Goal: Task Accomplishment & Management: Manage account settings

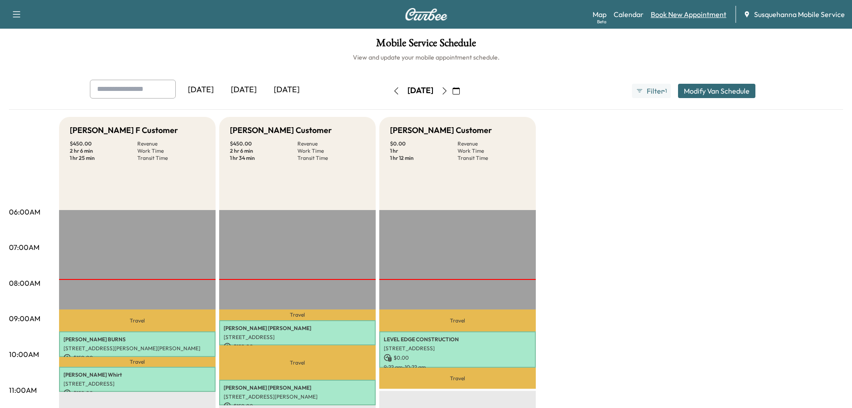
click at [667, 12] on link "Book New Appointment" at bounding box center [689, 14] width 76 height 11
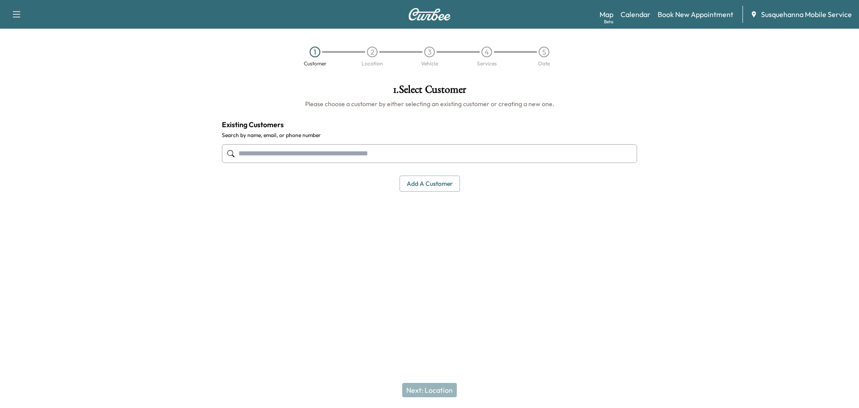
click at [327, 150] on input "text" at bounding box center [429, 153] width 415 height 19
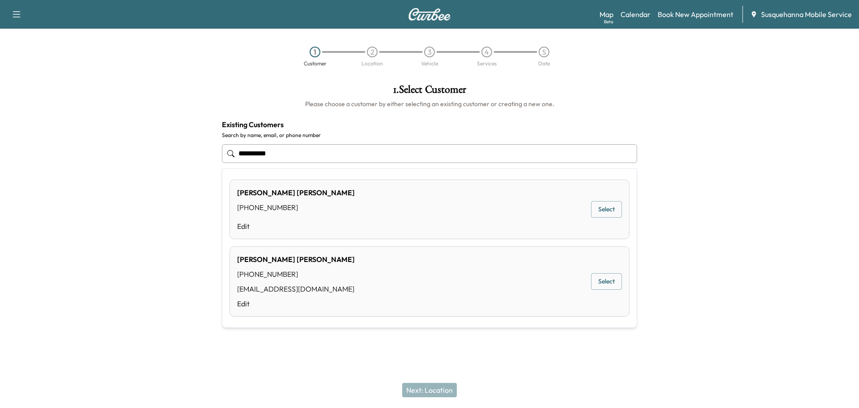
click at [613, 287] on button "Select" at bounding box center [606, 281] width 31 height 17
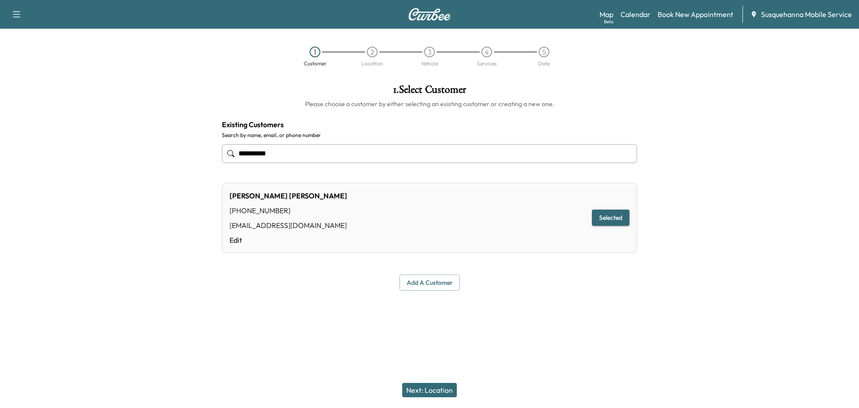
type input "**********"
click at [426, 388] on button "Next: Location" at bounding box center [429, 390] width 55 height 14
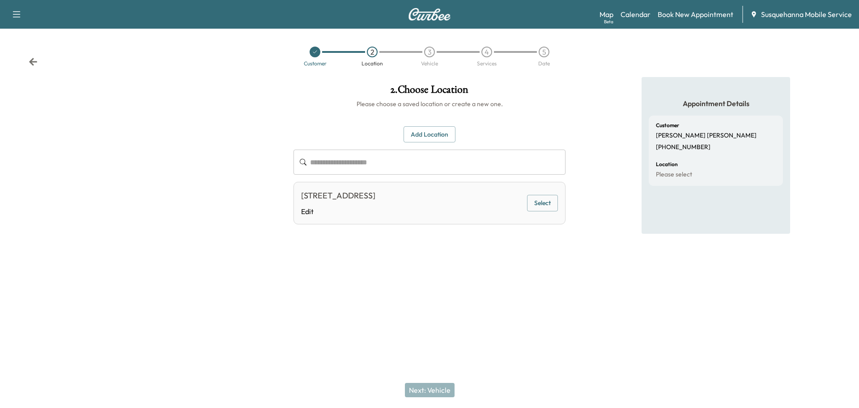
click at [539, 196] on button "Select" at bounding box center [542, 203] width 31 height 17
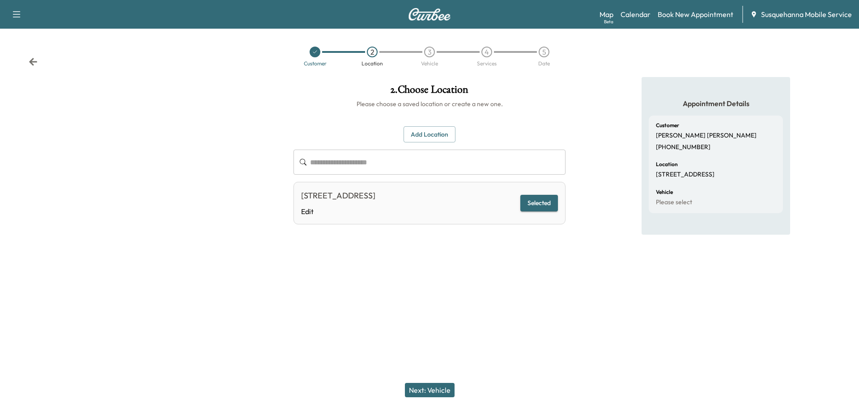
click at [428, 390] on button "Next: Vehicle" at bounding box center [430, 390] width 50 height 14
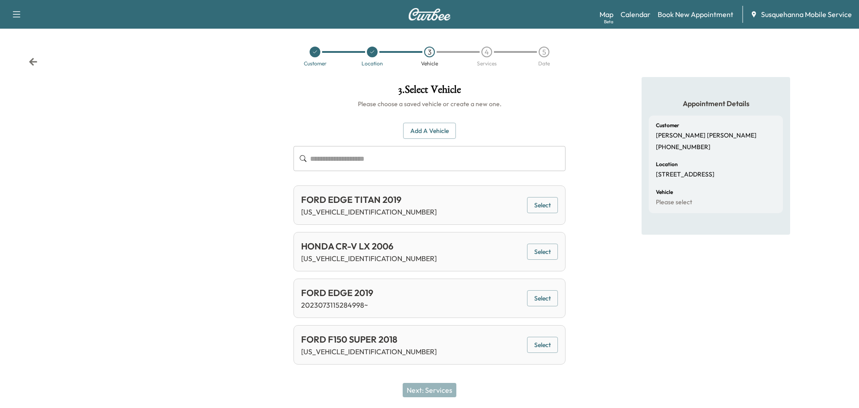
click at [549, 347] on button "Select" at bounding box center [542, 344] width 31 height 17
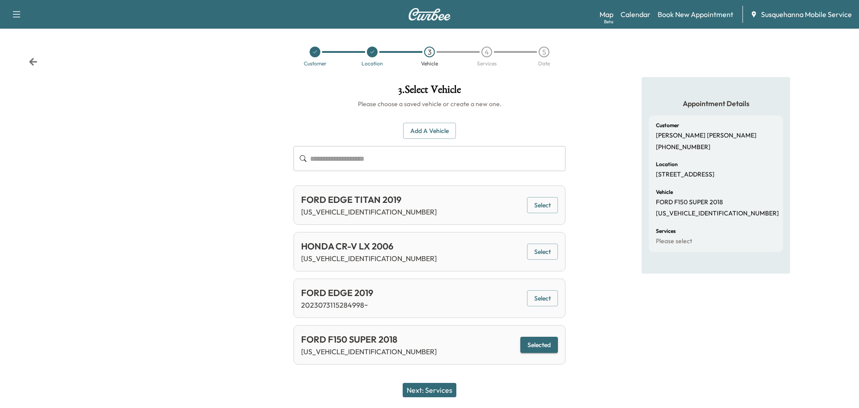
click at [442, 394] on button "Next: Services" at bounding box center [430, 390] width 54 height 14
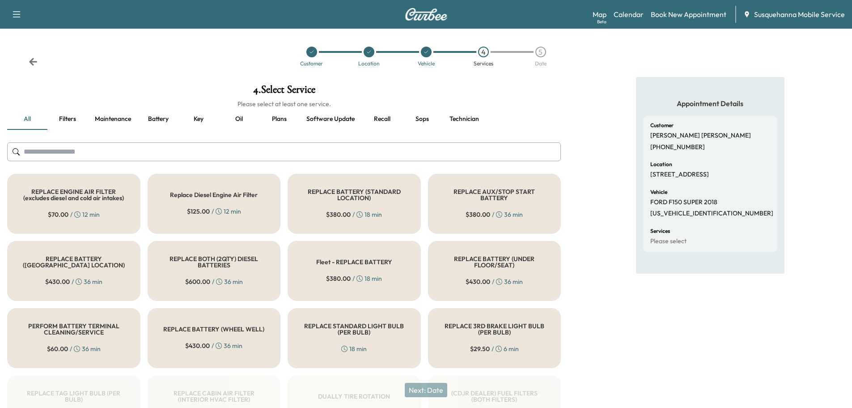
click at [396, 151] on input "text" at bounding box center [284, 151] width 554 height 19
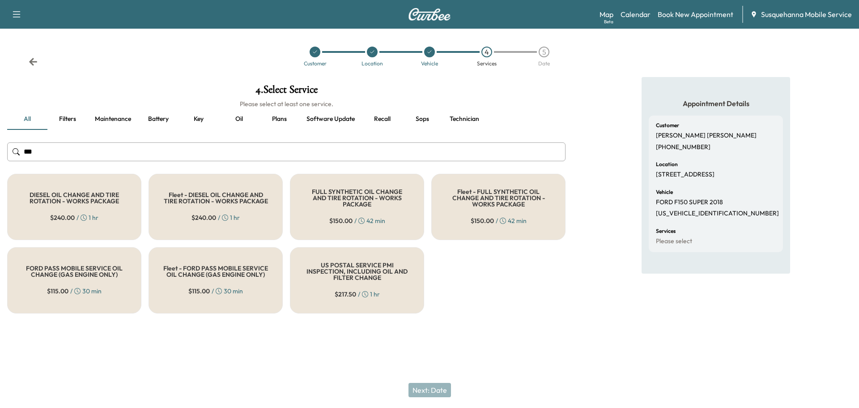
type input "***"
click at [357, 197] on h5 "FULL SYNTHETIC OIL CHANGE AND TIRE ROTATION - WORKS PACKAGE" at bounding box center [357, 197] width 105 height 19
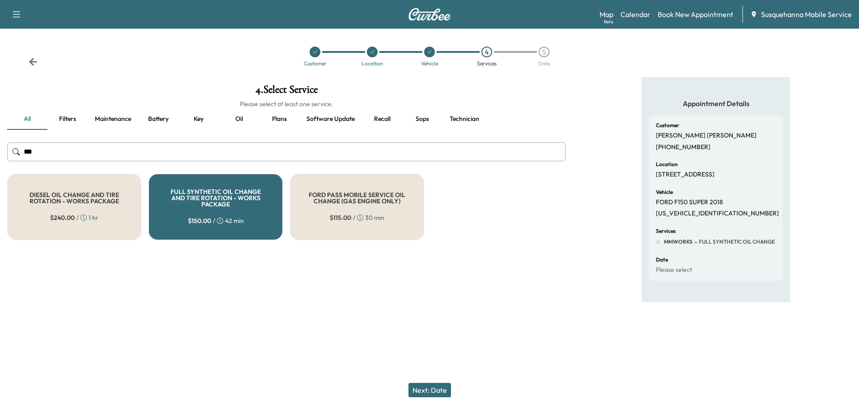
click at [424, 391] on button "Next: Date" at bounding box center [429, 390] width 43 height 14
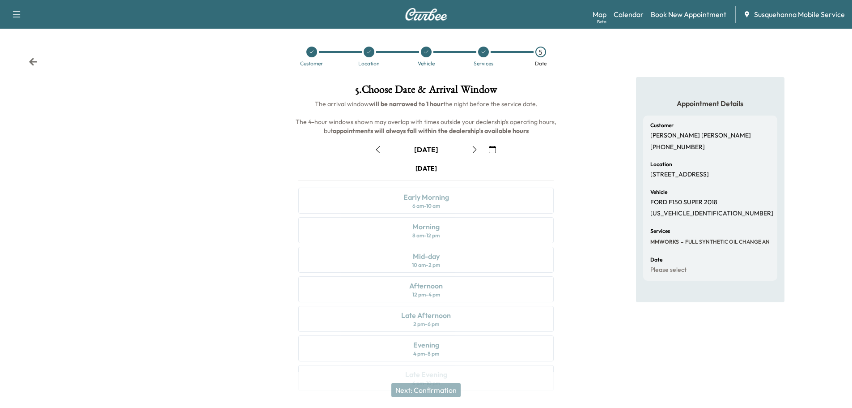
click at [492, 147] on icon "button" at bounding box center [492, 149] width 7 height 7
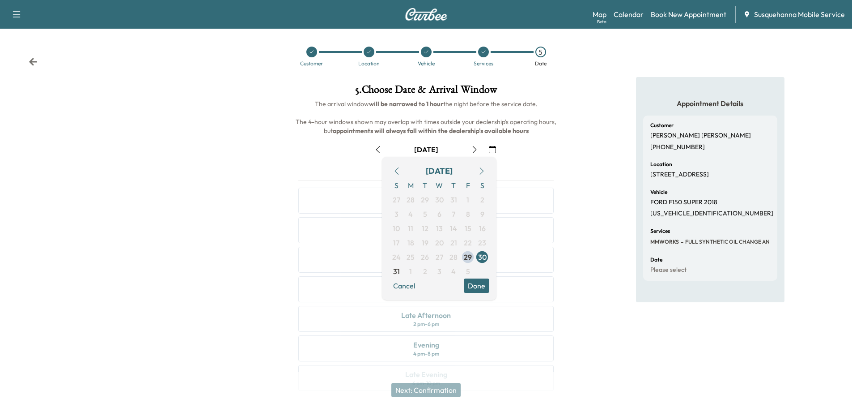
click at [483, 165] on button "button" at bounding box center [481, 171] width 15 height 14
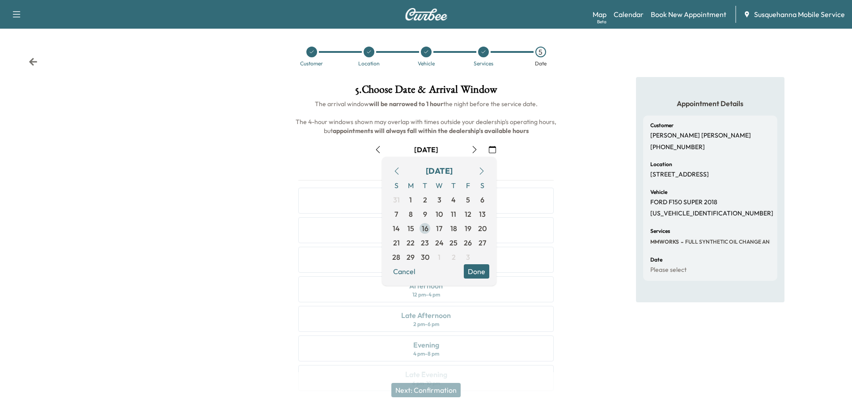
click at [423, 229] on span "16" at bounding box center [425, 228] width 7 height 11
click at [487, 275] on button "Done" at bounding box center [477, 271] width 26 height 14
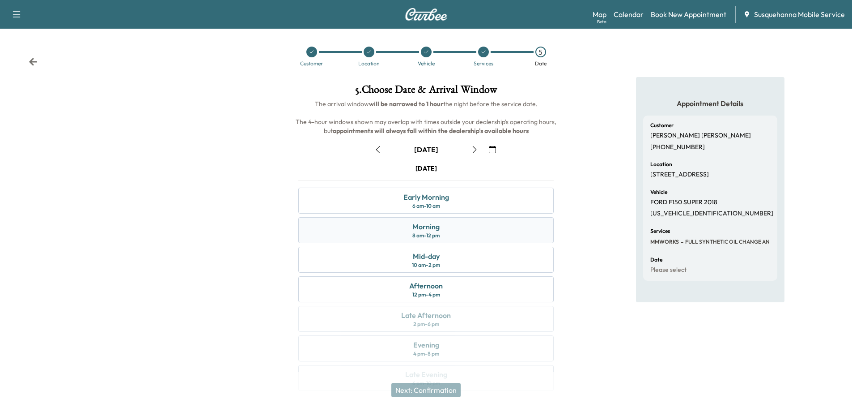
click at [472, 234] on div "Morning 8 am - 12 pm" at bounding box center [425, 230] width 255 height 26
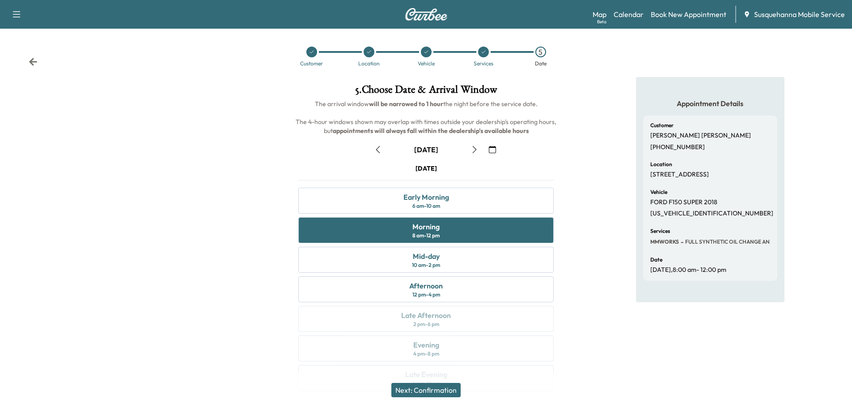
click at [451, 391] on button "Next: Confirmation" at bounding box center [425, 390] width 69 height 14
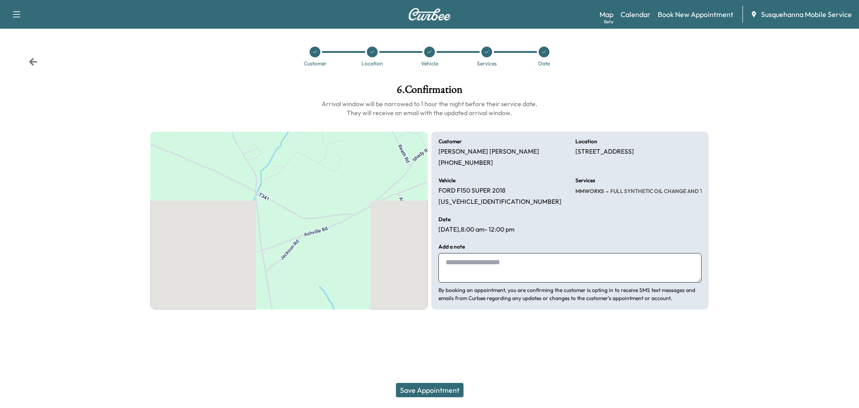
click at [496, 272] on textarea at bounding box center [569, 268] width 263 height 30
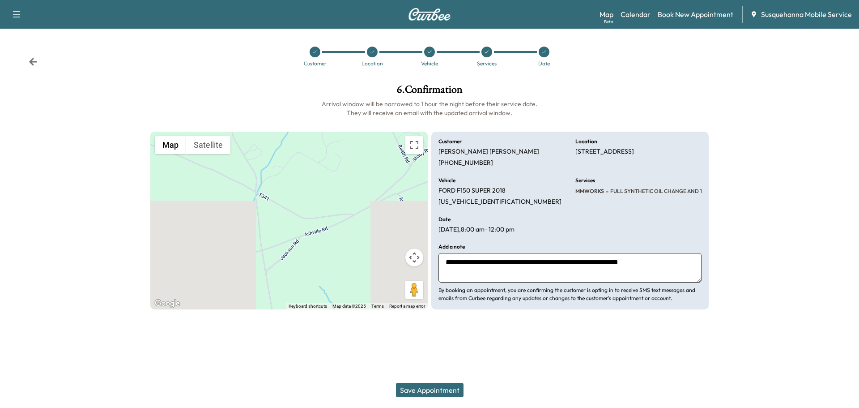
type textarea "**********"
click at [422, 391] on button "Save Appointment" at bounding box center [430, 390] width 68 height 14
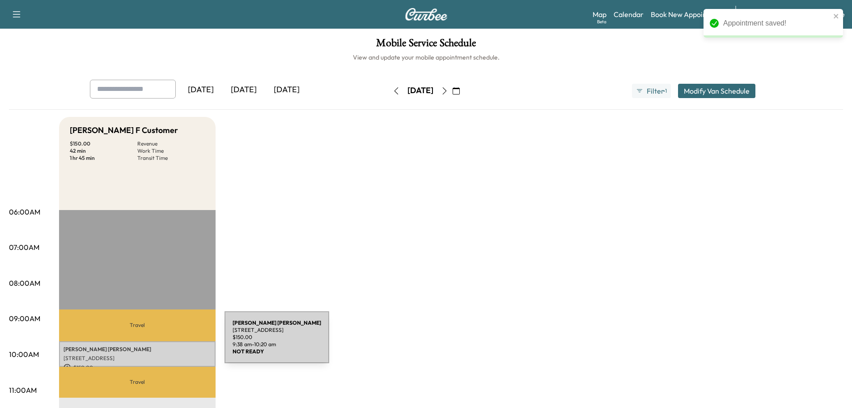
click at [157, 342] on div "TODD ELLIS 22 FAIRMOUNT RD, KIRKWOOD, PA, USA $ 150.00 9:38 am - 10:20 am" at bounding box center [137, 354] width 157 height 26
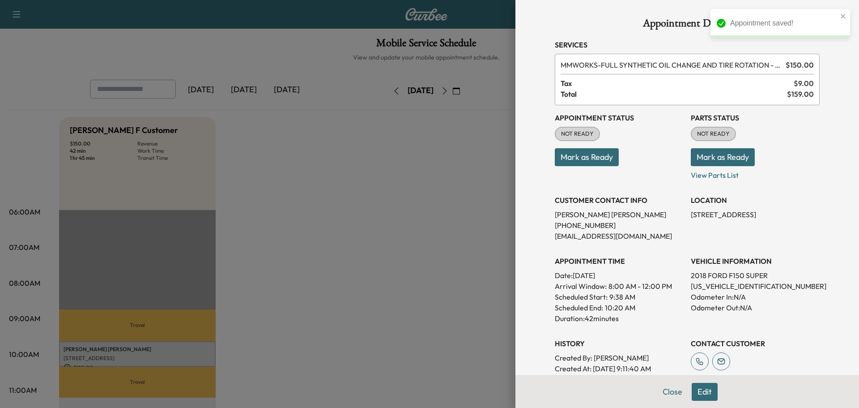
click at [720, 156] on button "Mark as Ready" at bounding box center [723, 157] width 64 height 18
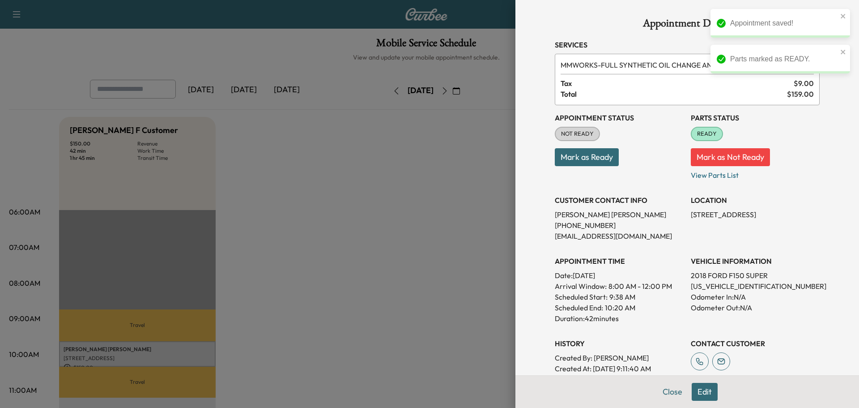
click at [612, 163] on button "Mark as Ready" at bounding box center [587, 157] width 64 height 18
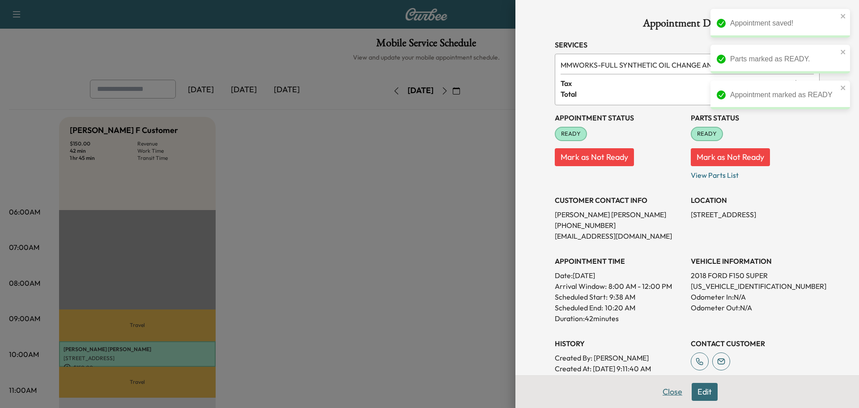
click at [667, 390] on button "Close" at bounding box center [672, 392] width 31 height 18
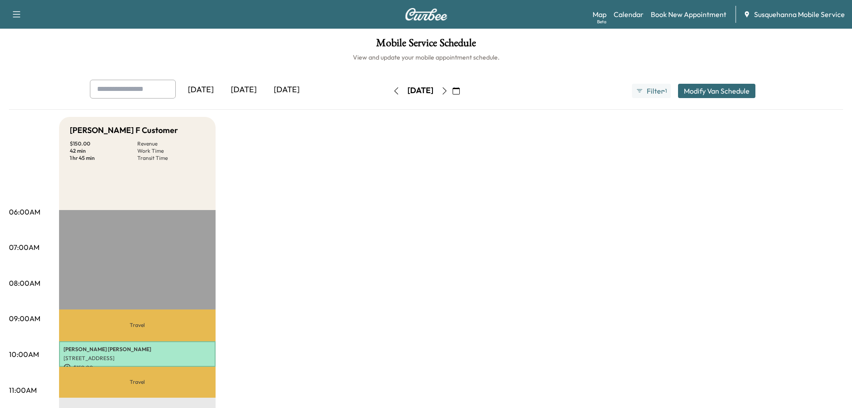
click at [464, 87] on button "button" at bounding box center [456, 91] width 15 height 14
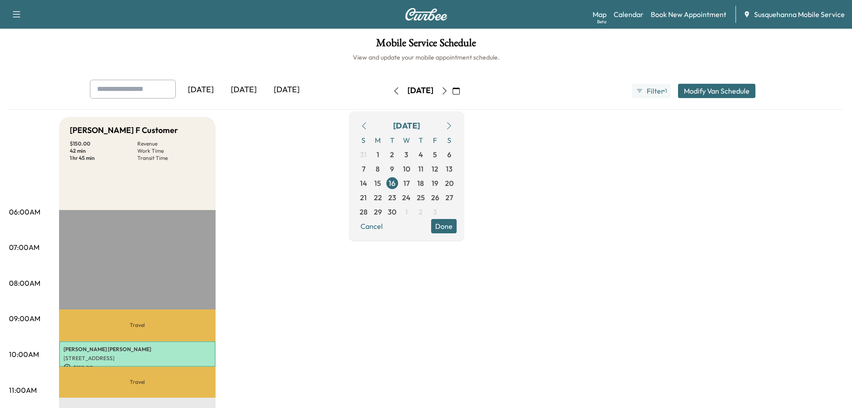
click at [368, 128] on icon "button" at bounding box center [364, 125] width 7 height 7
click at [439, 214] on span "29" at bounding box center [435, 211] width 8 height 11
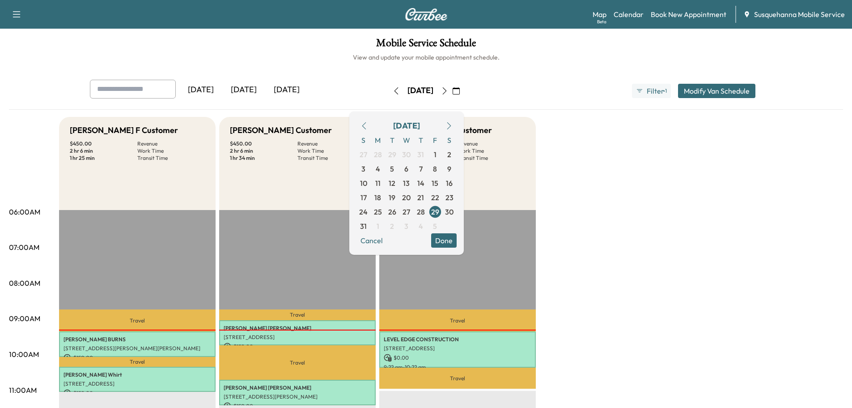
click at [457, 237] on button "Done" at bounding box center [444, 240] width 26 height 14
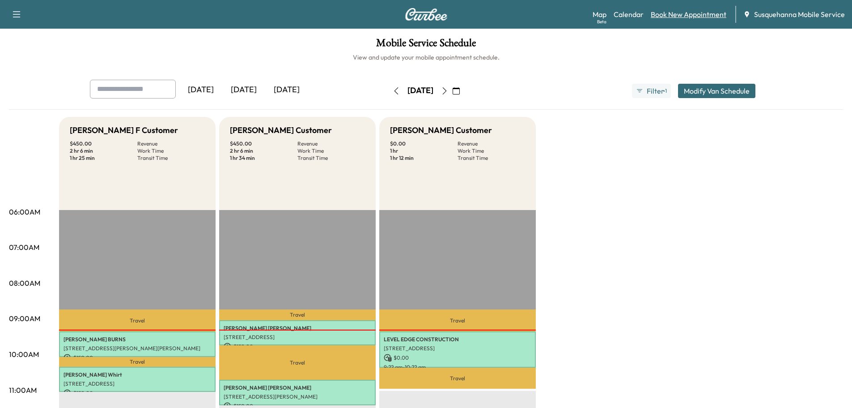
click at [693, 17] on link "Book New Appointment" at bounding box center [689, 14] width 76 height 11
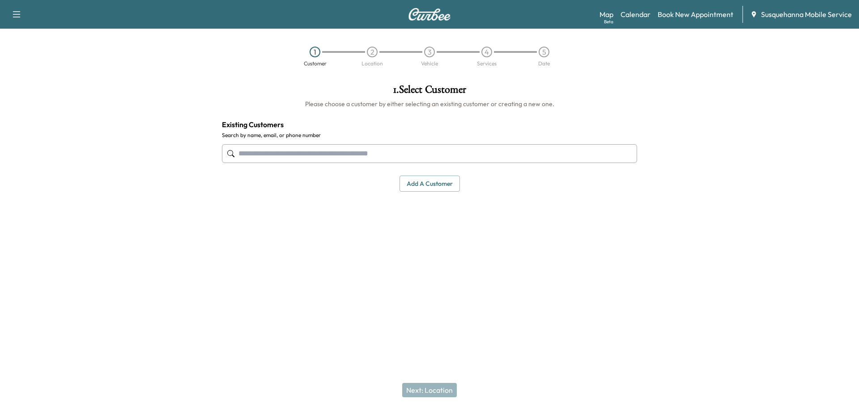
click at [338, 159] on input "text" at bounding box center [429, 153] width 415 height 19
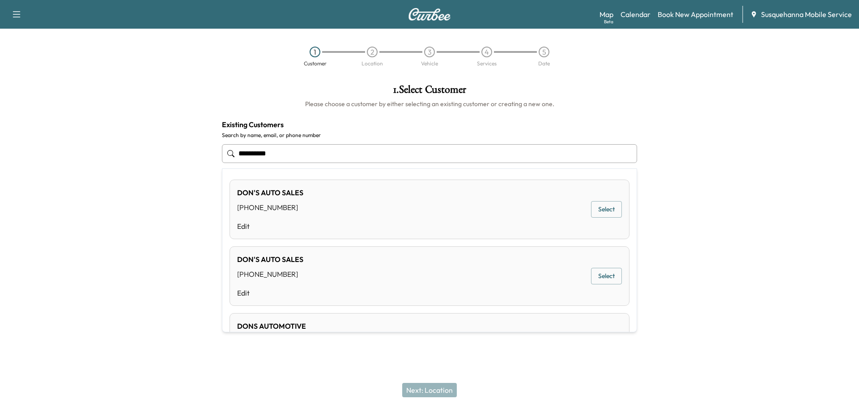
click at [598, 209] on button "Select" at bounding box center [606, 209] width 31 height 17
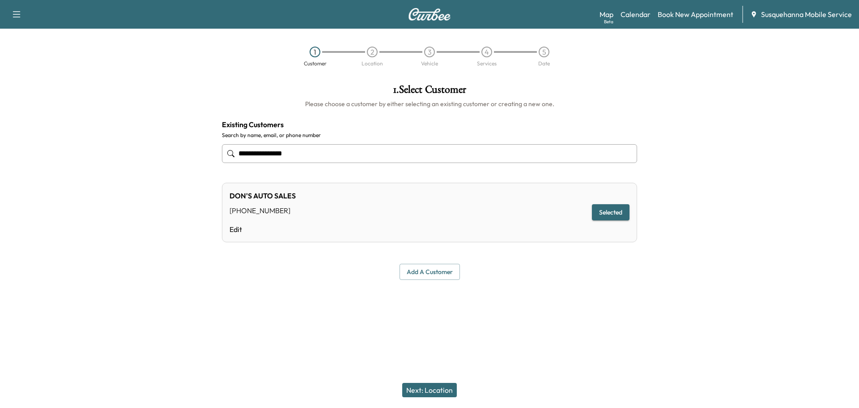
type input "**********"
click at [428, 392] on button "Next: Location" at bounding box center [429, 390] width 55 height 14
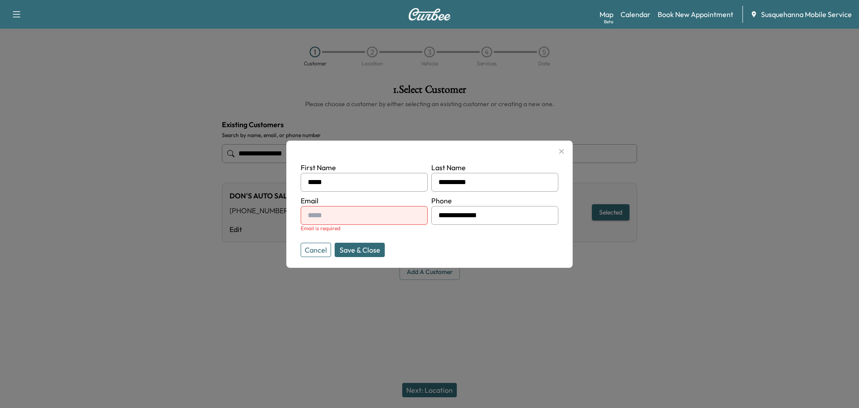
click at [342, 215] on input "text" at bounding box center [364, 215] width 127 height 19
type input "**********"
click at [363, 247] on button "Save & Close" at bounding box center [360, 249] width 50 height 14
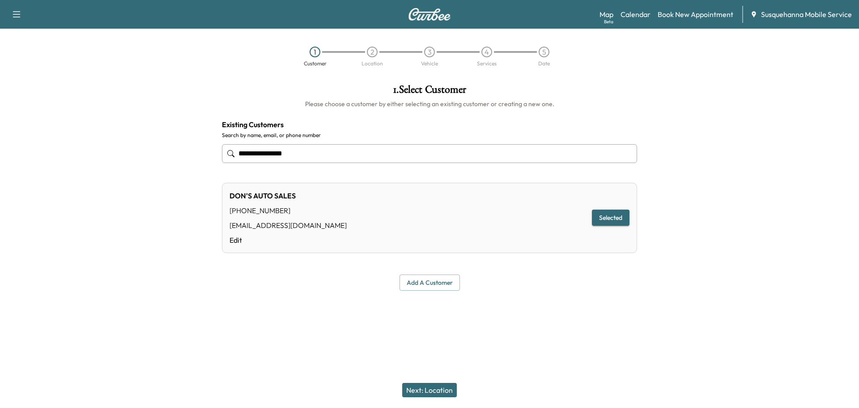
click at [429, 388] on button "Next: Location" at bounding box center [429, 390] width 55 height 14
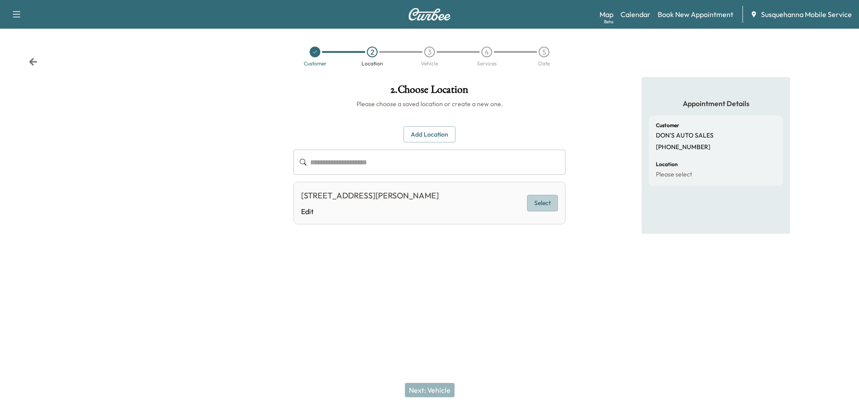
click at [544, 198] on button "Select" at bounding box center [542, 203] width 31 height 17
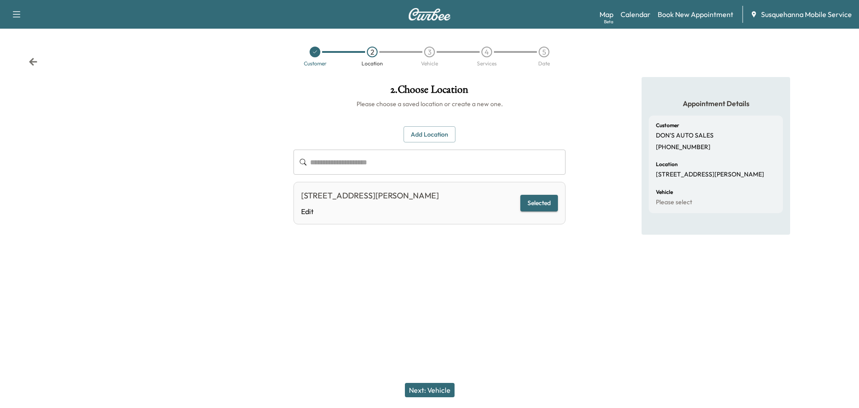
click at [448, 388] on button "Next: Vehicle" at bounding box center [430, 390] width 50 height 14
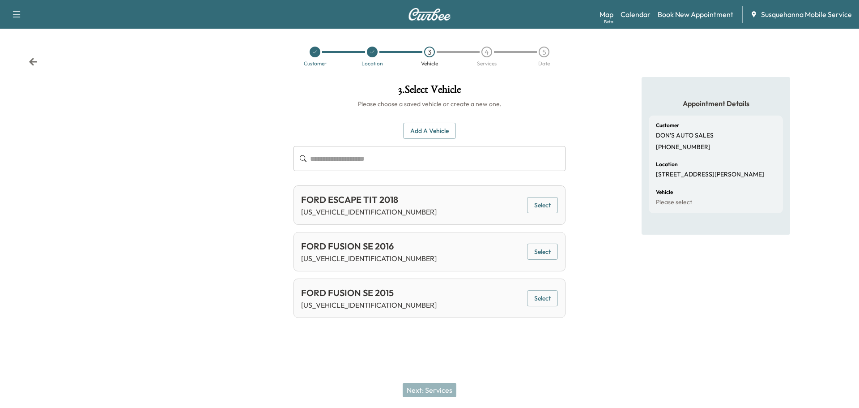
click at [540, 302] on button "Select" at bounding box center [542, 298] width 31 height 17
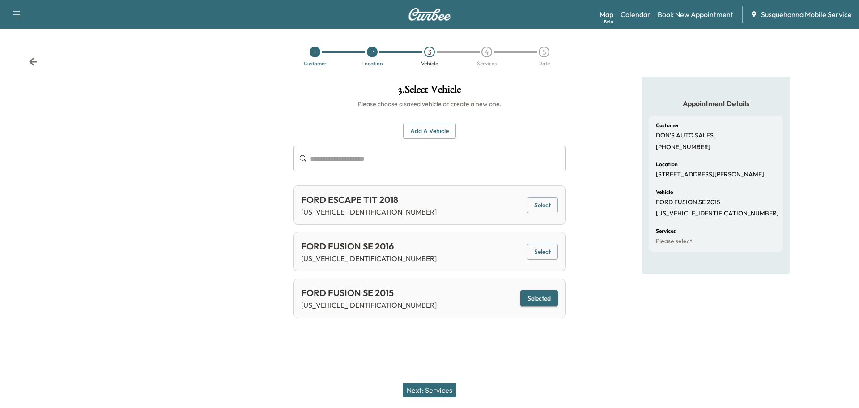
click at [425, 388] on button "Next: Services" at bounding box center [430, 390] width 54 height 14
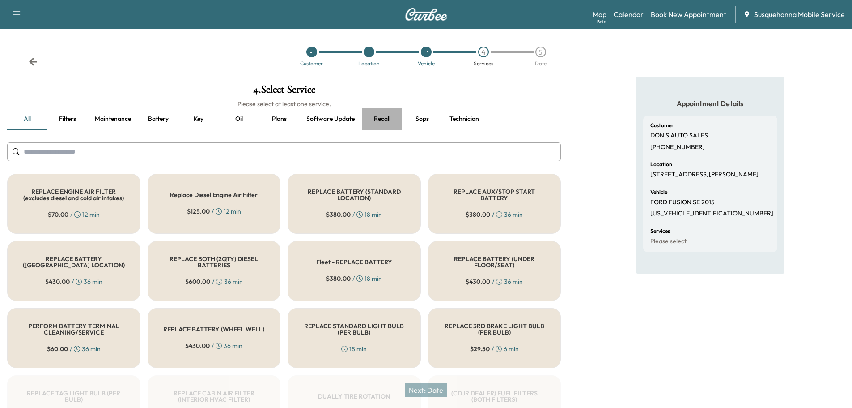
click at [387, 115] on button "Recall" at bounding box center [382, 118] width 40 height 21
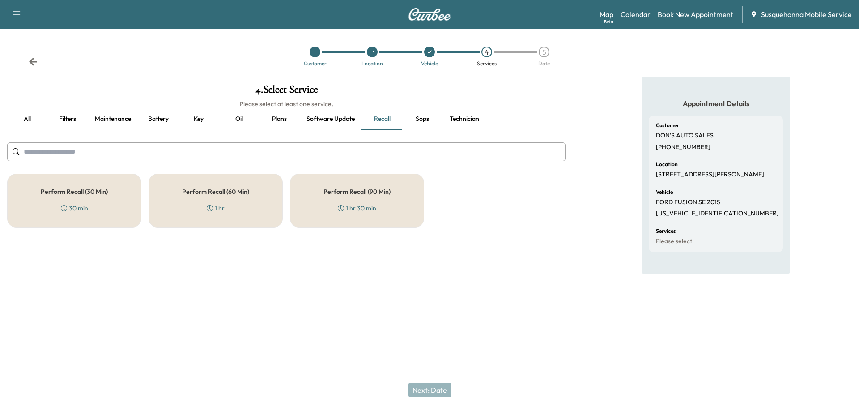
click at [270, 205] on div "Perform Recall (60 Min) 1 hr" at bounding box center [216, 201] width 134 height 54
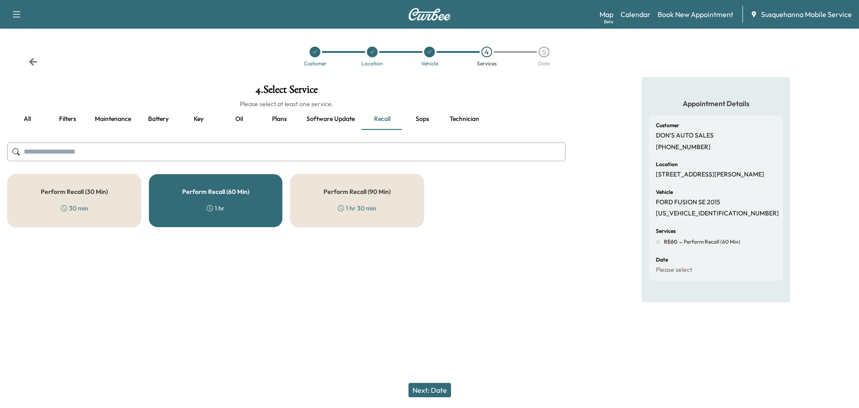
click at [470, 119] on button "Technician" at bounding box center [464, 118] width 44 height 21
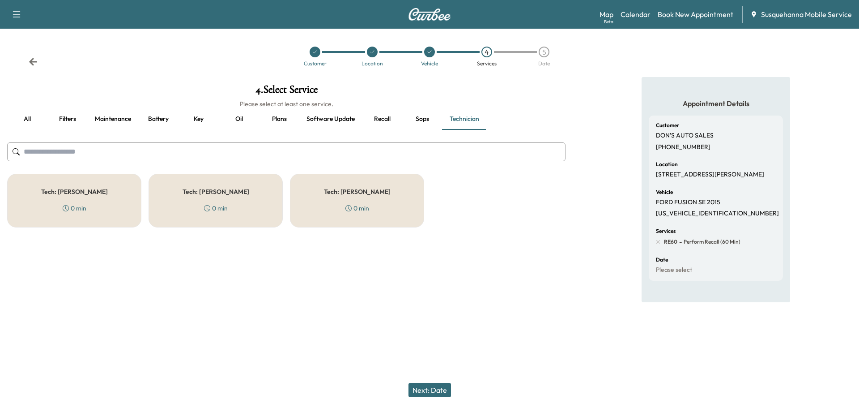
click at [371, 192] on h5 "Tech: [PERSON_NAME]" at bounding box center [357, 191] width 67 height 6
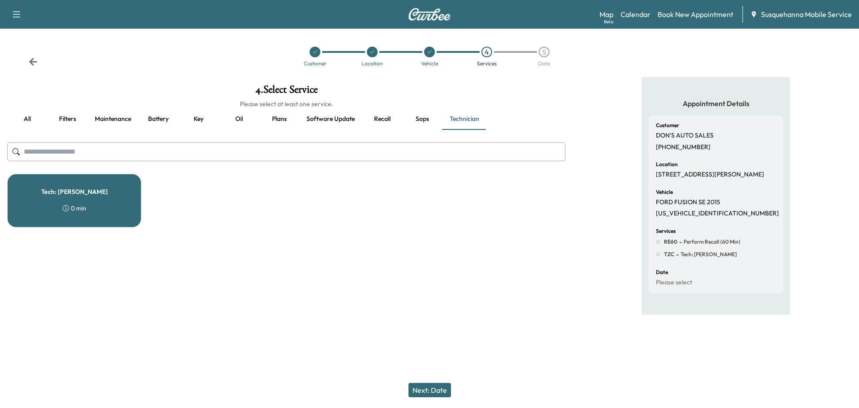
click at [440, 389] on button "Next: Date" at bounding box center [429, 390] width 43 height 14
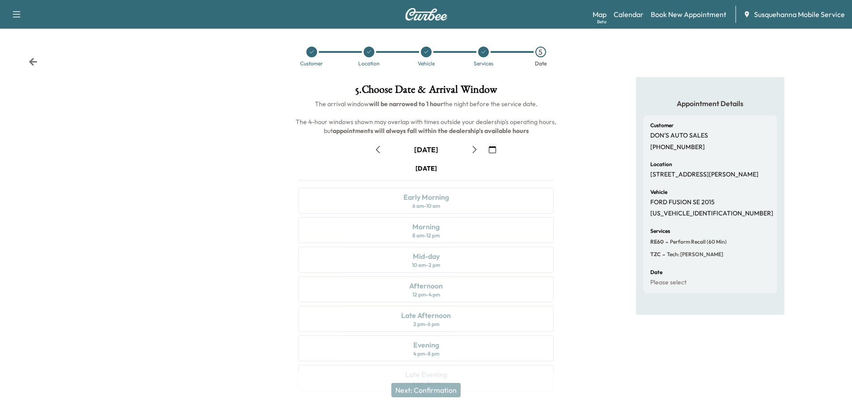
click at [494, 151] on icon "button" at bounding box center [492, 149] width 7 height 7
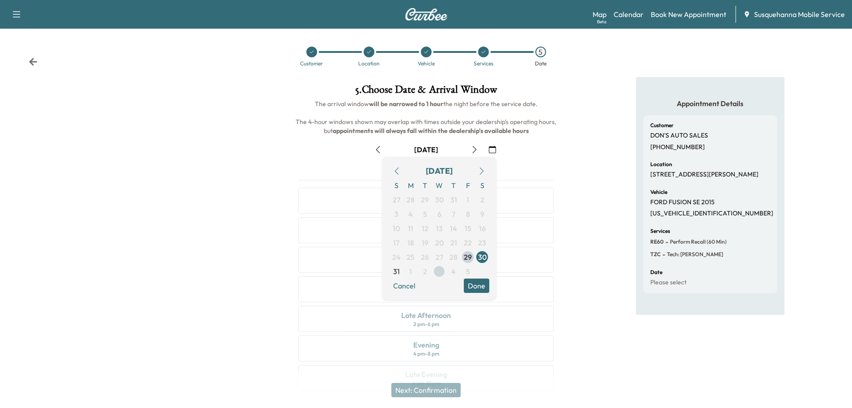
click at [436, 272] on span "3" at bounding box center [439, 271] width 14 height 14
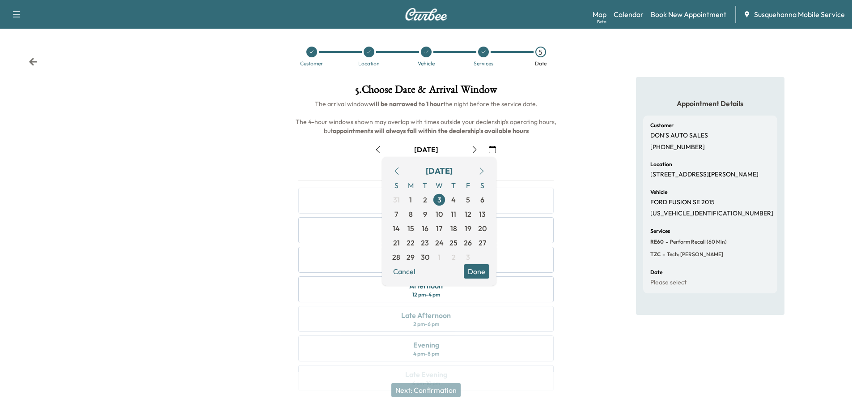
click at [482, 276] on button "Done" at bounding box center [477, 271] width 26 height 14
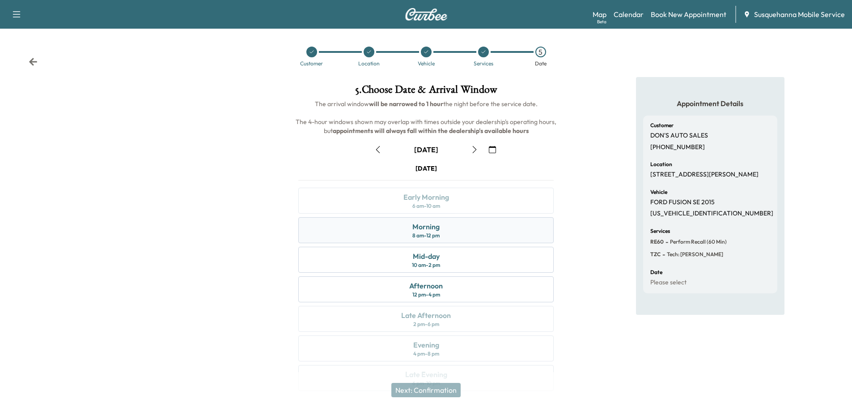
click at [460, 228] on div "Morning 8 am - 12 pm" at bounding box center [425, 230] width 255 height 26
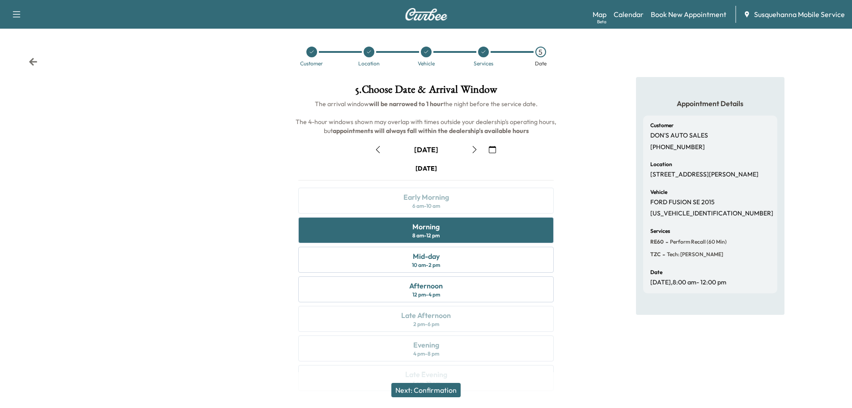
click at [450, 390] on button "Next: Confirmation" at bounding box center [425, 390] width 69 height 14
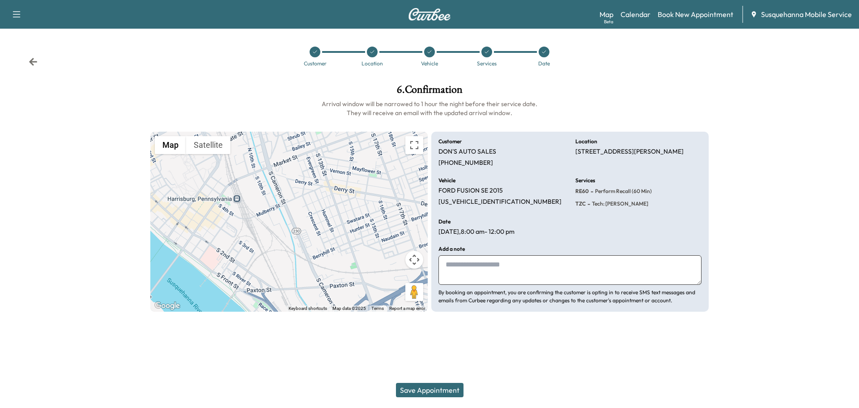
click at [491, 277] on textarea at bounding box center [569, 270] width 263 height 30
type textarea "**********"
click at [449, 387] on button "Save Appointment" at bounding box center [430, 390] width 68 height 14
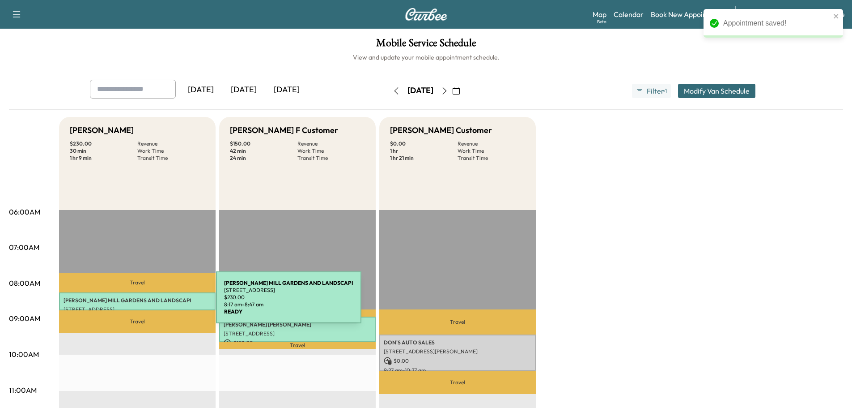
click at [149, 302] on p "ESHELMAN MILL GARDENS AND LANDSCAPI" at bounding box center [138, 300] width 148 height 7
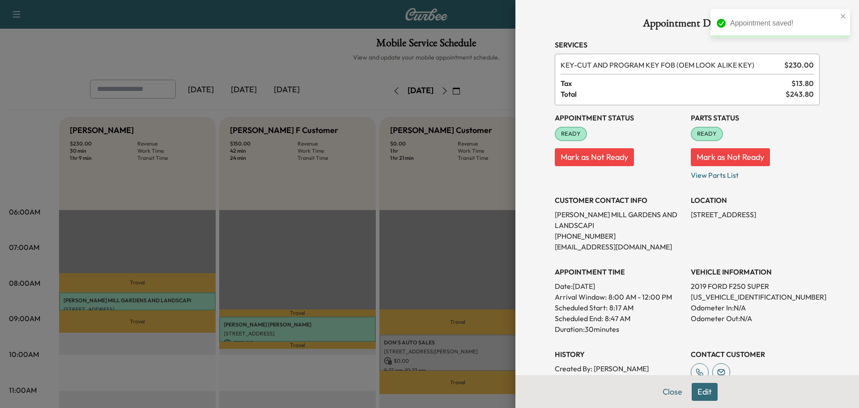
click at [695, 391] on button "Edit" at bounding box center [705, 392] width 26 height 18
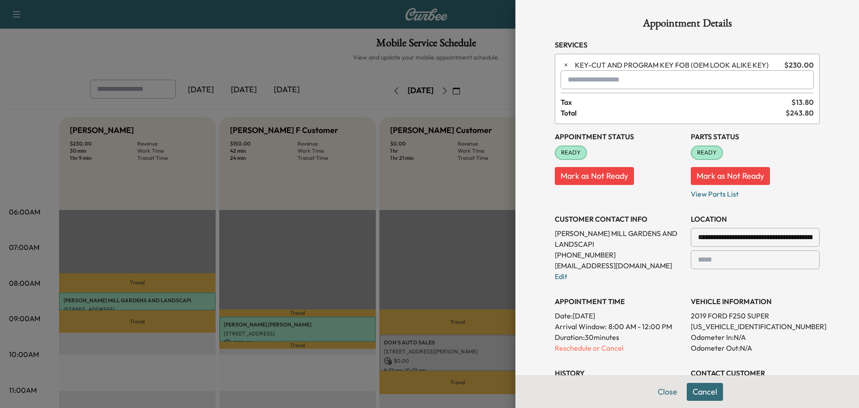
click at [579, 80] on input "text" at bounding box center [687, 79] width 253 height 19
click at [595, 98] on p "TZC - Tech: Zach C" at bounding box center [655, 103] width 195 height 13
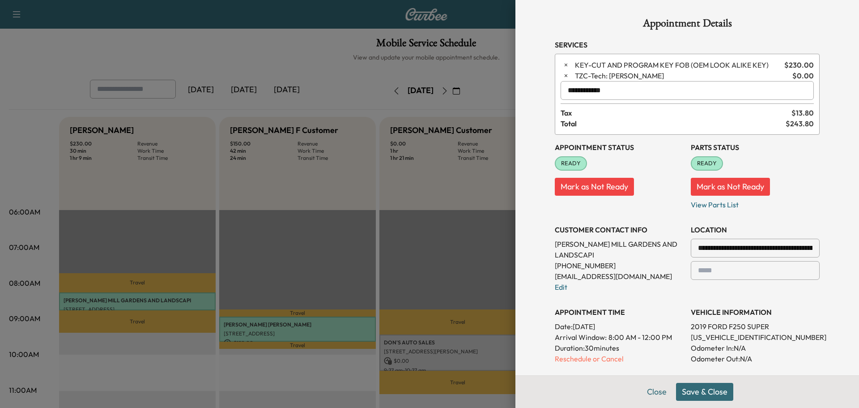
type input "**********"
click at [697, 394] on button "Save & Close" at bounding box center [704, 392] width 57 height 18
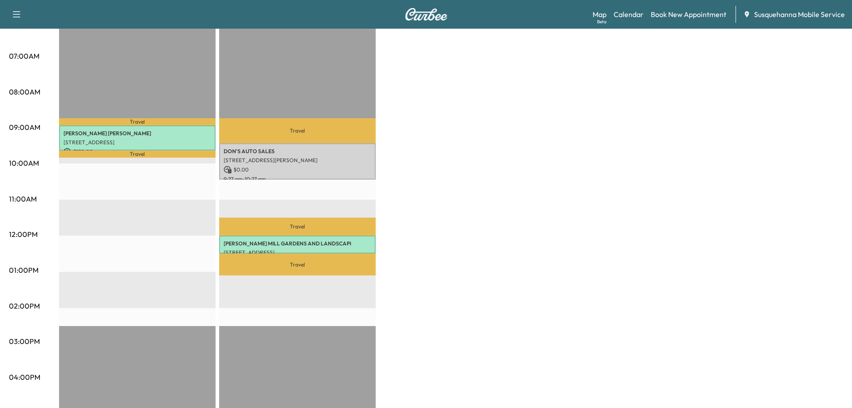
scroll to position [238, 0]
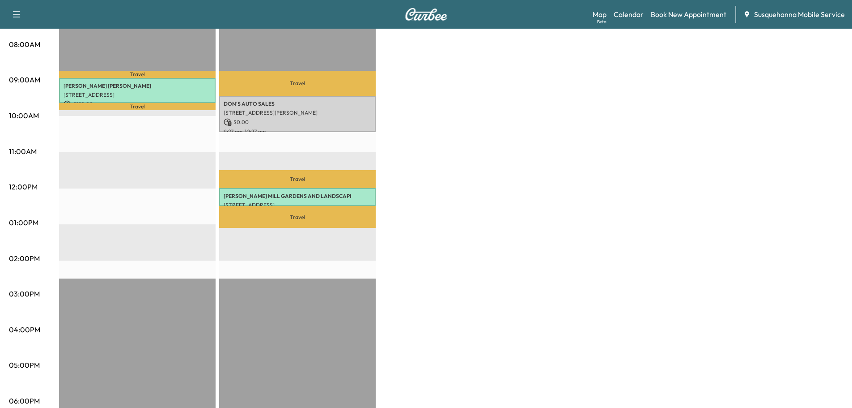
click at [329, 201] on p "[STREET_ADDRESS]" at bounding box center [298, 204] width 148 height 7
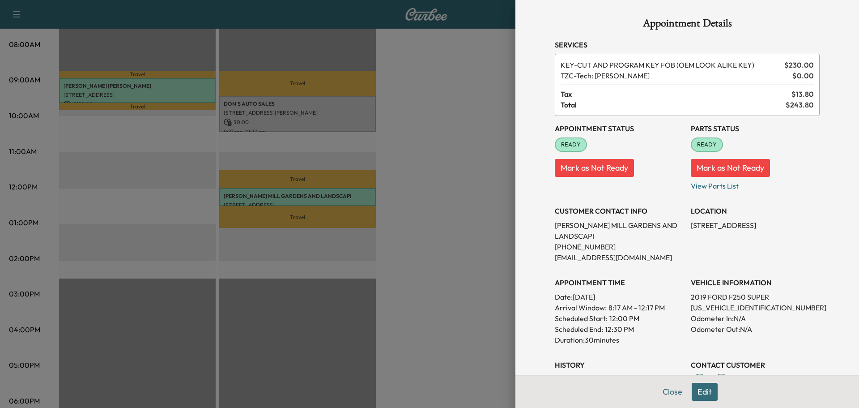
click at [306, 122] on div at bounding box center [429, 204] width 859 height 408
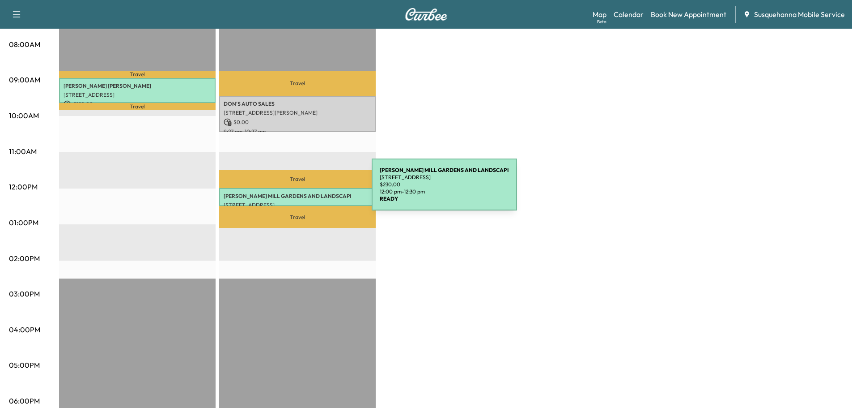
click at [305, 192] on p "ESHELMAN MILL GARDENS AND LANDSCAPI" at bounding box center [298, 195] width 148 height 7
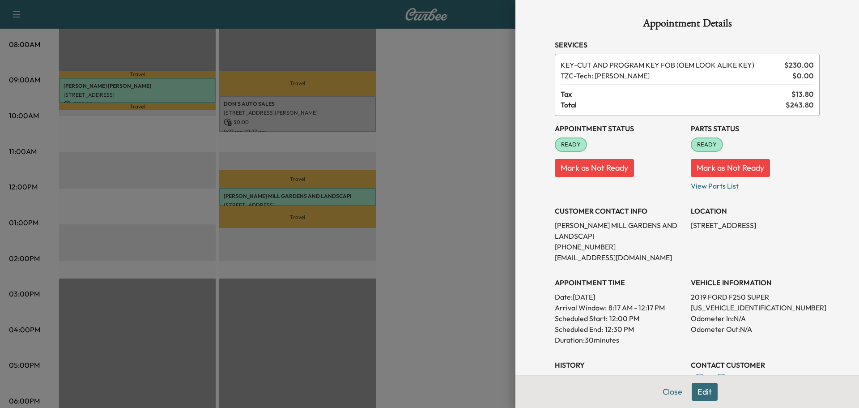
click at [293, 122] on div at bounding box center [429, 204] width 859 height 408
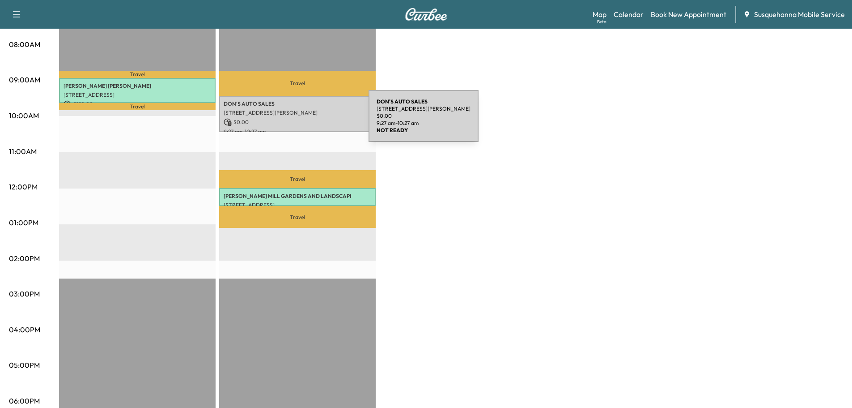
click at [302, 121] on p "$ 0.00" at bounding box center [298, 122] width 148 height 8
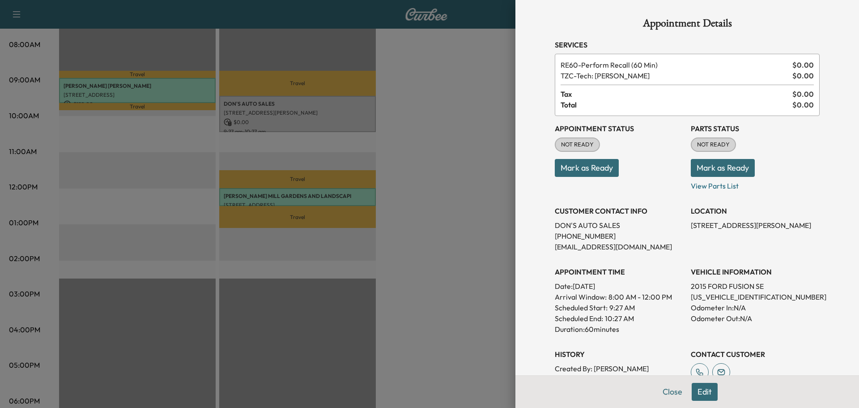
click at [710, 170] on button "Mark as Ready" at bounding box center [723, 168] width 64 height 18
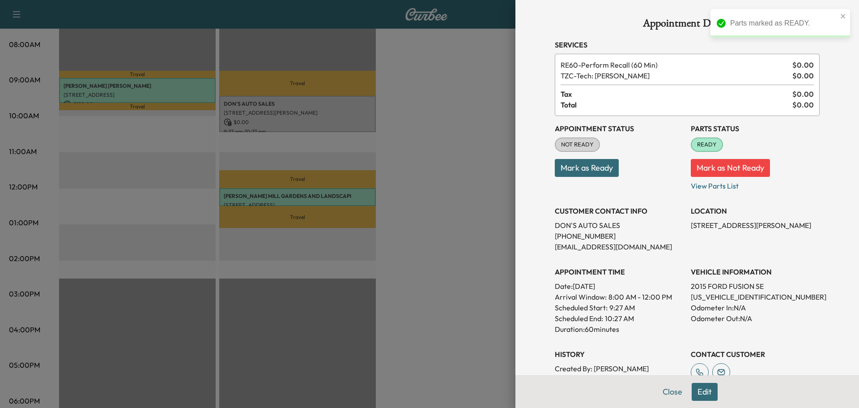
click at [583, 164] on button "Mark as Ready" at bounding box center [587, 168] width 64 height 18
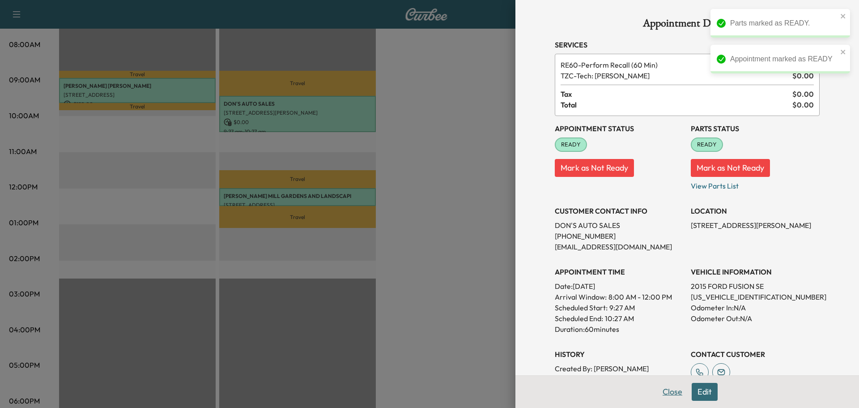
click at [661, 391] on button "Close" at bounding box center [672, 392] width 31 height 18
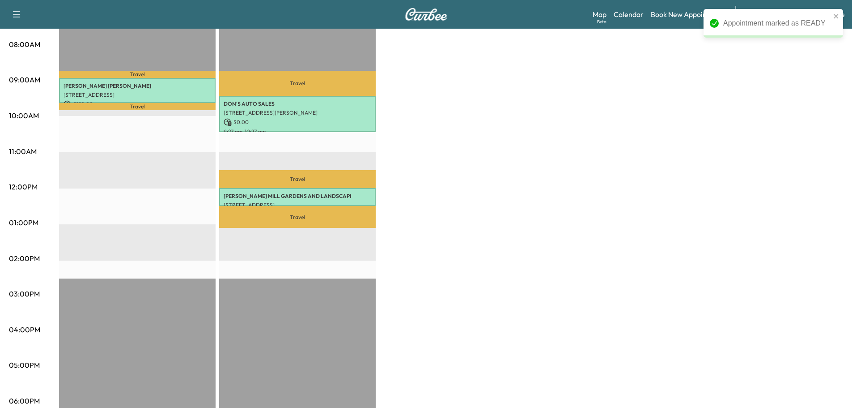
click at [570, 105] on div "Bridgett F Customer $ 150.00 Revenue 42 min Work Time 24 min Transit Time Trave…" at bounding box center [451, 213] width 784 height 671
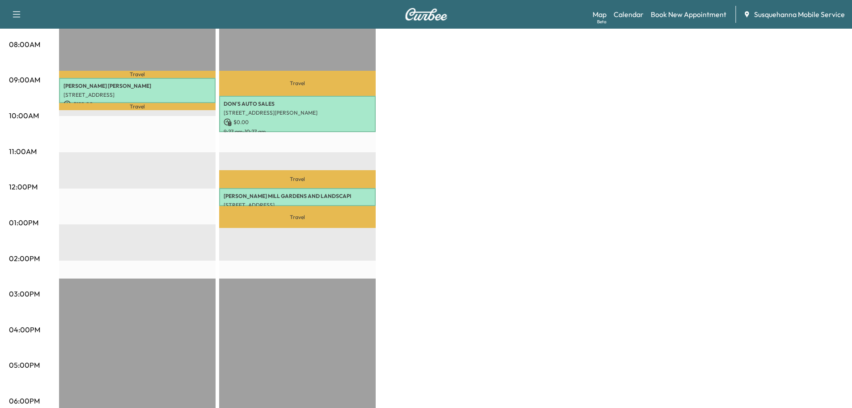
scroll to position [0, 0]
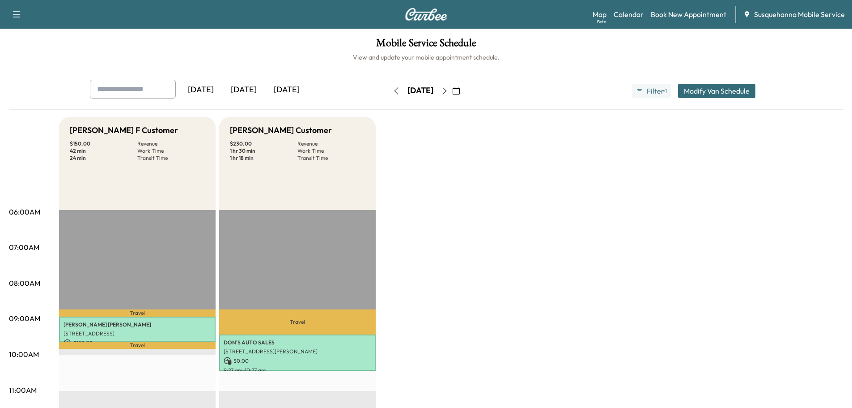
click at [460, 90] on icon "button" at bounding box center [456, 90] width 7 height 7
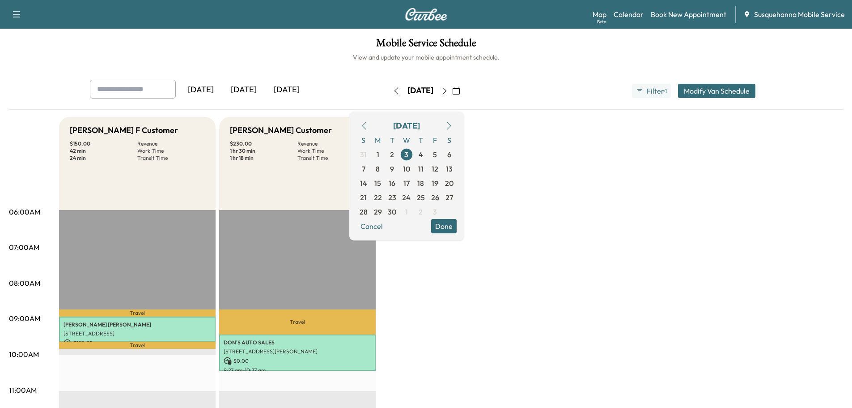
click at [368, 124] on icon "button" at bounding box center [364, 125] width 7 height 7
click at [439, 215] on span "29" at bounding box center [435, 211] width 8 height 11
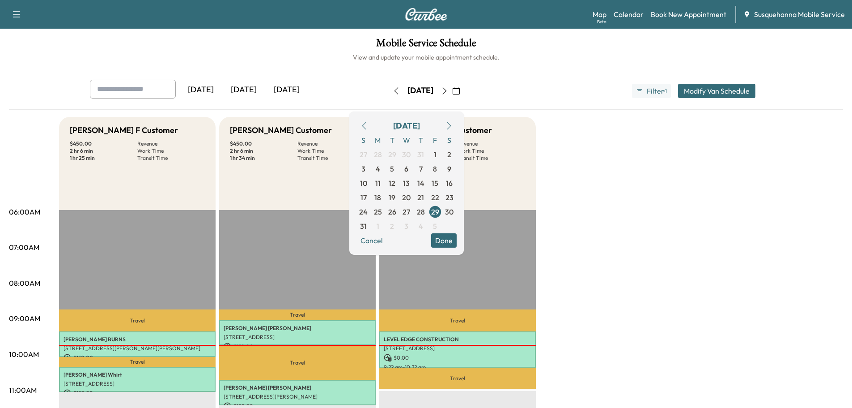
scroll to position [95, 0]
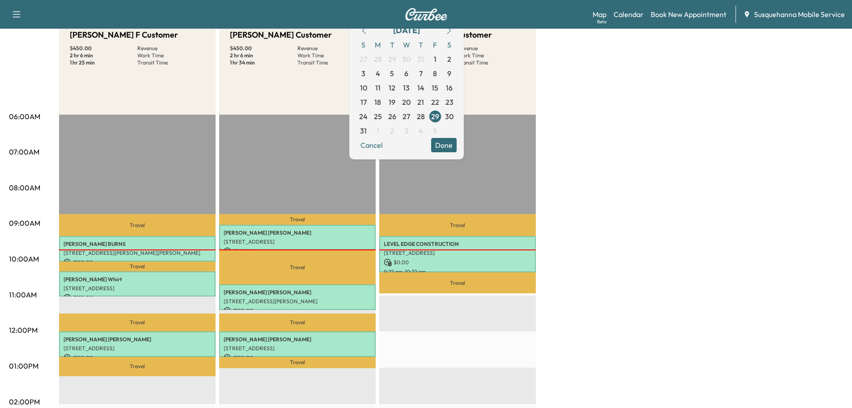
click at [457, 145] on button "Done" at bounding box center [444, 145] width 26 height 14
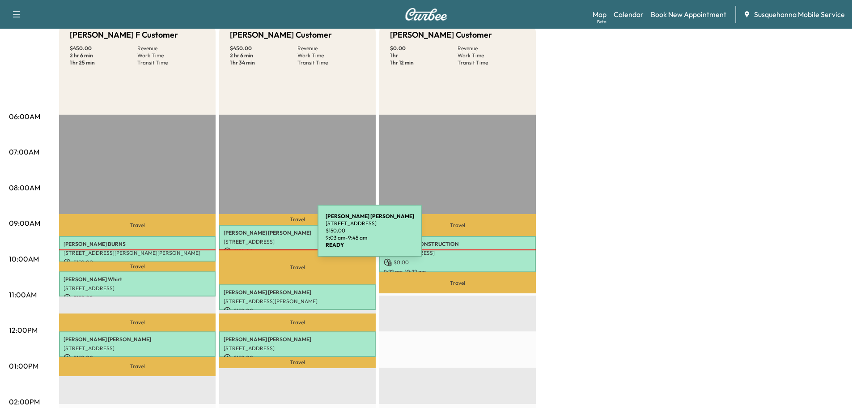
click at [251, 236] on div "AMANDA MOYER 280 ABBEY DRIVE, MOUNT WOLF, PA, USA $ 150.00 9:03 am - 9:45 am" at bounding box center [297, 238] width 157 height 26
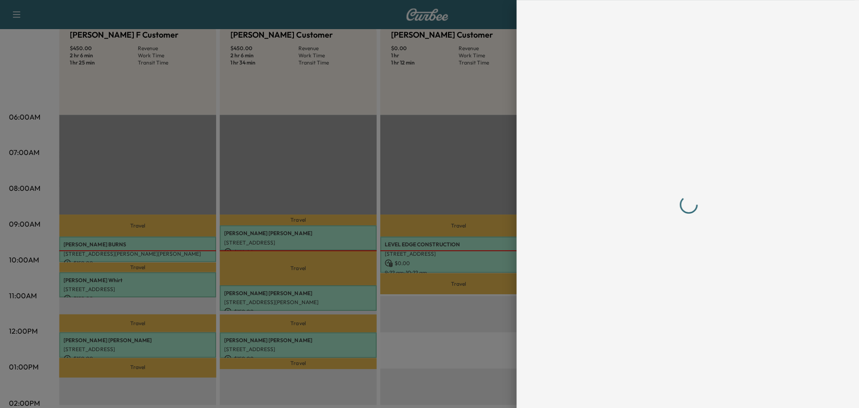
click at [251, 236] on div at bounding box center [429, 204] width 859 height 408
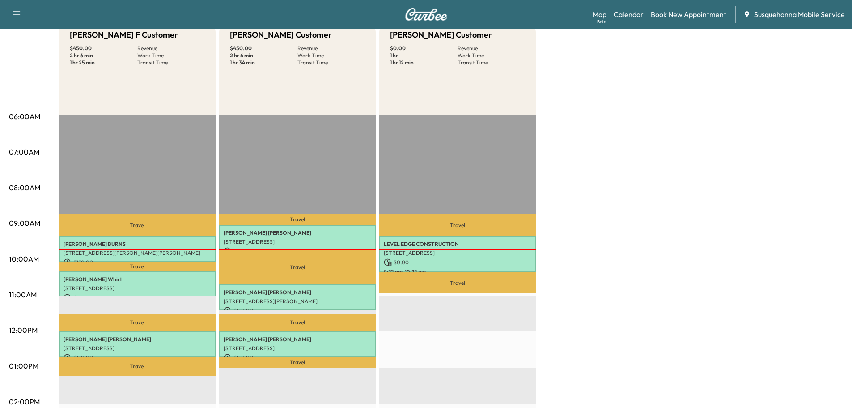
click at [276, 174] on div "Travel AMANDA MOYER 280 ABBEY DRIVE, MOUNT WOLF, PA, USA $ 150.00 9:03 am - 9:4…" at bounding box center [297, 404] width 157 height 578
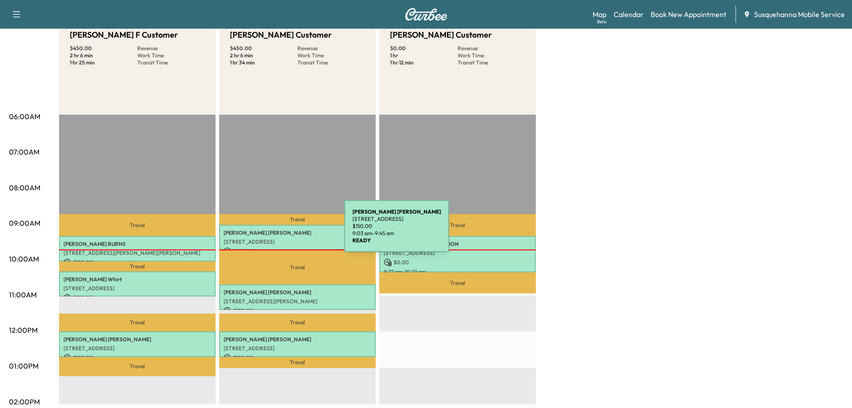
click at [277, 231] on p "AMANDA MOYER" at bounding box center [298, 232] width 148 height 7
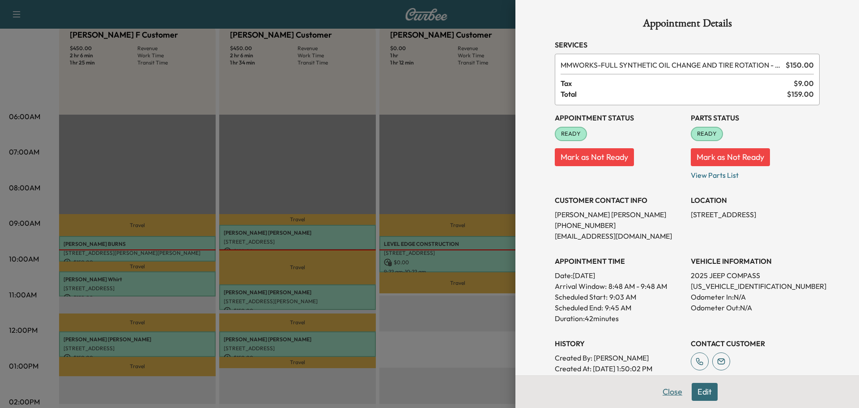
click at [657, 387] on button "Close" at bounding box center [672, 392] width 31 height 18
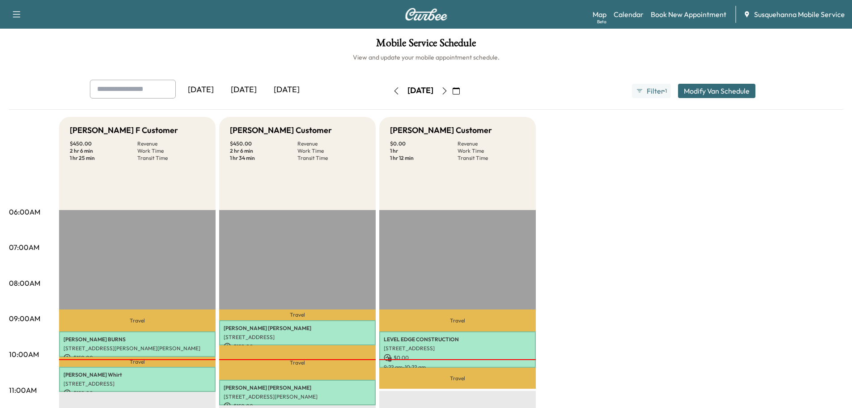
click at [448, 87] on icon "button" at bounding box center [444, 90] width 7 height 7
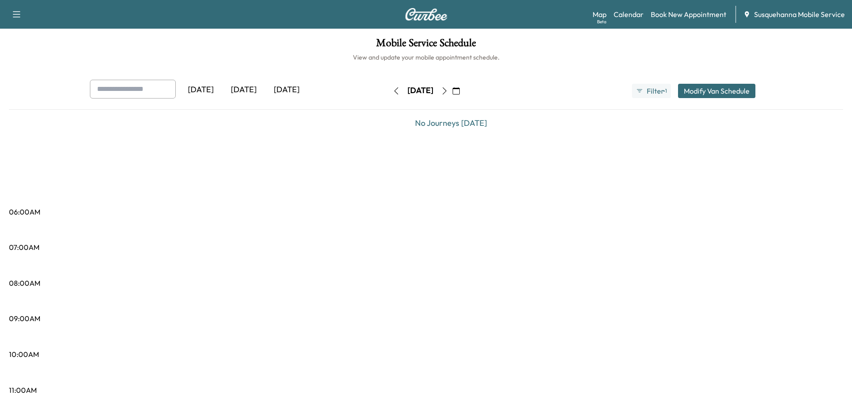
click at [448, 87] on icon "button" at bounding box center [444, 90] width 7 height 7
click at [452, 87] on button "button" at bounding box center [444, 91] width 15 height 14
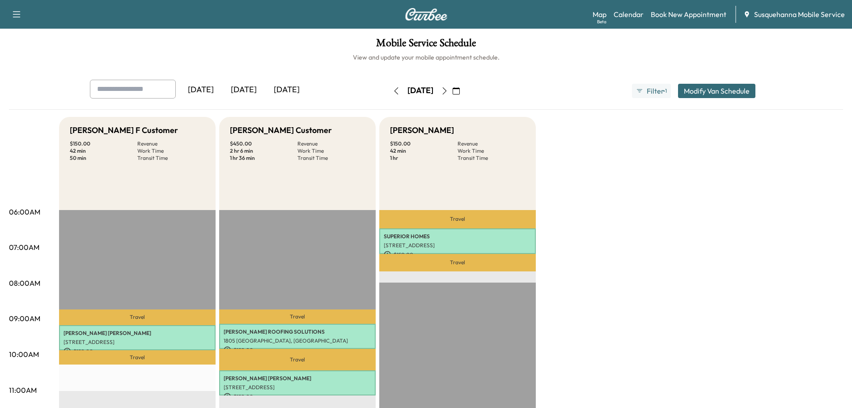
click at [452, 95] on button "button" at bounding box center [444, 91] width 15 height 14
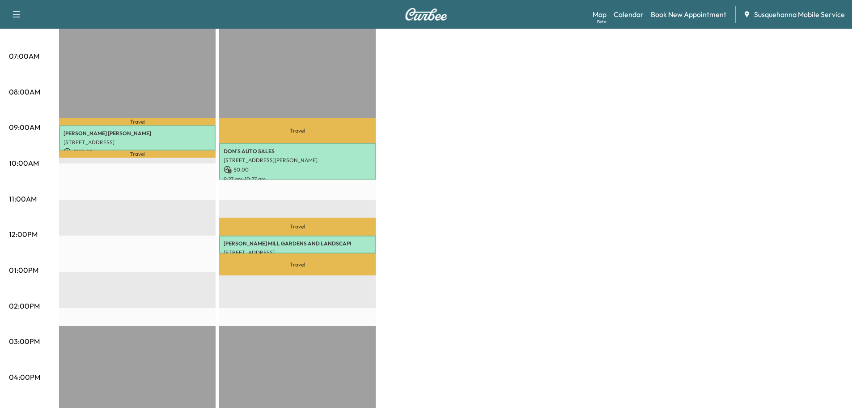
scroll to position [238, 0]
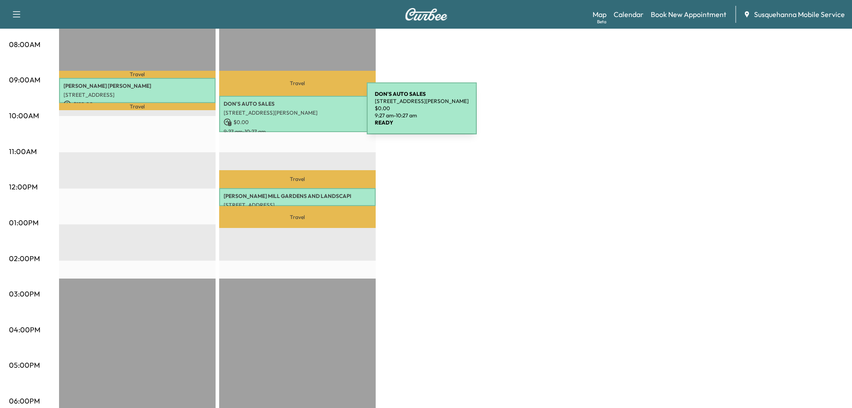
click at [300, 114] on p "[STREET_ADDRESS][PERSON_NAME]" at bounding box center [298, 112] width 148 height 7
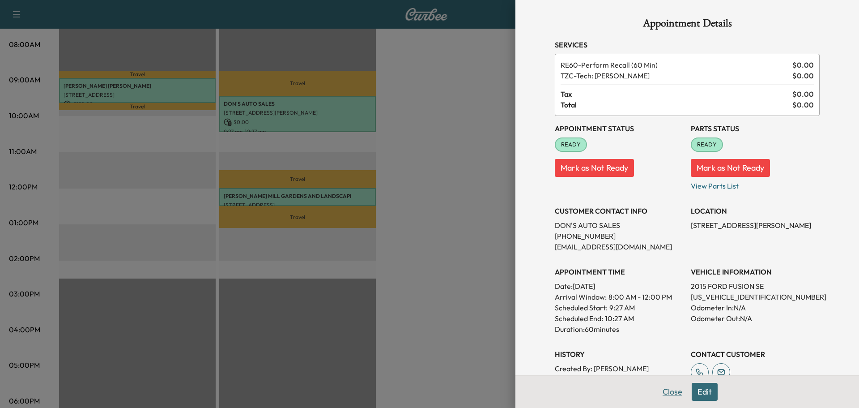
click at [661, 397] on button "Close" at bounding box center [672, 392] width 31 height 18
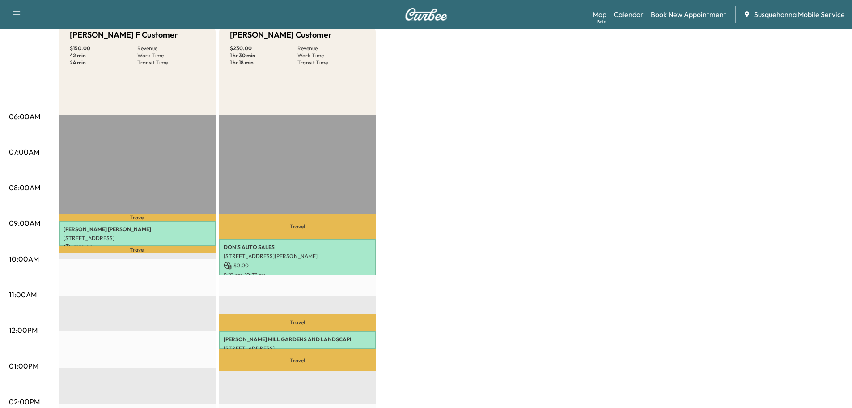
scroll to position [48, 0]
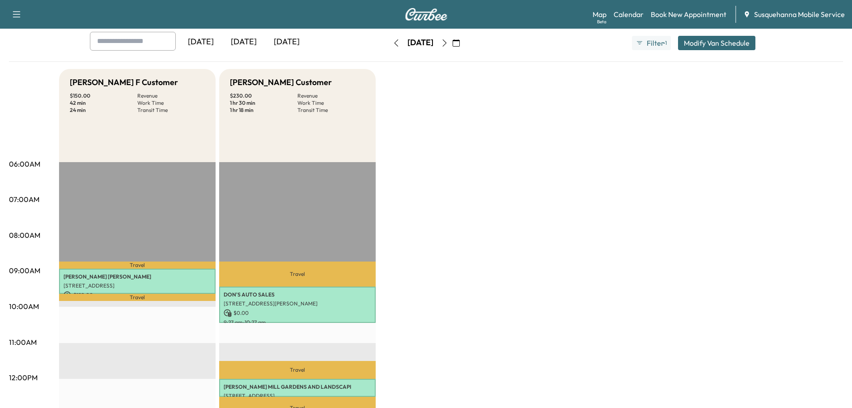
click at [393, 42] on icon "button" at bounding box center [396, 42] width 7 height 7
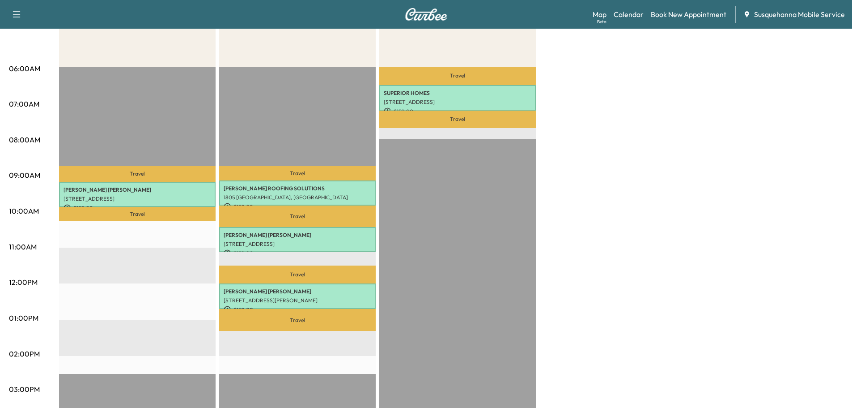
scroll to position [95, 0]
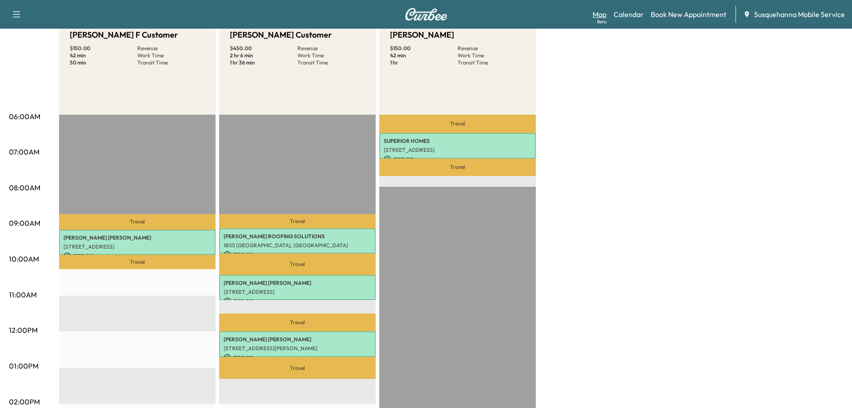
click at [604, 15] on link "Map Beta" at bounding box center [600, 14] width 14 height 11
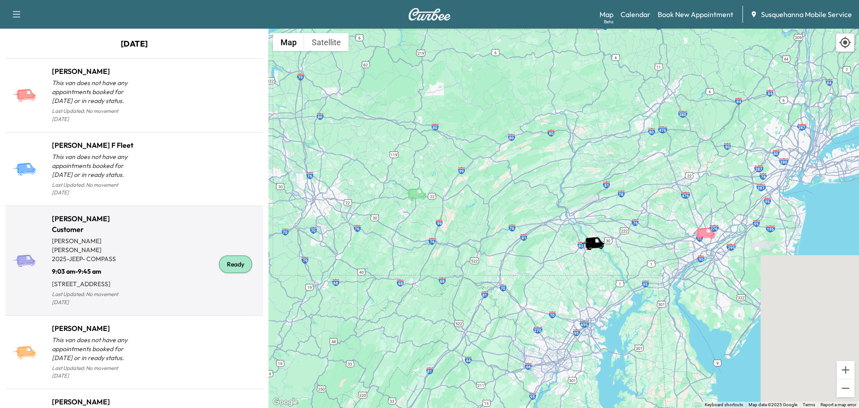
click at [239, 262] on div "Ready" at bounding box center [236, 264] width 34 height 18
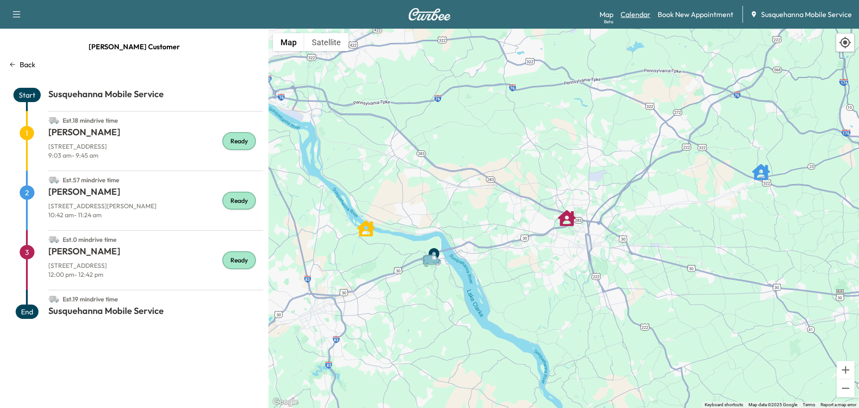
click at [640, 14] on link "Calendar" at bounding box center [636, 14] width 30 height 11
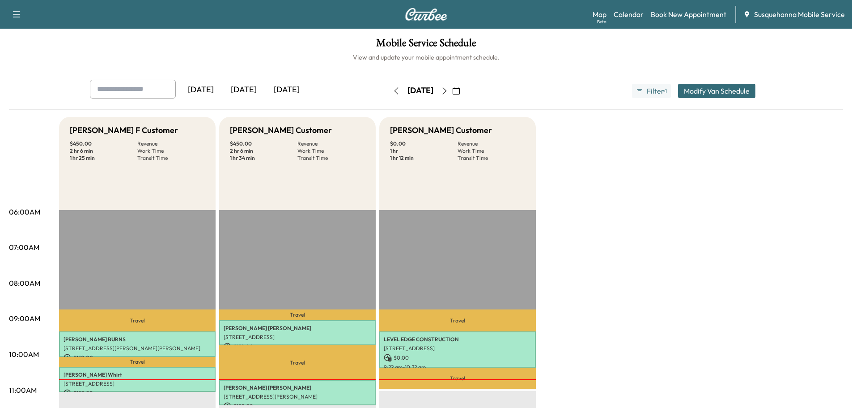
scroll to position [143, 0]
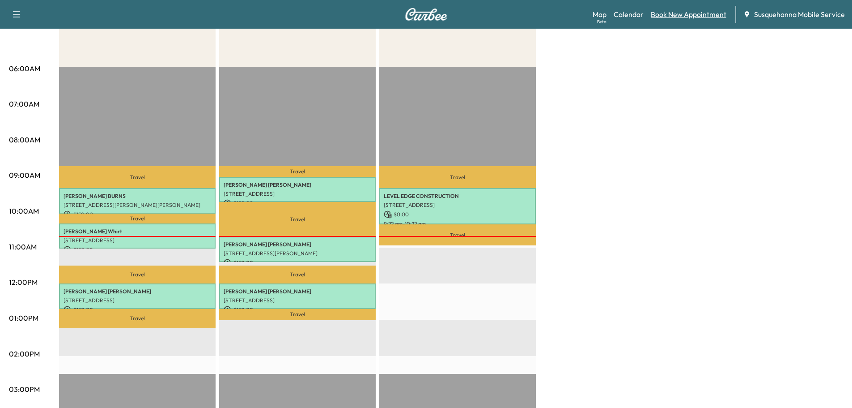
click at [682, 16] on link "Book New Appointment" at bounding box center [689, 14] width 76 height 11
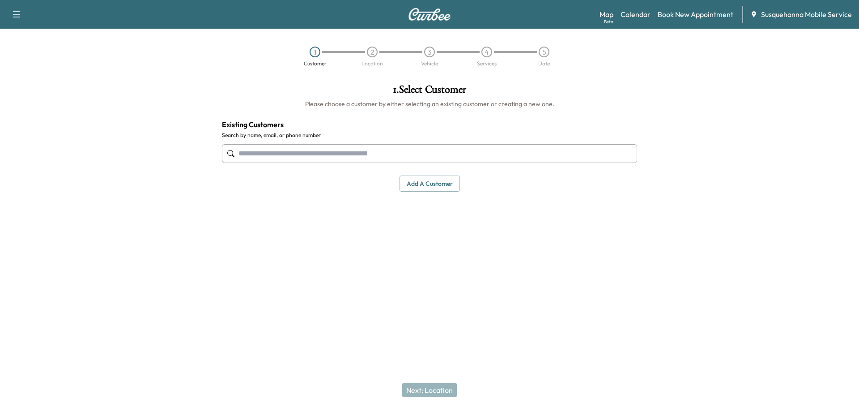
click at [434, 148] on input "text" at bounding box center [429, 153] width 415 height 19
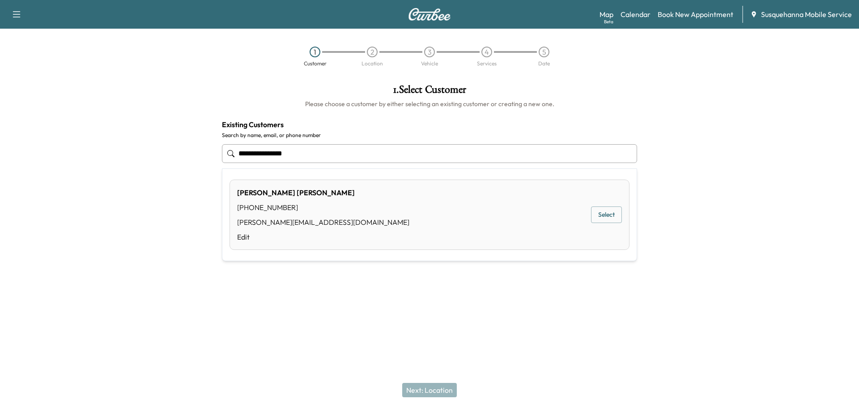
click at [599, 216] on button "Select" at bounding box center [606, 214] width 31 height 17
type input "**********"
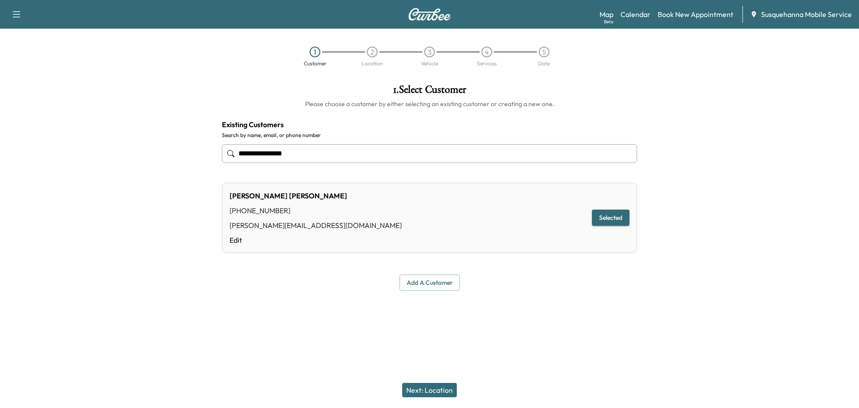
click at [437, 388] on button "Next: Location" at bounding box center [429, 390] width 55 height 14
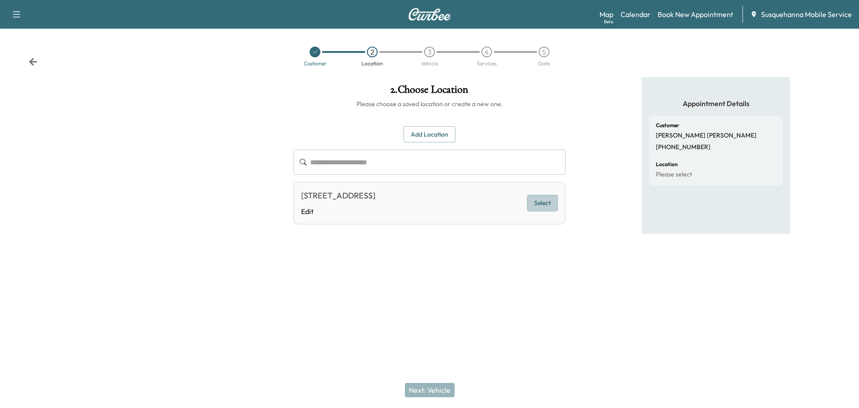
click at [552, 206] on button "Select" at bounding box center [542, 203] width 31 height 17
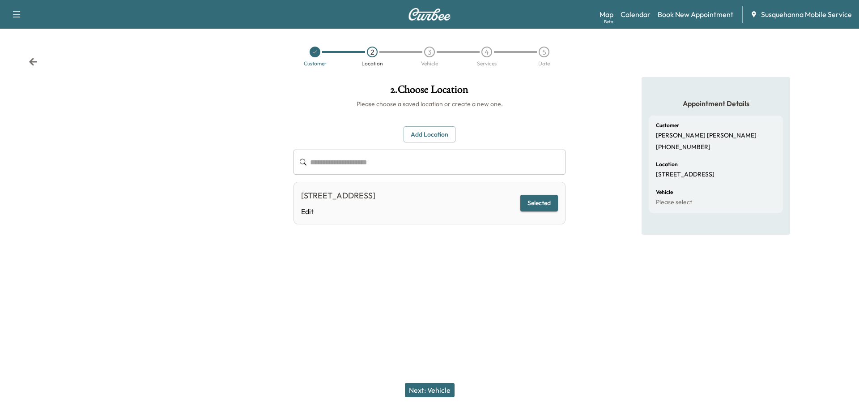
click at [445, 391] on button "Next: Vehicle" at bounding box center [430, 390] width 50 height 14
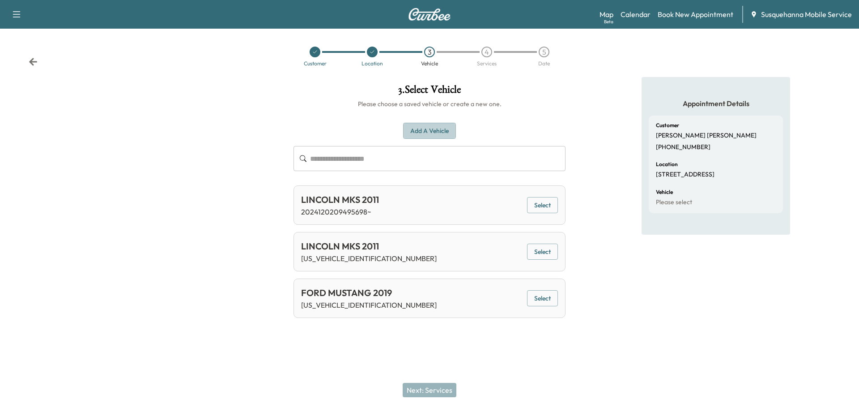
click at [446, 131] on button "Add a Vehicle" at bounding box center [429, 131] width 53 height 17
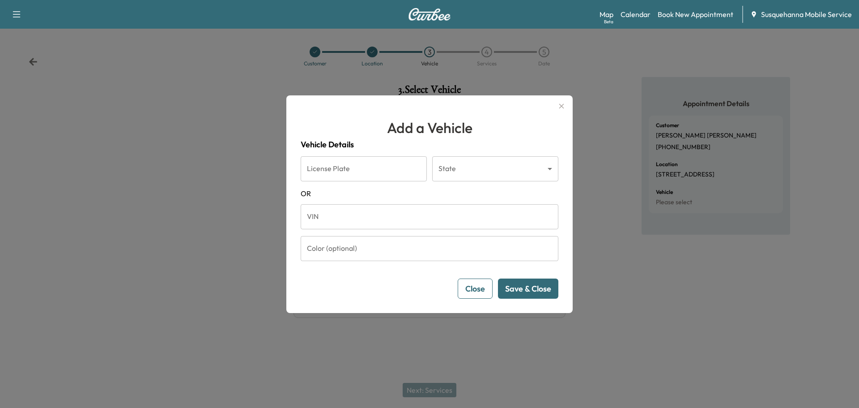
click at [351, 225] on input "VIN" at bounding box center [430, 216] width 258 height 25
paste input "**********"
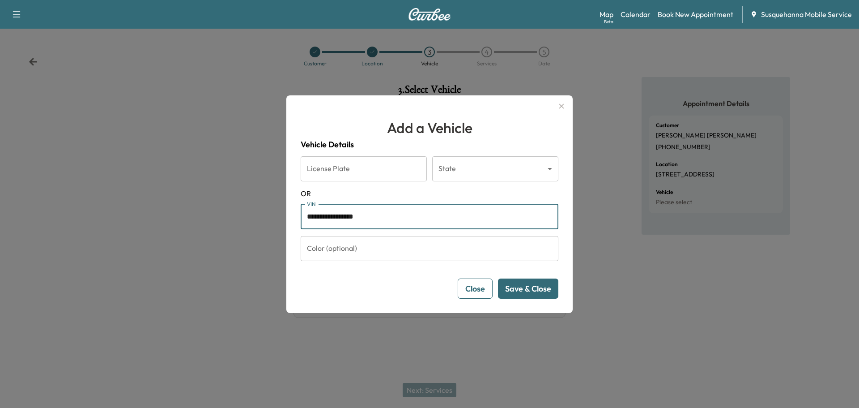
type input "**********"
click at [546, 297] on button "Save & Close" at bounding box center [528, 288] width 60 height 20
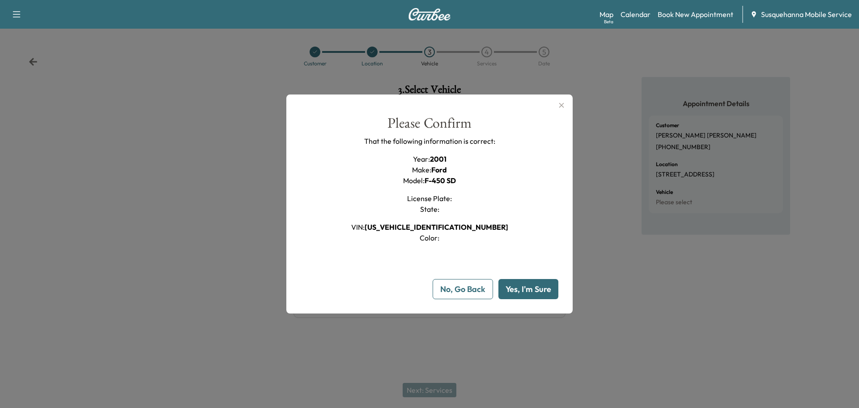
click at [534, 288] on button "Yes, I'm Sure" at bounding box center [528, 289] width 60 height 20
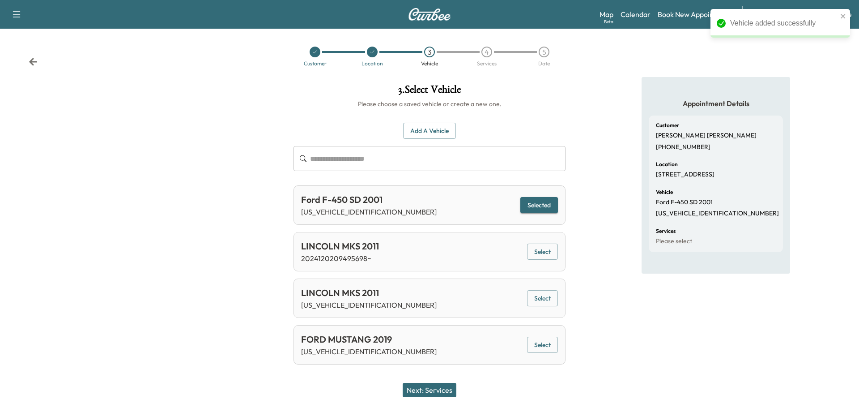
click at [444, 388] on button "Next: Services" at bounding box center [430, 390] width 54 height 14
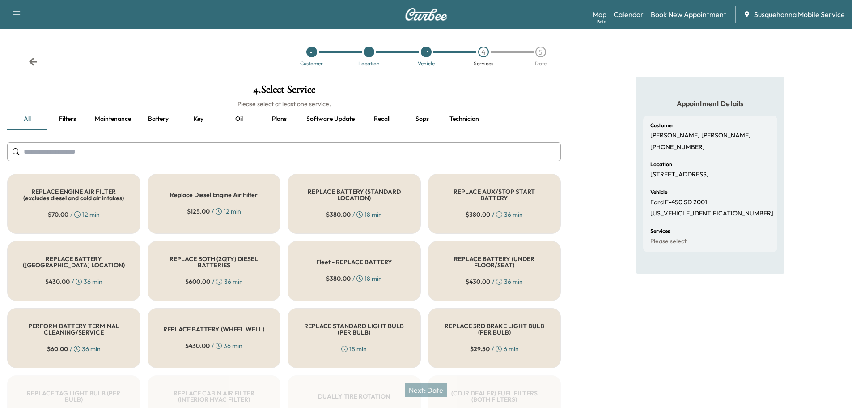
click at [393, 151] on input "text" at bounding box center [284, 151] width 554 height 19
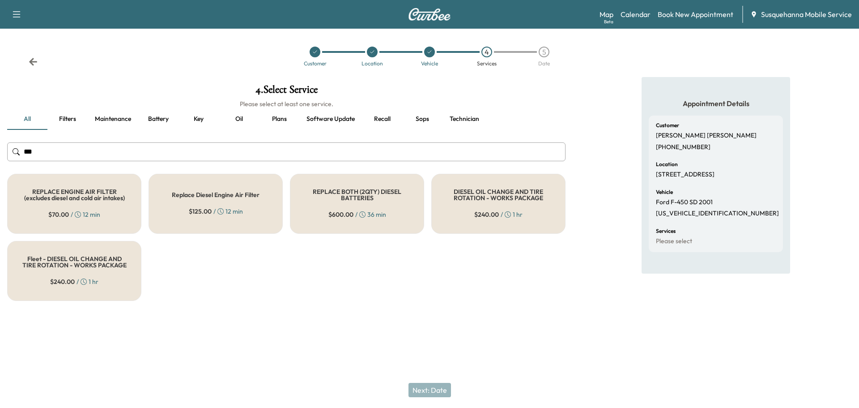
type input "***"
click at [466, 212] on div "DIESEL OIL CHANGE AND TIRE ROTATION - WORKS PACKAGE $ 240.00 / 1 hr" at bounding box center [498, 204] width 134 height 60
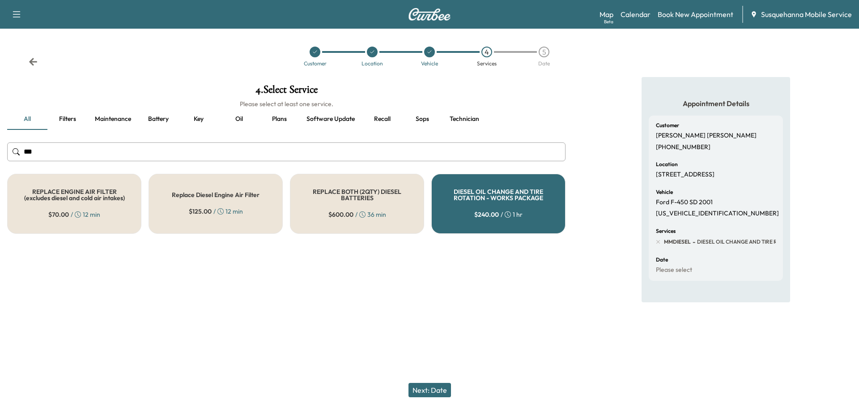
click at [425, 391] on button "Next: Date" at bounding box center [429, 390] width 43 height 14
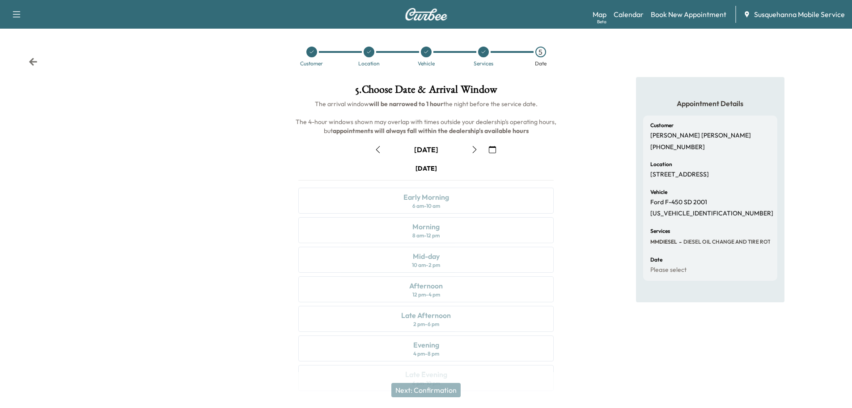
click at [498, 151] on button "button" at bounding box center [492, 149] width 15 height 14
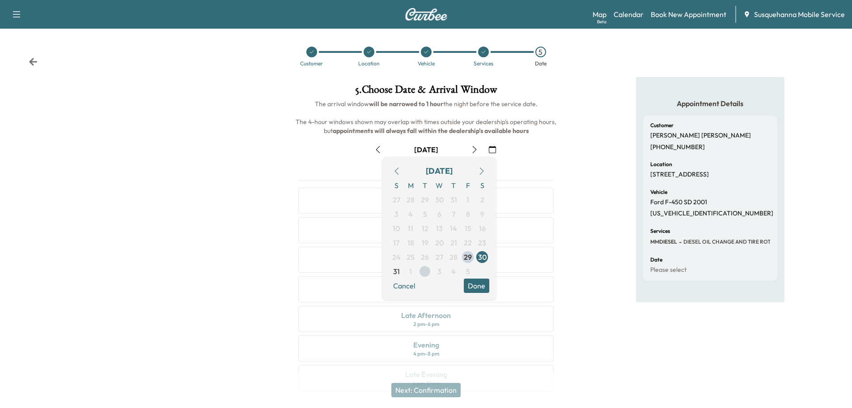
click at [423, 269] on span "2" at bounding box center [425, 271] width 4 height 11
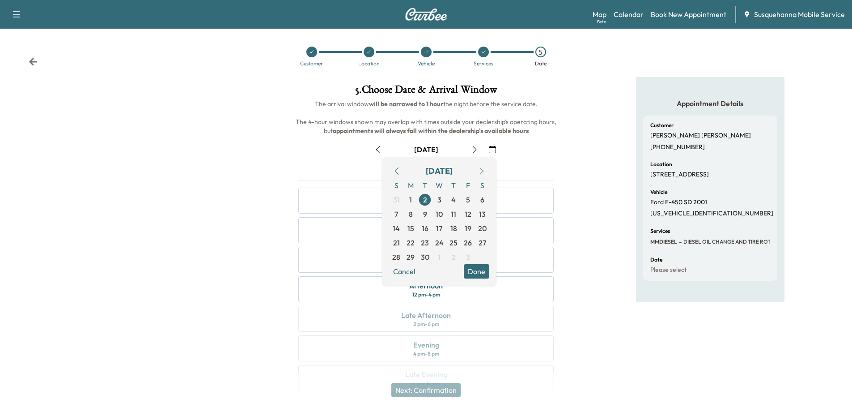
click at [476, 274] on button "Done" at bounding box center [477, 271] width 26 height 14
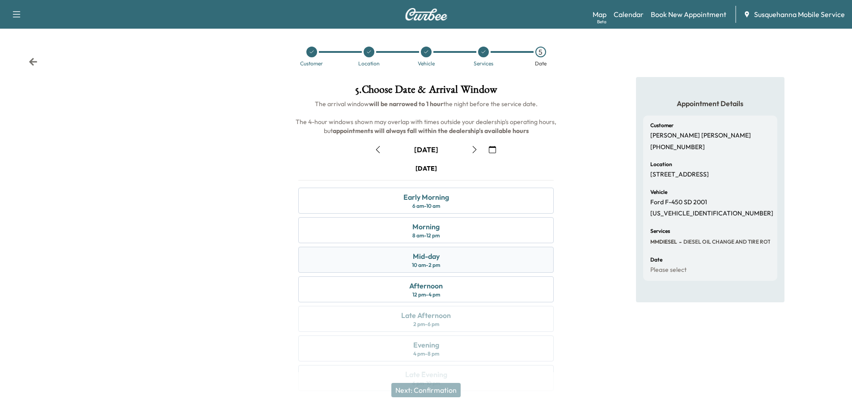
click at [448, 258] on div "Mid-day 10 am - 2 pm" at bounding box center [425, 260] width 255 height 26
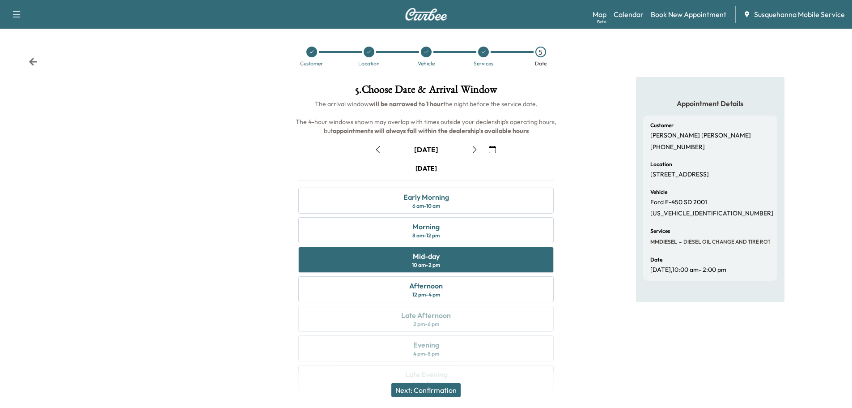
click at [429, 391] on button "Next: Confirmation" at bounding box center [425, 390] width 69 height 14
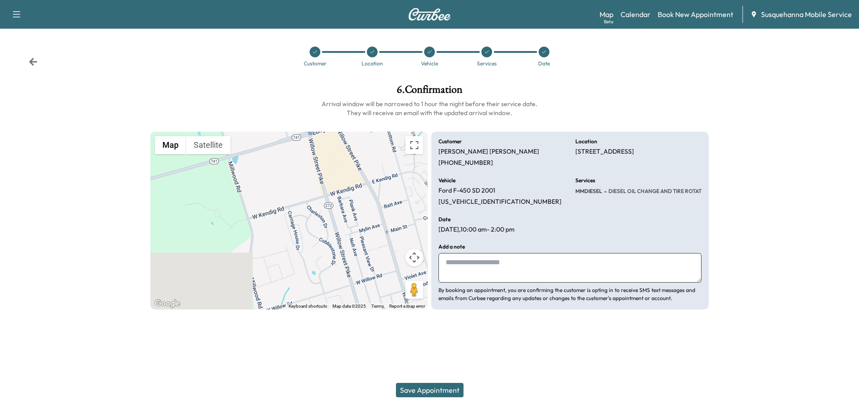
click at [485, 272] on textarea at bounding box center [569, 268] width 263 height 30
type textarea "**********"
click at [411, 386] on button "Save Appointment" at bounding box center [430, 390] width 68 height 14
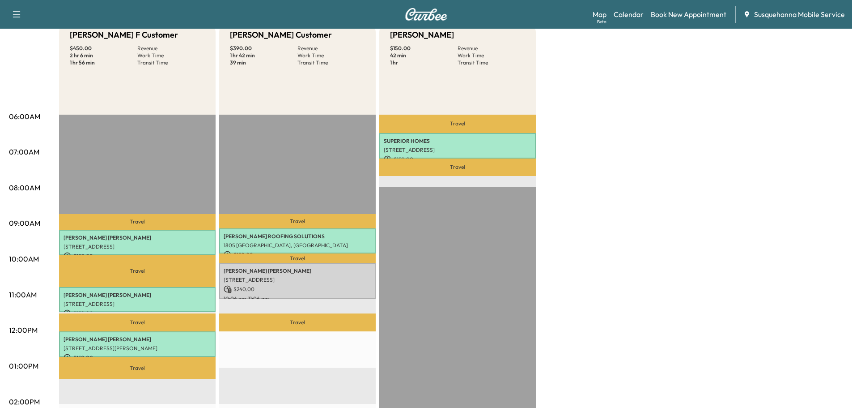
scroll to position [48, 0]
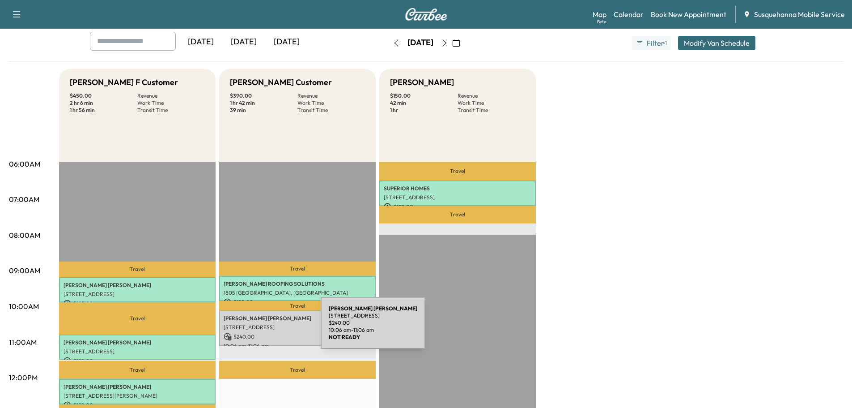
click at [242, 337] on p "$ 240.00" at bounding box center [298, 336] width 148 height 8
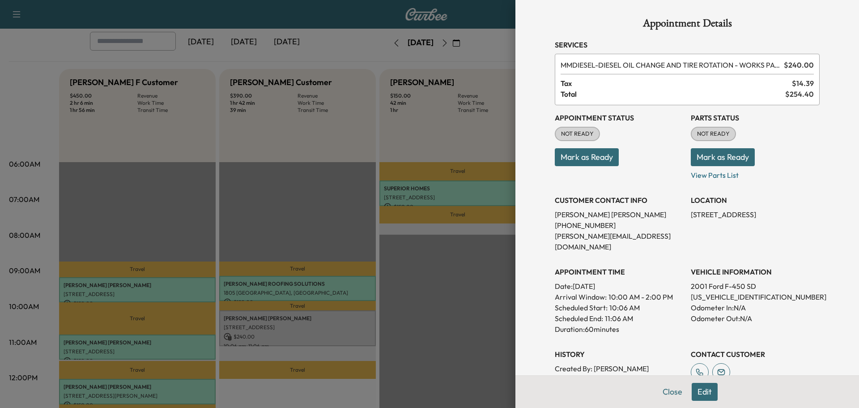
click at [707, 149] on button "Mark as Ready" at bounding box center [723, 157] width 64 height 18
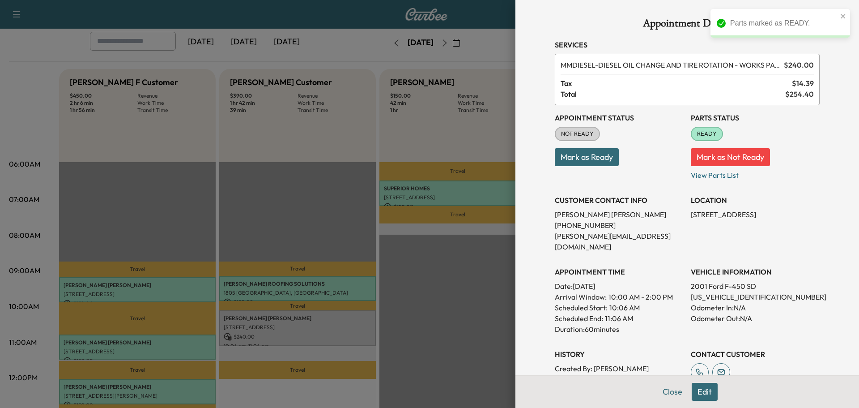
click at [578, 156] on button "Mark as Ready" at bounding box center [587, 157] width 64 height 18
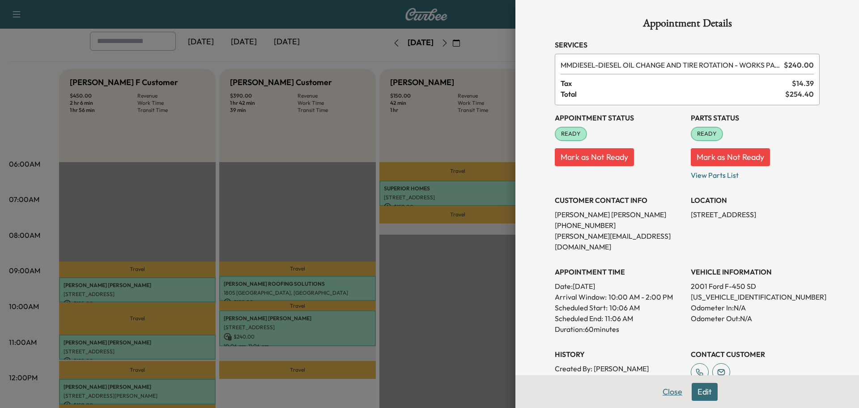
click at [663, 392] on button "Close" at bounding box center [672, 392] width 31 height 18
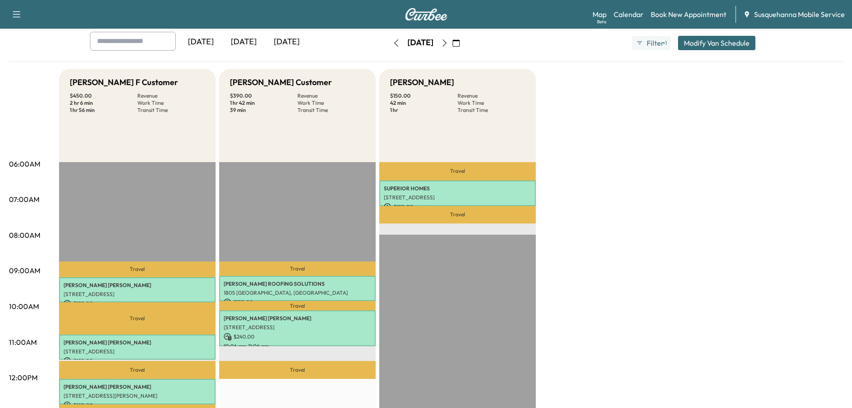
scroll to position [95, 0]
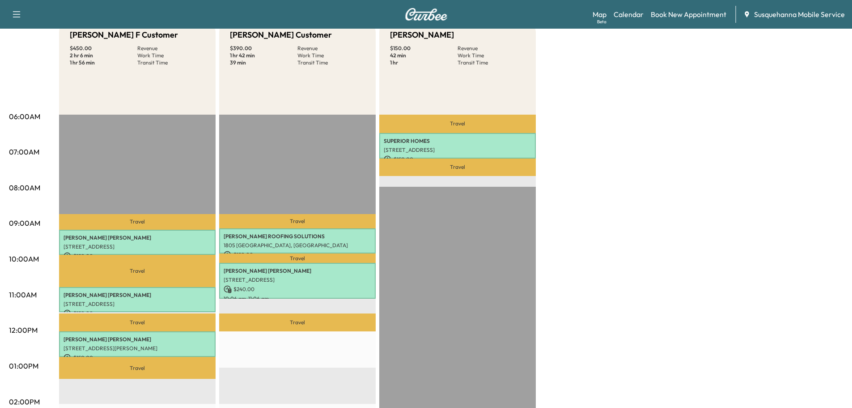
click at [667, 196] on div "Bridgett F Customer $ 450.00 Revenue 2 hr 6 min Work Time 1 hr 56 min Transit T…" at bounding box center [451, 356] width 784 height 671
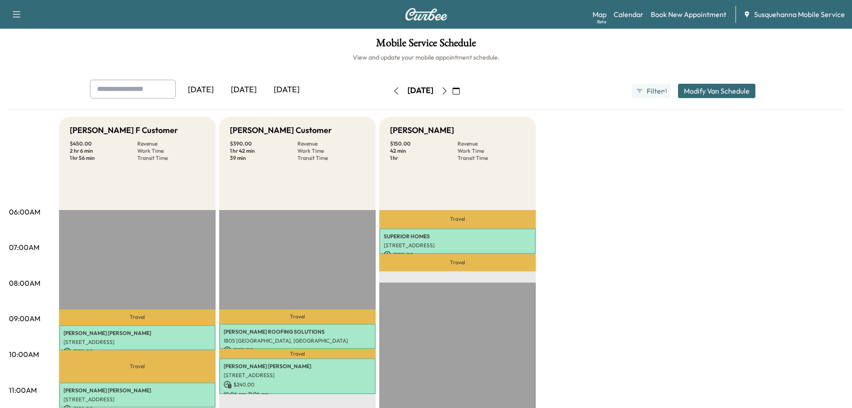
click at [460, 88] on icon "button" at bounding box center [456, 90] width 7 height 7
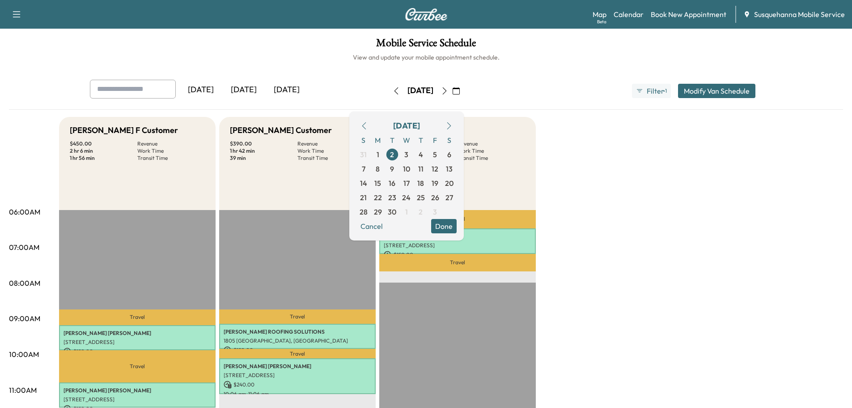
click at [372, 125] on button "button" at bounding box center [364, 126] width 15 height 14
click at [368, 124] on icon "button" at bounding box center [364, 125] width 7 height 7
click at [439, 213] on span "29" at bounding box center [435, 211] width 8 height 11
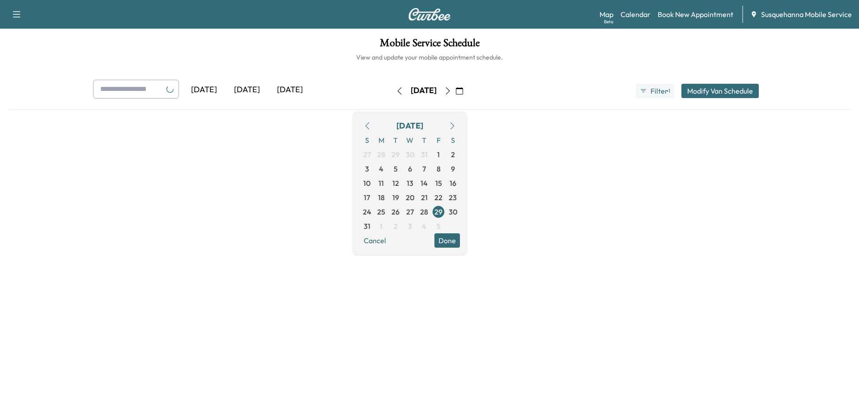
click at [460, 243] on button "Done" at bounding box center [447, 240] width 26 height 14
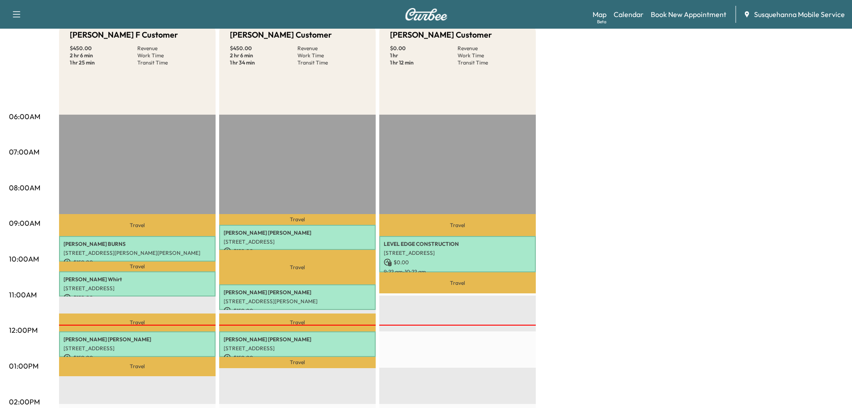
scroll to position [143, 0]
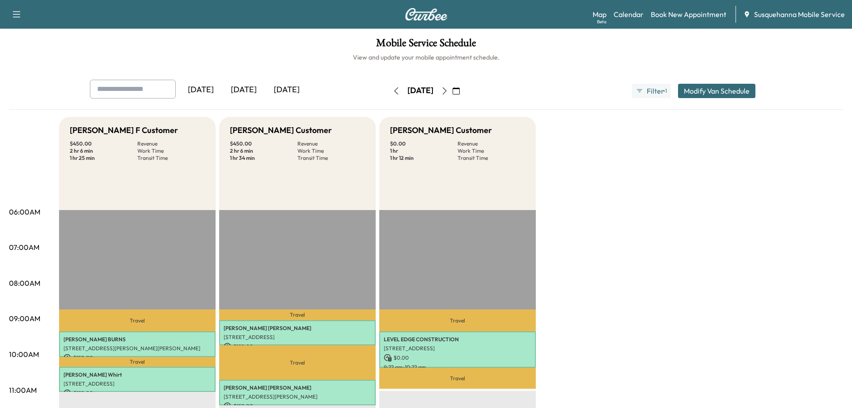
click at [448, 91] on icon "button" at bounding box center [444, 90] width 7 height 7
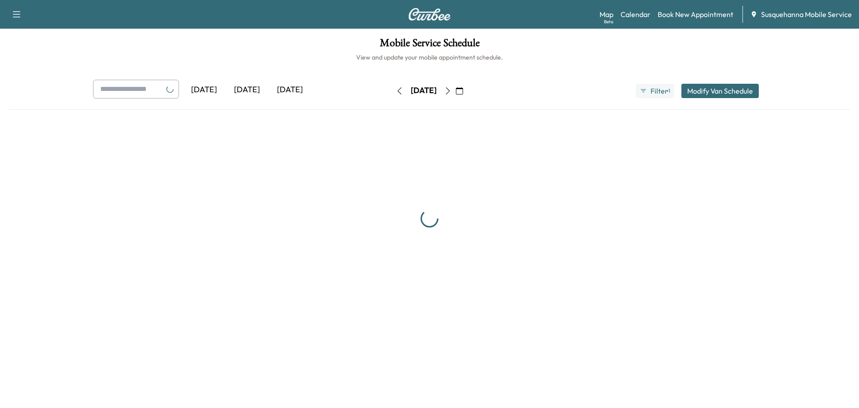
click at [455, 91] on div "[DATE]" at bounding box center [424, 91] width 64 height 14
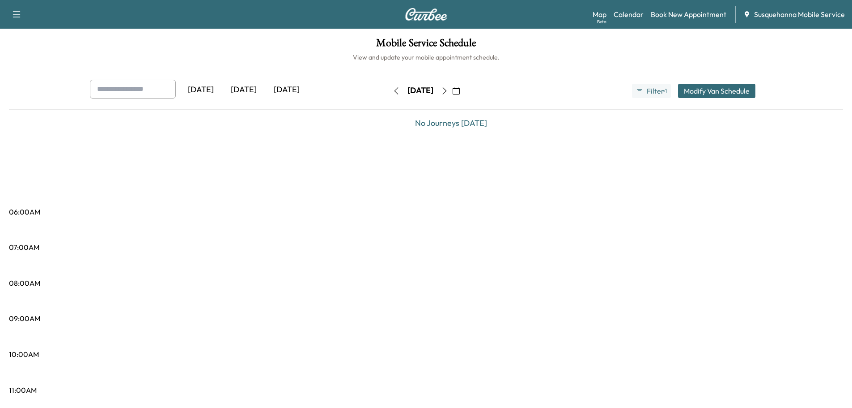
click at [452, 91] on button "button" at bounding box center [444, 91] width 15 height 14
click at [448, 91] on icon "button" at bounding box center [444, 90] width 7 height 7
click at [452, 91] on button "button" at bounding box center [444, 91] width 15 height 14
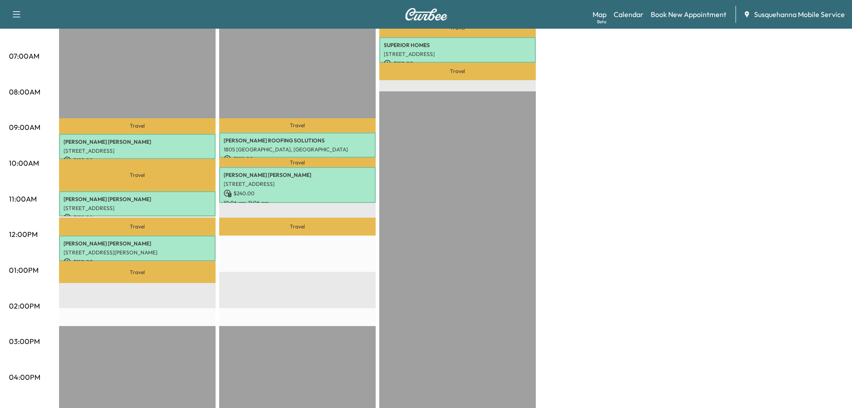
scroll to position [48, 0]
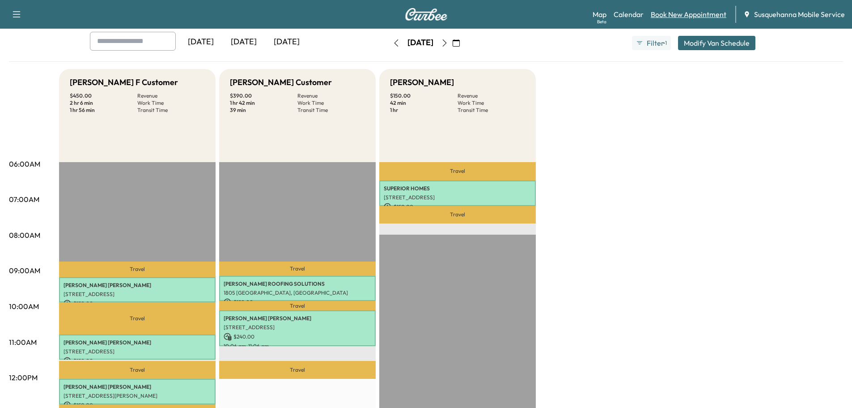
click at [675, 11] on link "Book New Appointment" at bounding box center [689, 14] width 76 height 11
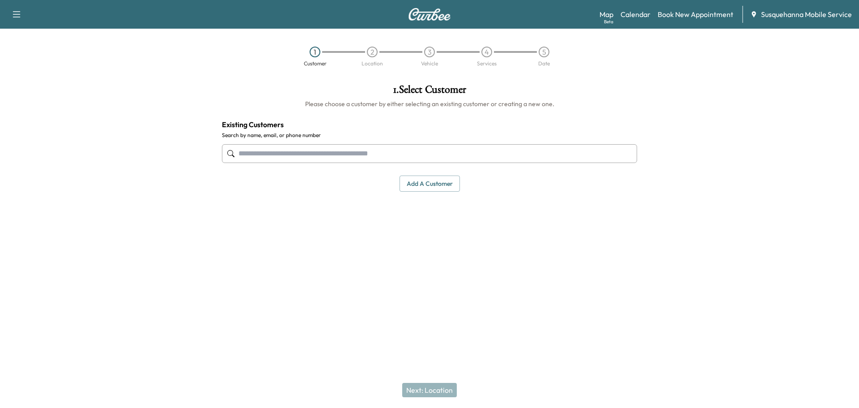
click at [355, 154] on input "text" at bounding box center [429, 153] width 415 height 19
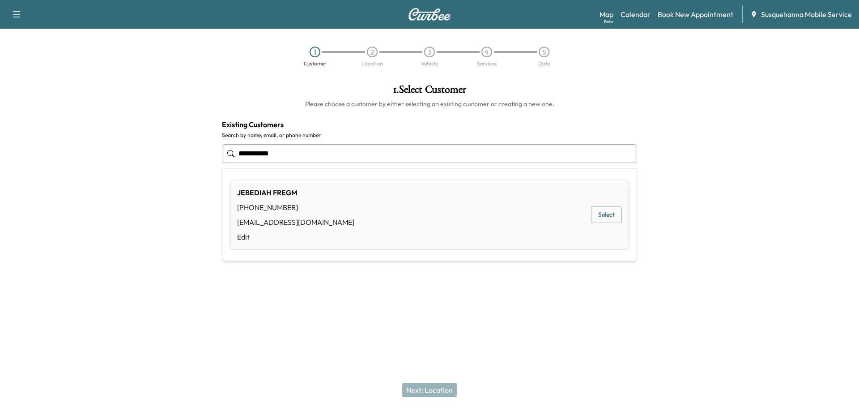
click at [610, 214] on button "Select" at bounding box center [606, 214] width 31 height 17
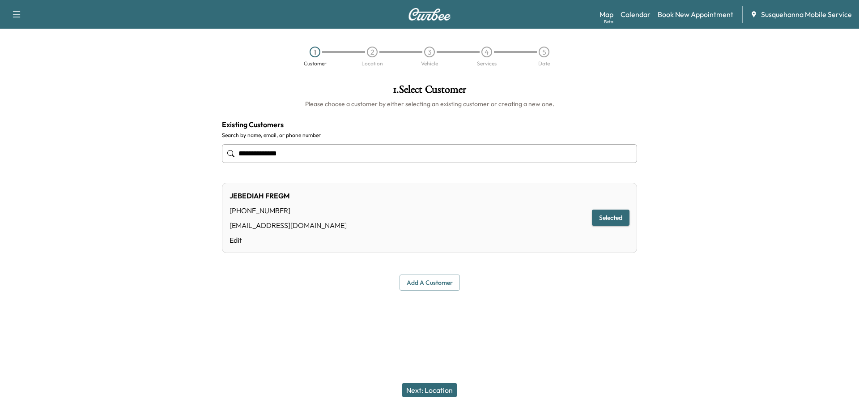
type input "**********"
click at [433, 392] on button "Next: Location" at bounding box center [429, 390] width 55 height 14
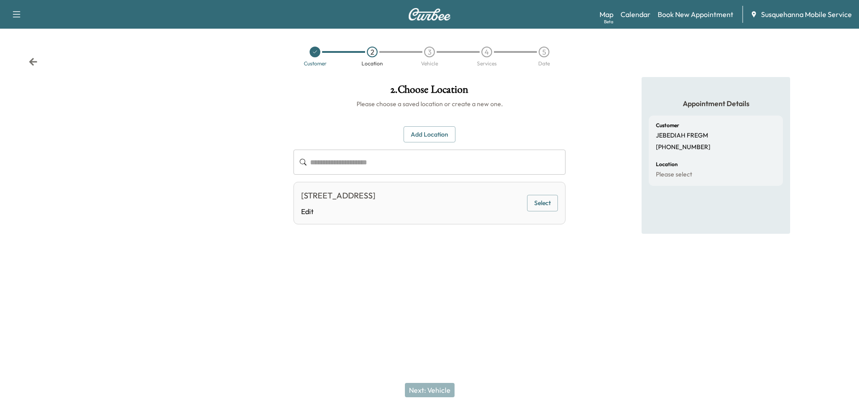
click at [441, 137] on button "Add Location" at bounding box center [430, 134] width 52 height 17
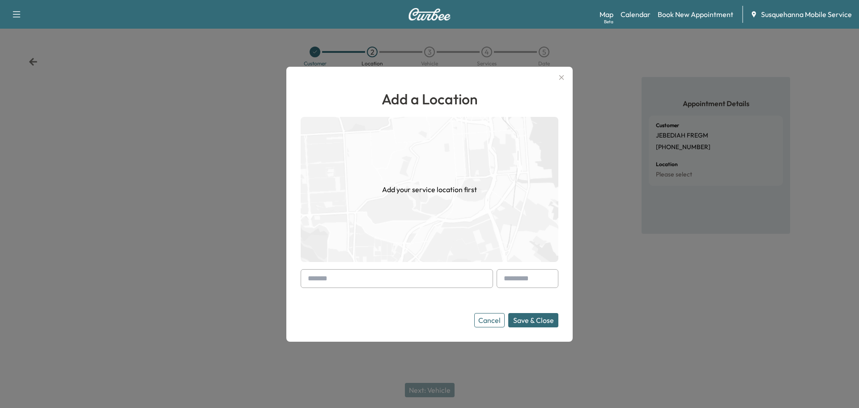
click at [407, 281] on input "text" at bounding box center [397, 278] width 192 height 19
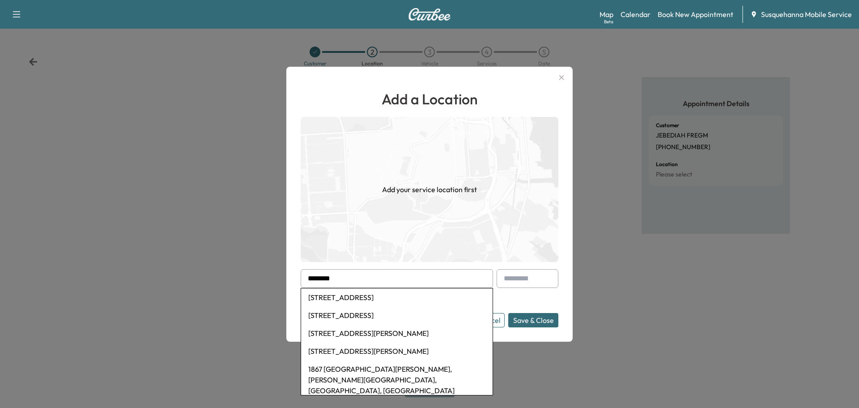
click at [390, 300] on li "[STREET_ADDRESS]" at bounding box center [396, 297] width 191 height 18
type input "**********"
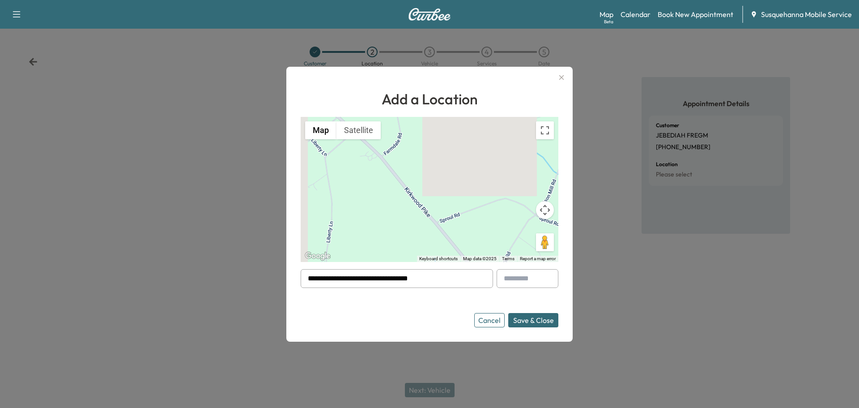
click at [539, 322] on button "Save & Close" at bounding box center [533, 320] width 50 height 14
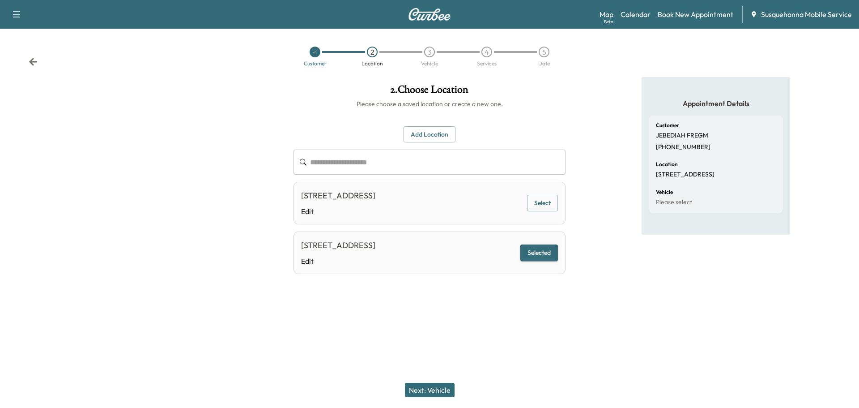
click at [441, 384] on button "Next: Vehicle" at bounding box center [430, 390] width 50 height 14
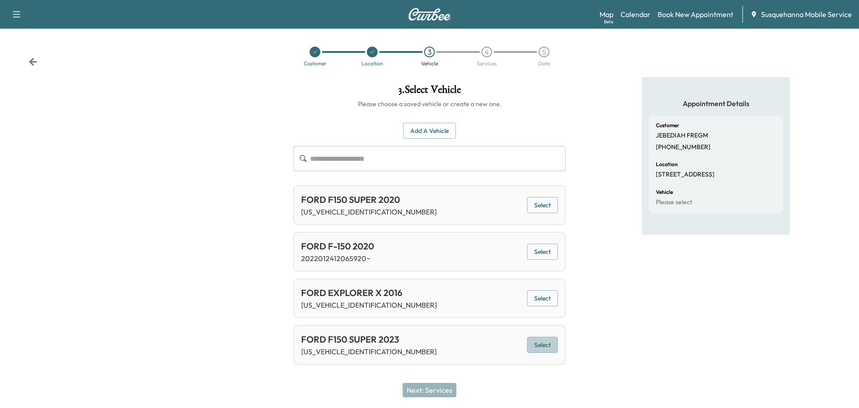
click at [549, 340] on button "Select" at bounding box center [542, 344] width 31 height 17
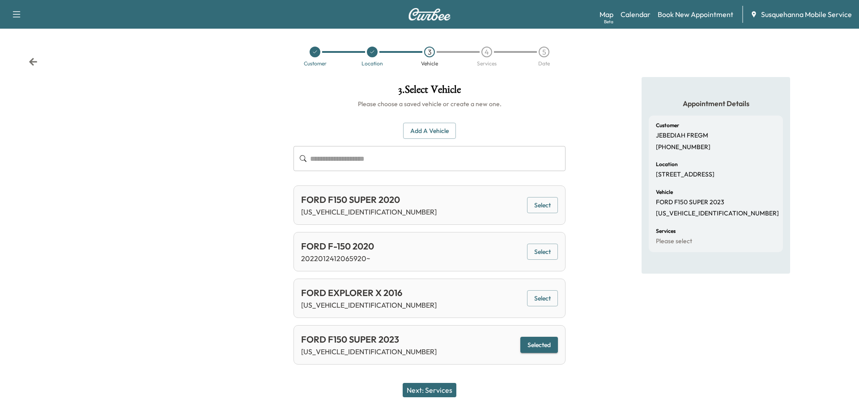
click at [443, 391] on button "Next: Services" at bounding box center [430, 390] width 54 height 14
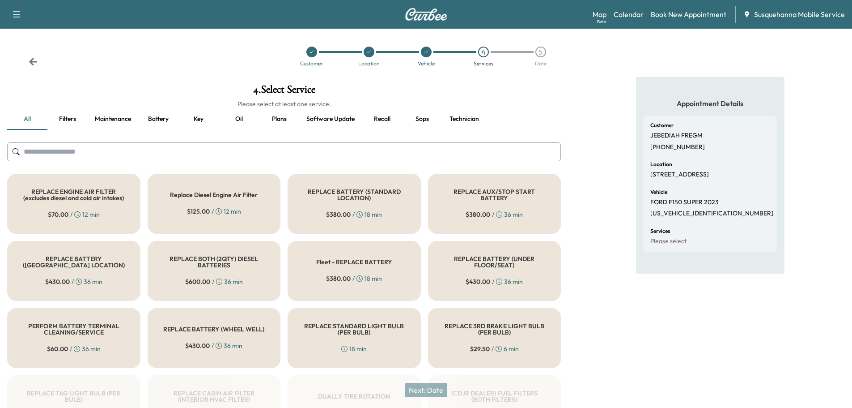
click at [390, 151] on input "text" at bounding box center [284, 151] width 554 height 19
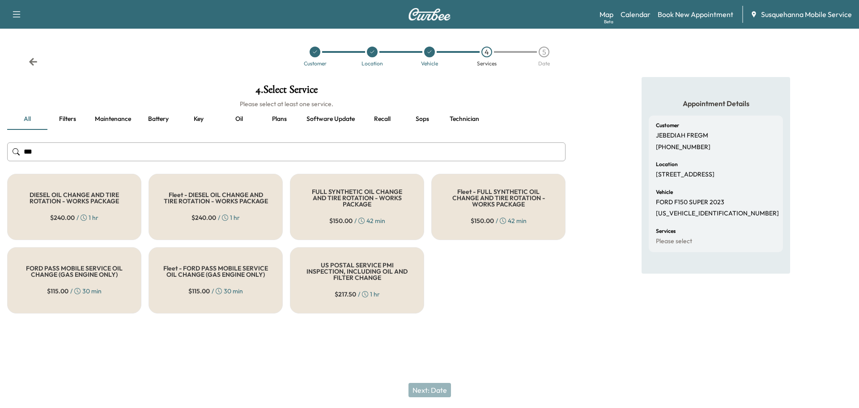
type input "***"
click at [351, 202] on h5 "FULL SYNTHETIC OIL CHANGE AND TIRE ROTATION - WORKS PACKAGE" at bounding box center [357, 197] width 105 height 19
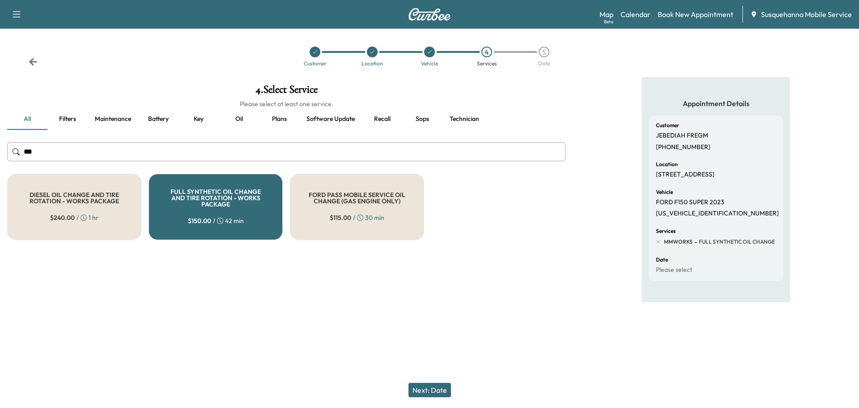
click at [431, 393] on button "Next: Date" at bounding box center [429, 390] width 43 height 14
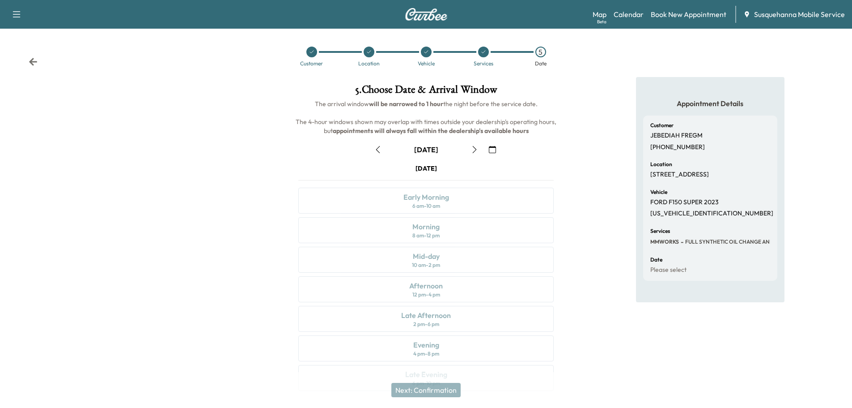
click at [493, 151] on icon "button" at bounding box center [492, 149] width 7 height 7
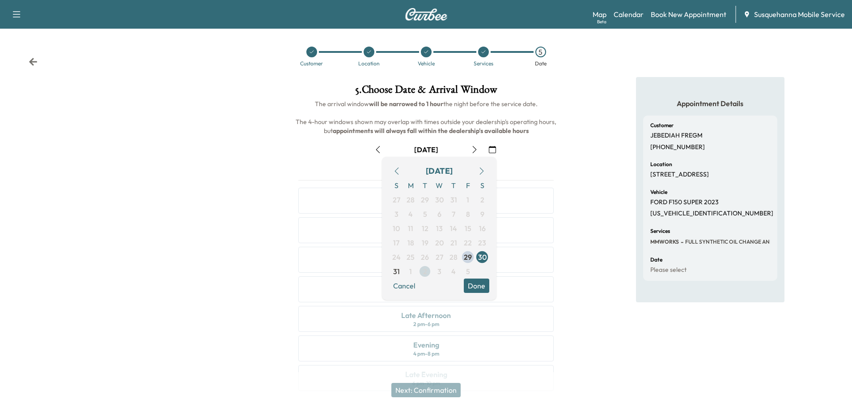
click at [427, 272] on span "2" at bounding box center [425, 271] width 4 height 11
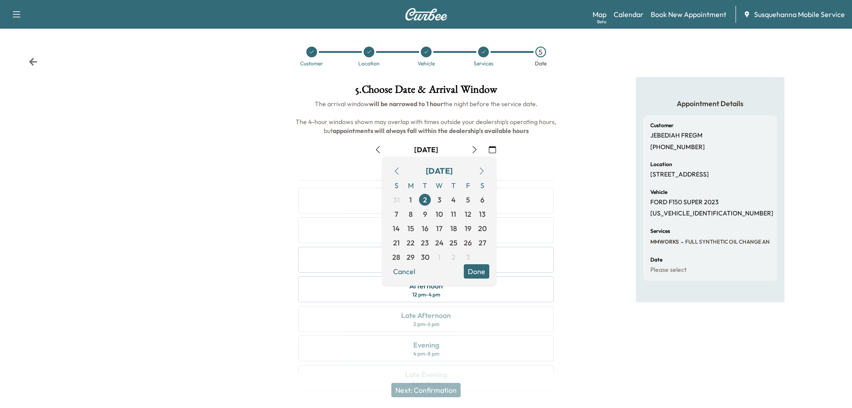
click at [481, 272] on button "Done" at bounding box center [477, 271] width 26 height 14
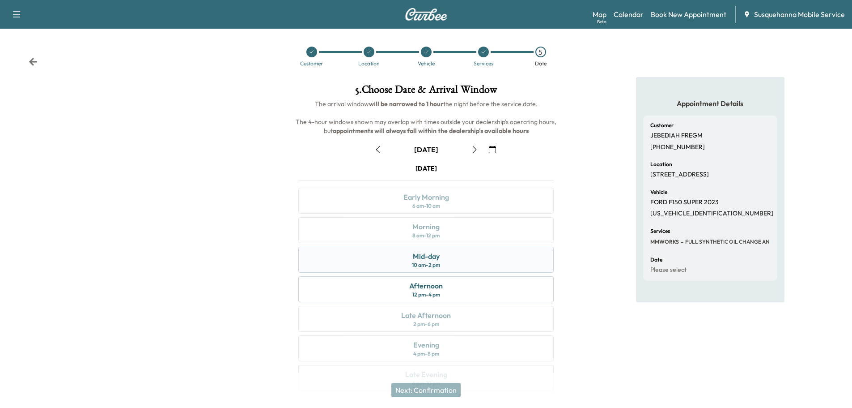
click at [480, 263] on div "Mid-day 10 am - 2 pm" at bounding box center [425, 260] width 255 height 26
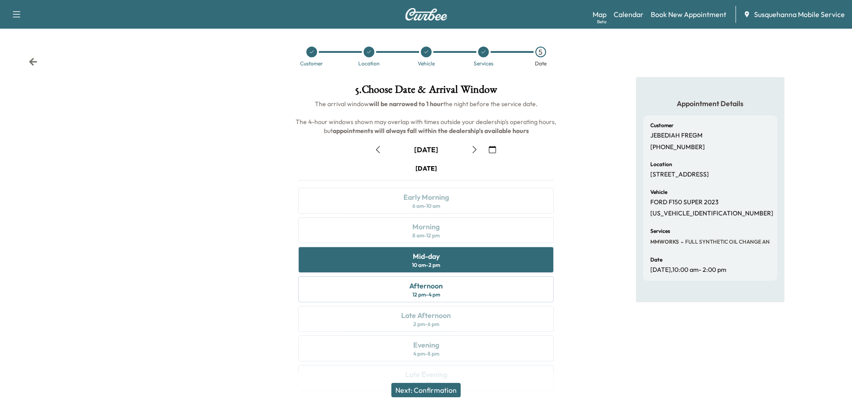
click at [454, 389] on button "Next: Confirmation" at bounding box center [425, 390] width 69 height 14
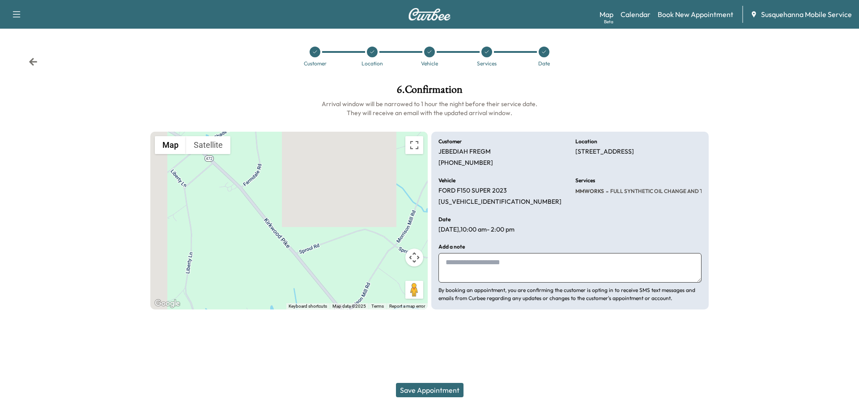
click at [497, 263] on textarea at bounding box center [569, 268] width 263 height 30
type textarea "**********"
click at [433, 385] on button "Save Appointment" at bounding box center [430, 390] width 68 height 14
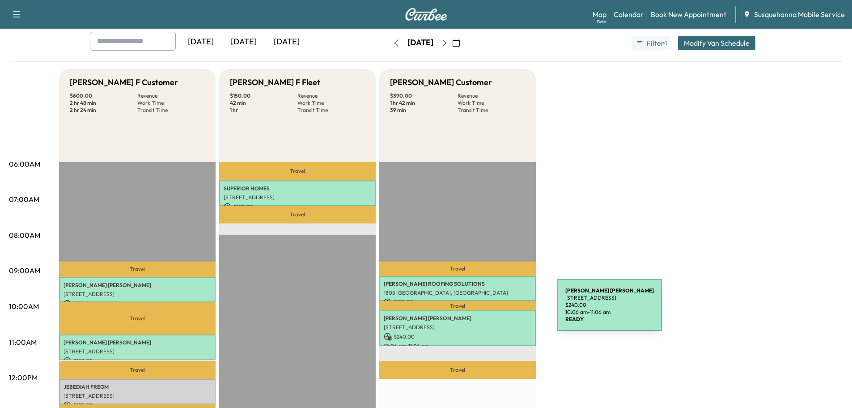
scroll to position [143, 0]
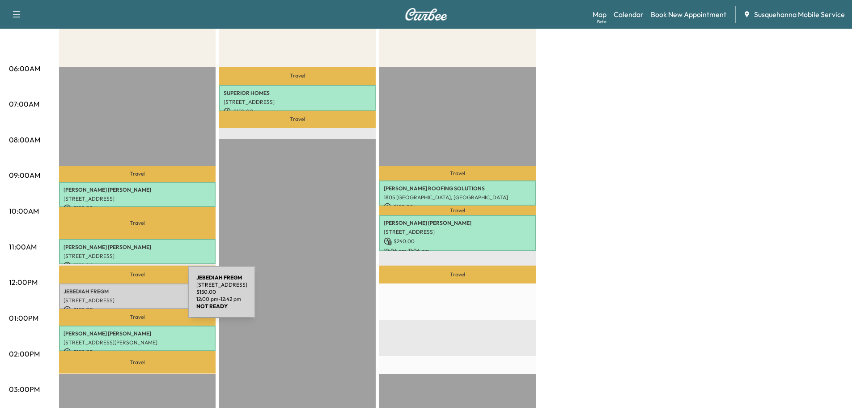
click at [121, 297] on p "[STREET_ADDRESS]" at bounding box center [138, 300] width 148 height 7
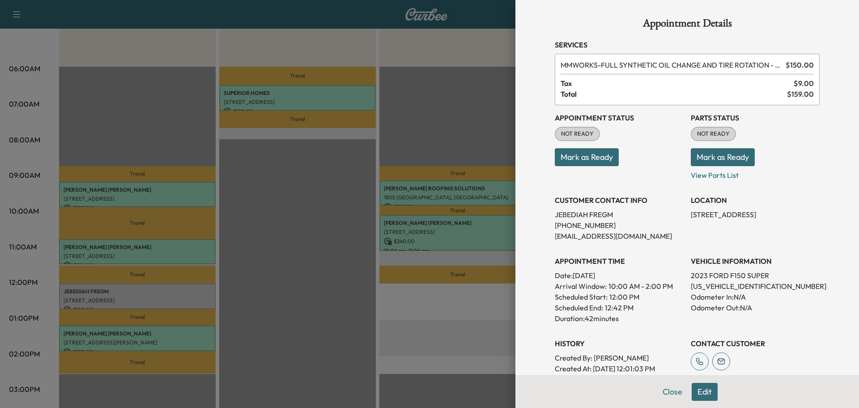
click at [705, 160] on button "Mark as Ready" at bounding box center [723, 157] width 64 height 18
click at [587, 158] on button "Mark as Ready" at bounding box center [587, 157] width 64 height 18
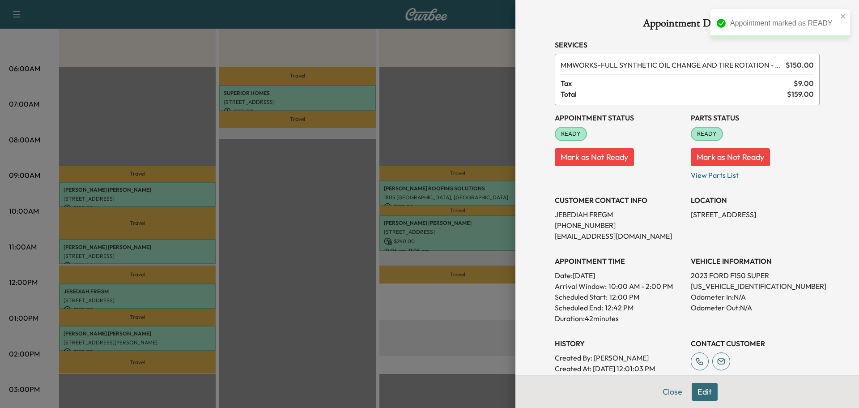
click at [698, 285] on p "[US_VEHICLE_IDENTIFICATION_NUMBER]" at bounding box center [755, 286] width 129 height 11
copy p "[US_VEHICLE_IDENTIFICATION_NUMBER]"
drag, startPoint x: 681, startPoint y: 213, endPoint x: 710, endPoint y: 226, distance: 31.7
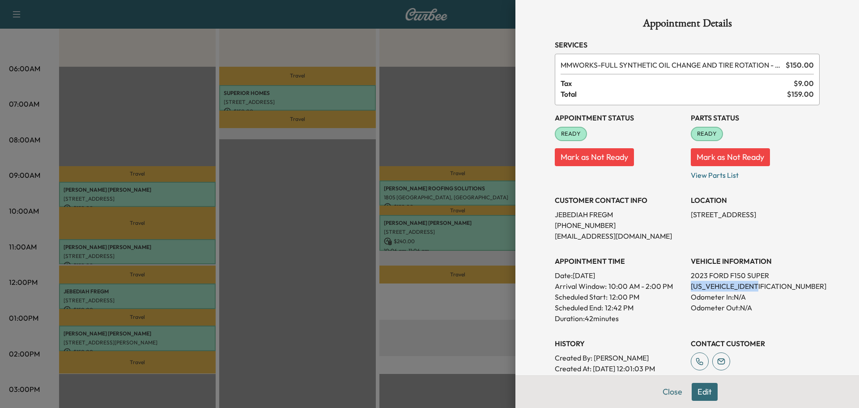
click at [710, 226] on div "Appointment Status READY Mark as Not Ready Parts Status READY Mark as Not Ready…" at bounding box center [687, 239] width 265 height 268
copy p "[STREET_ADDRESS]"
click at [657, 393] on button "Close" at bounding box center [672, 392] width 31 height 18
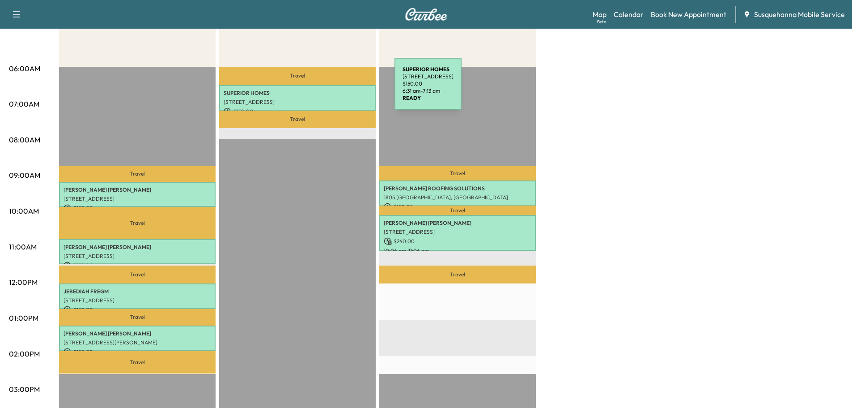
click at [327, 89] on p "SUPERIOR HOMES" at bounding box center [298, 92] width 148 height 7
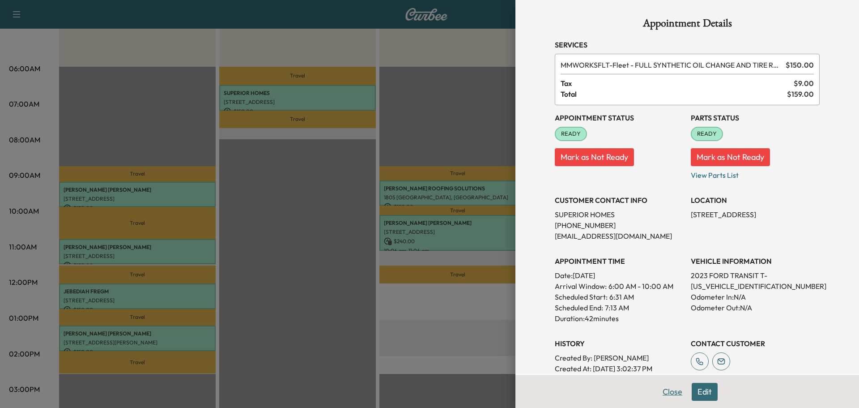
click at [674, 389] on button "Close" at bounding box center [672, 392] width 31 height 18
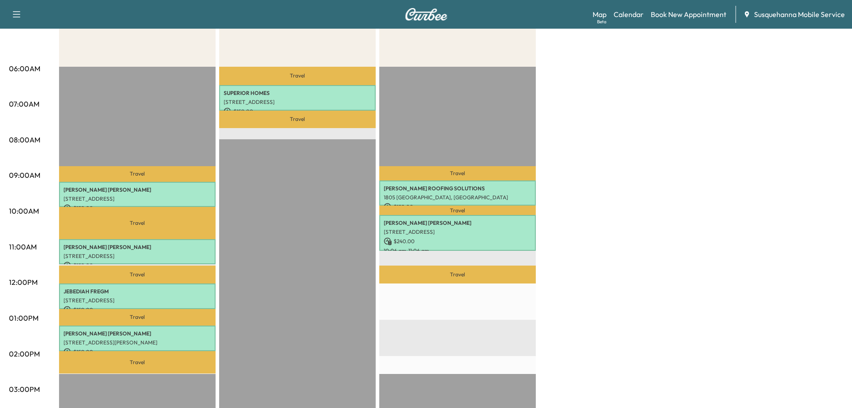
scroll to position [238, 0]
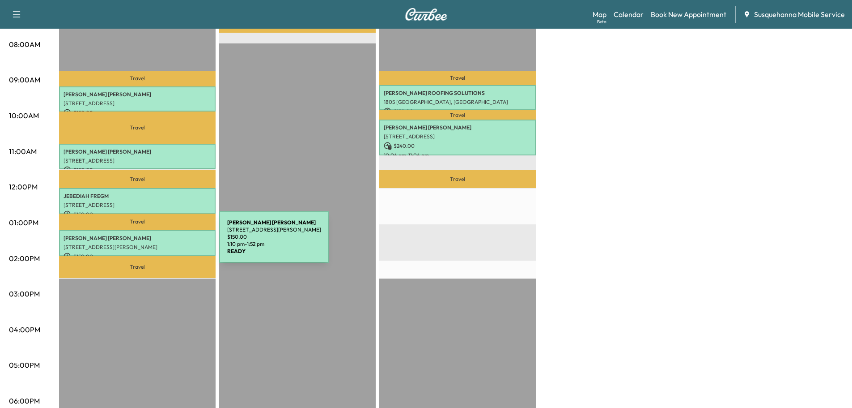
click at [152, 243] on p "[STREET_ADDRESS][PERSON_NAME]" at bounding box center [138, 246] width 148 height 7
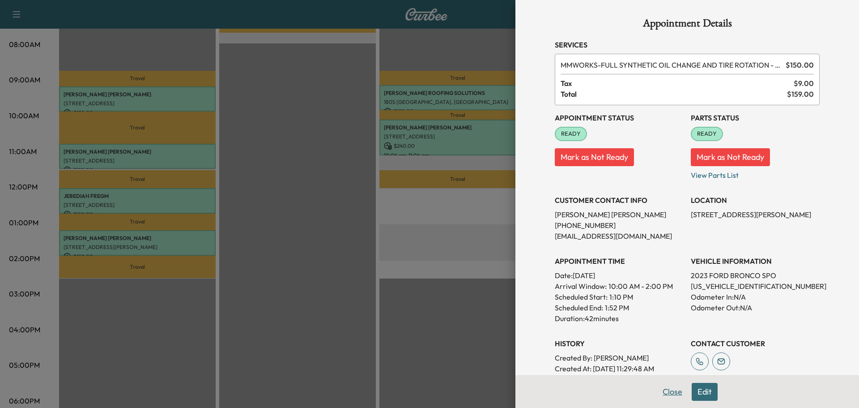
click at [660, 396] on button "Close" at bounding box center [672, 392] width 31 height 18
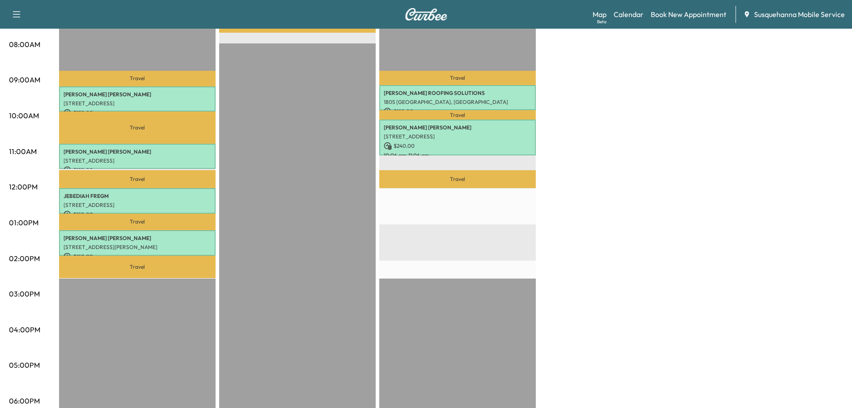
scroll to position [48, 0]
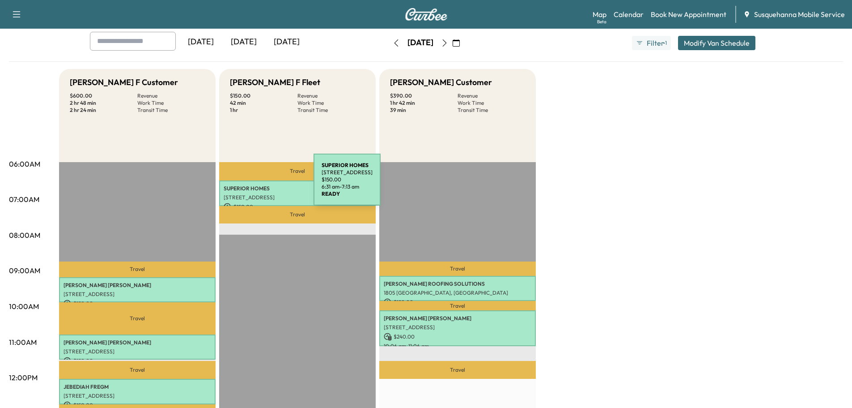
click at [247, 185] on p "SUPERIOR HOMES" at bounding box center [298, 188] width 148 height 7
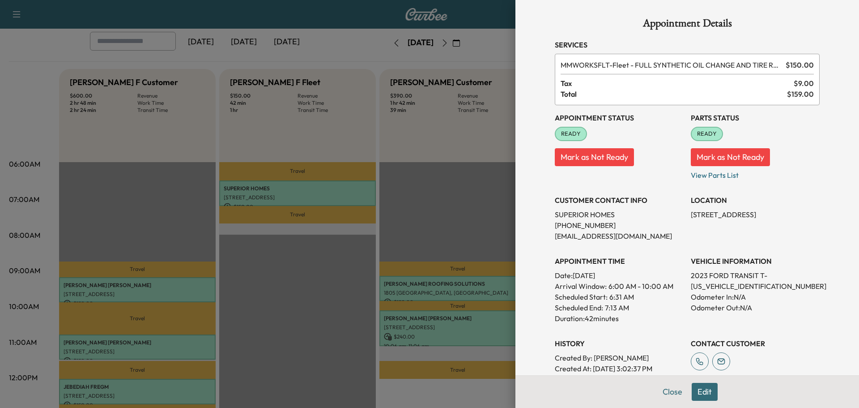
click at [701, 393] on button "Edit" at bounding box center [705, 392] width 26 height 18
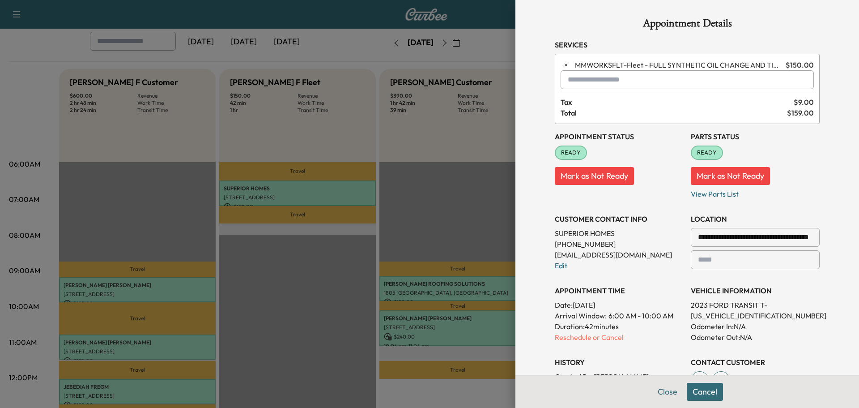
click at [611, 86] on input "text" at bounding box center [687, 79] width 253 height 19
click at [601, 102] on p "TJJ - Tech: [PERSON_NAME]" at bounding box center [655, 103] width 195 height 13
type input "**********"
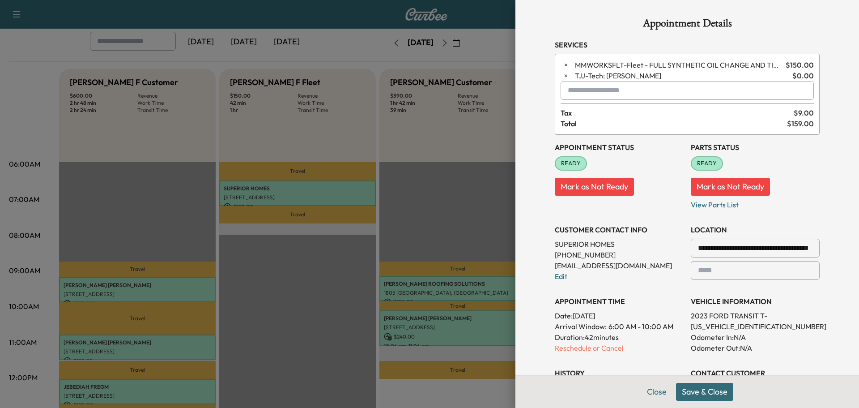
click at [702, 391] on button "Save & Close" at bounding box center [704, 392] width 57 height 18
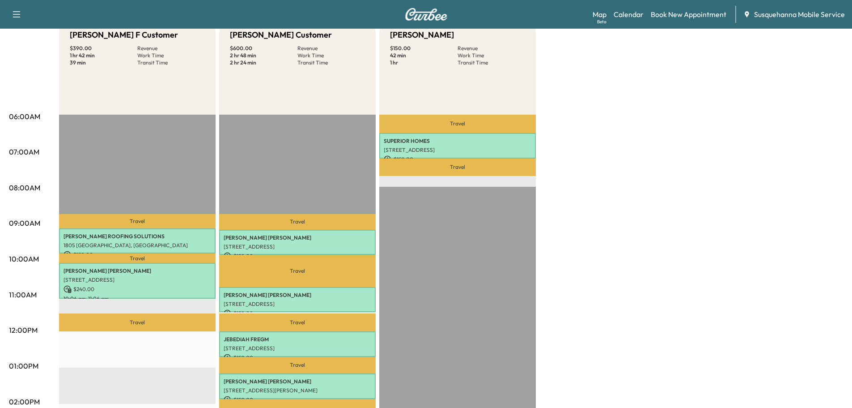
scroll to position [143, 0]
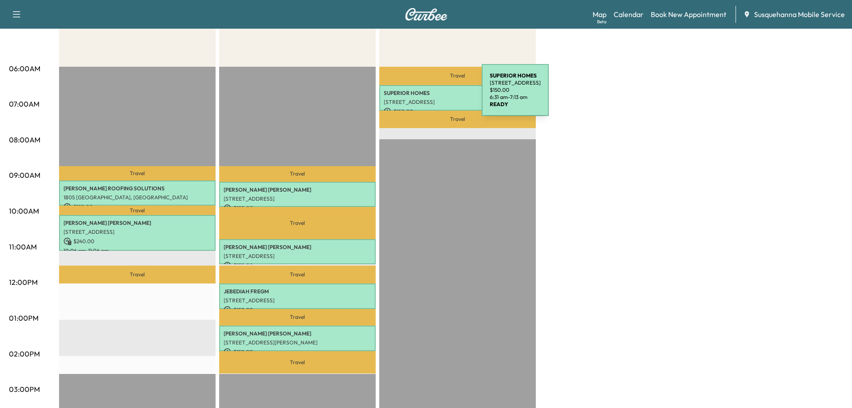
click at [415, 95] on p "SUPERIOR HOMES" at bounding box center [458, 92] width 148 height 7
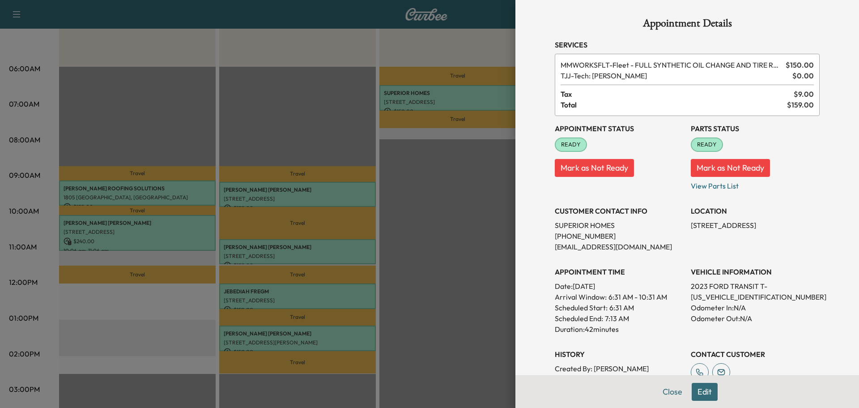
click at [696, 390] on button "Edit" at bounding box center [705, 392] width 26 height 18
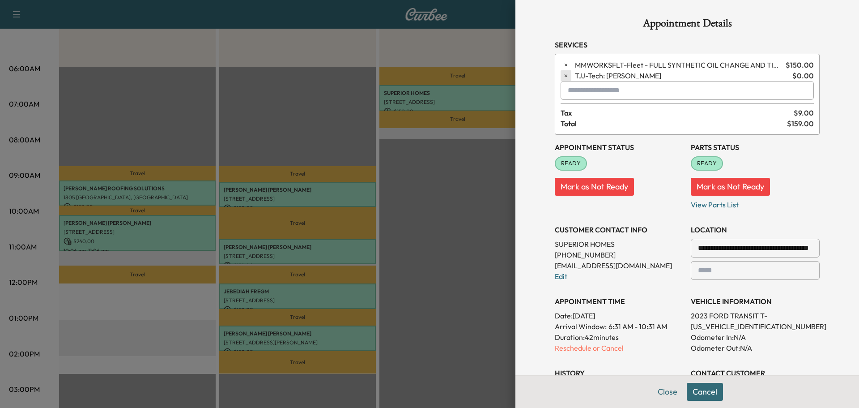
click at [563, 76] on icon "button" at bounding box center [566, 75] width 6 height 6
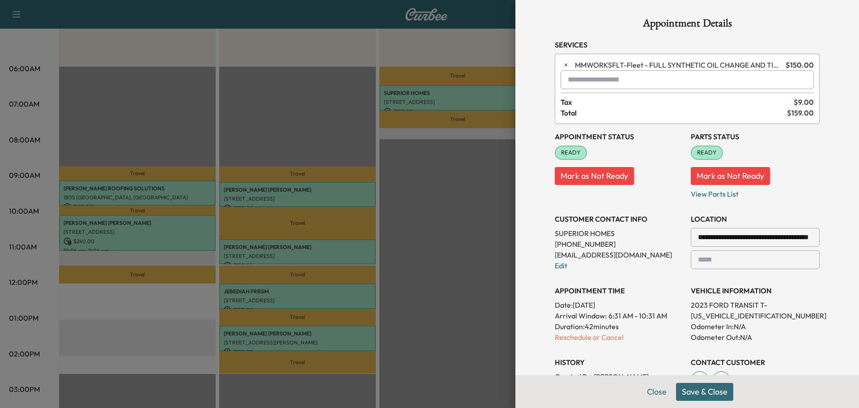
click at [684, 395] on button "Save & Close" at bounding box center [704, 392] width 57 height 18
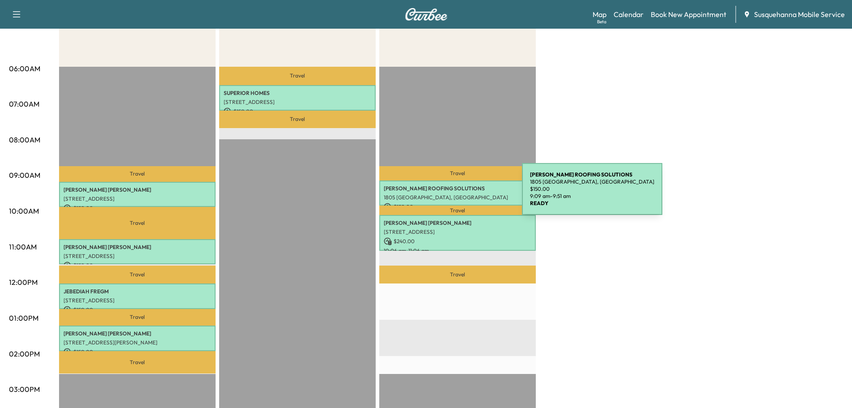
click at [455, 194] on p "1805 [GEOGRAPHIC_DATA], [GEOGRAPHIC_DATA]" at bounding box center [458, 197] width 148 height 7
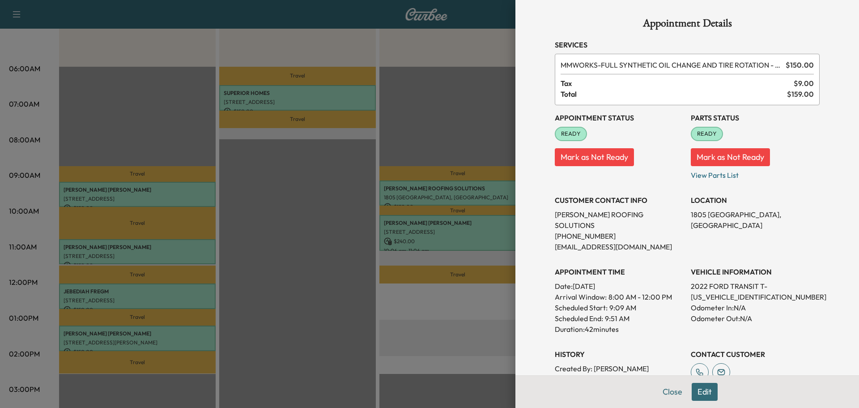
click at [661, 391] on button "Close" at bounding box center [672, 392] width 31 height 18
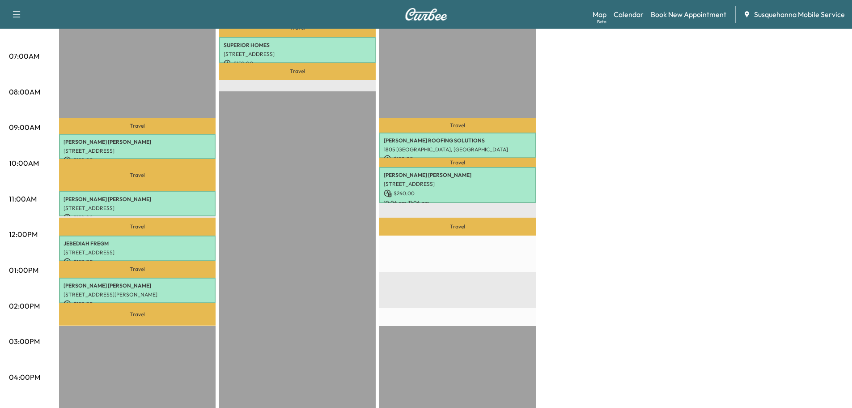
scroll to position [48, 0]
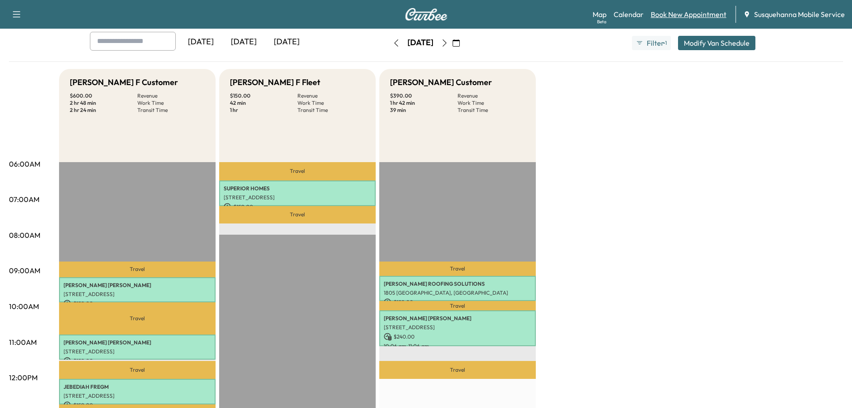
click at [670, 15] on link "Book New Appointment" at bounding box center [689, 14] width 76 height 11
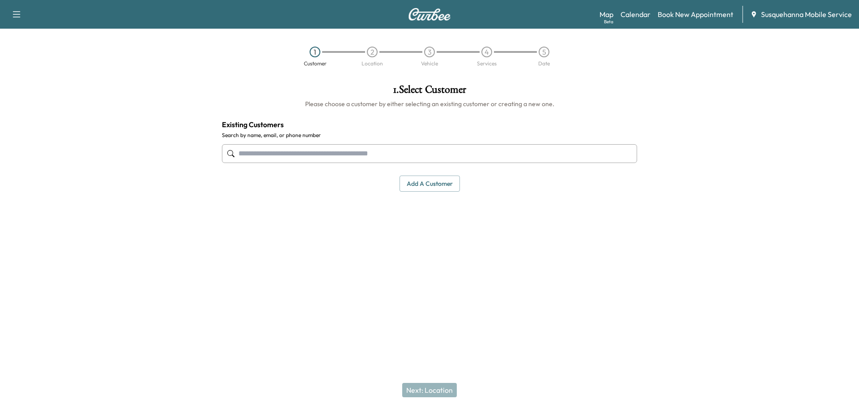
click at [534, 149] on input "text" at bounding box center [429, 153] width 415 height 19
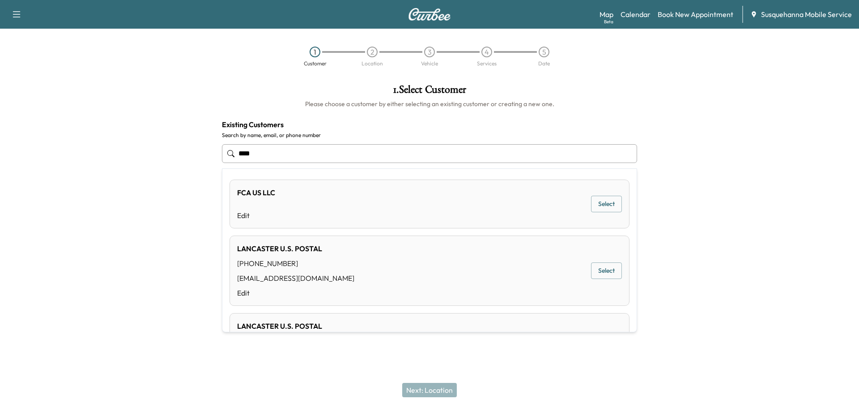
scroll to position [48, 0]
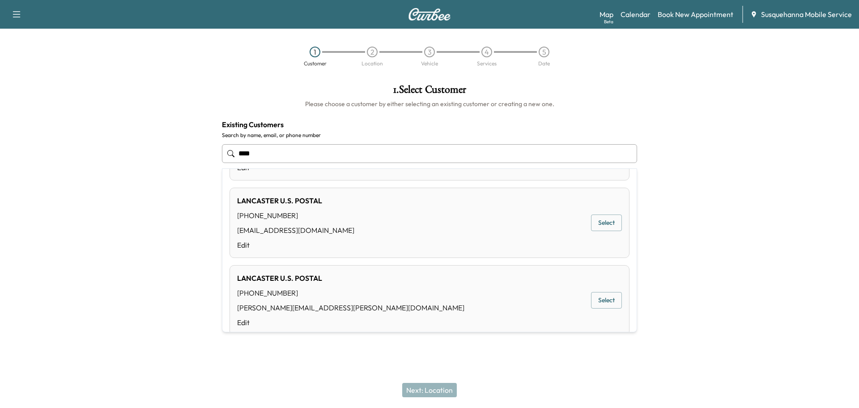
click at [604, 299] on button "Select" at bounding box center [606, 300] width 31 height 17
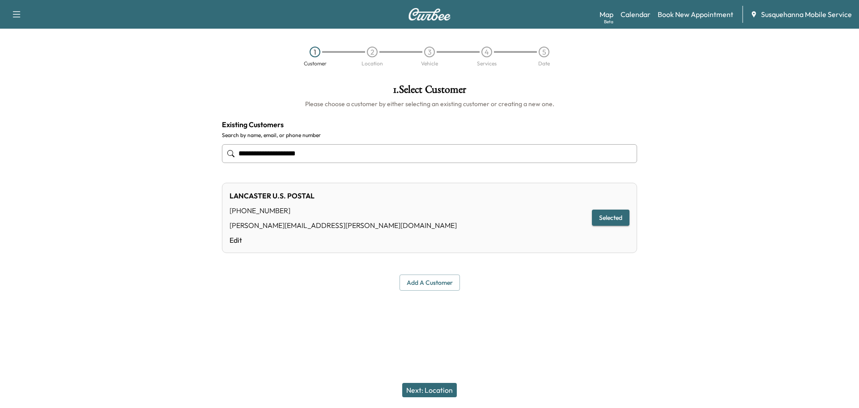
type input "**********"
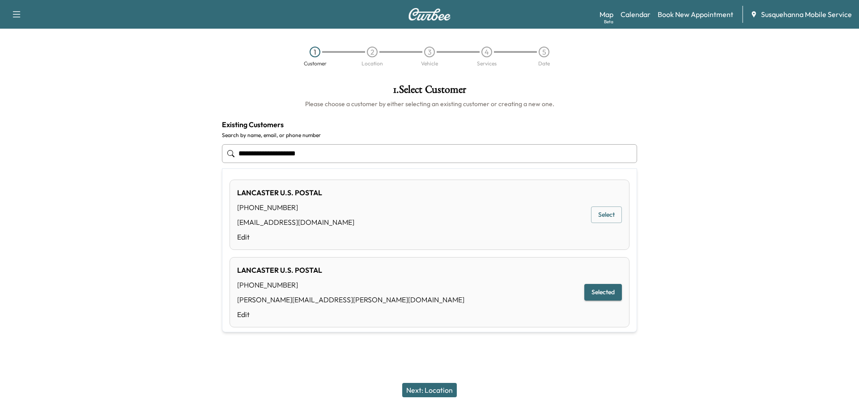
click at [376, 149] on input "**********" at bounding box center [429, 153] width 415 height 19
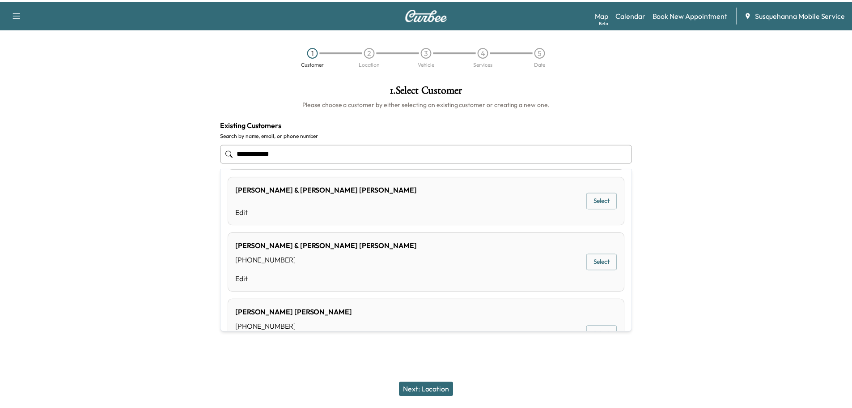
scroll to position [0, 0]
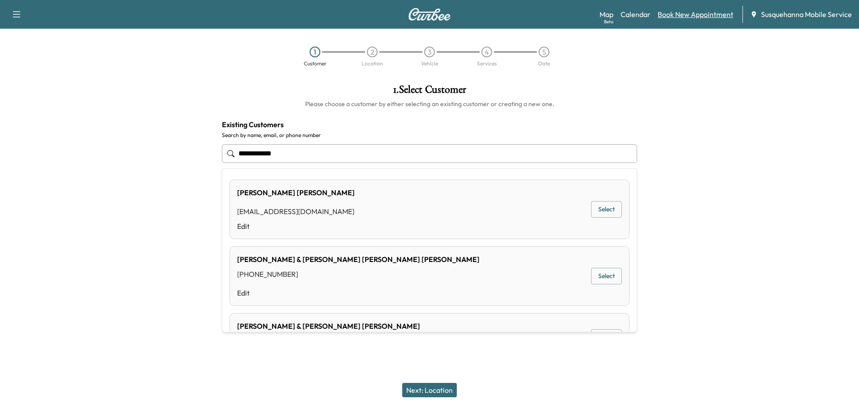
type input "**********"
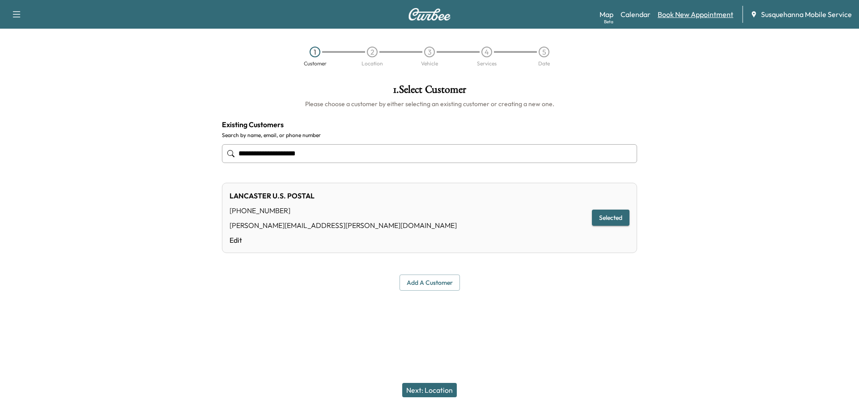
click at [702, 13] on link "Book New Appointment" at bounding box center [696, 14] width 76 height 11
click at [702, 15] on link "Book New Appointment" at bounding box center [696, 14] width 76 height 11
click at [420, 281] on button "Add a customer" at bounding box center [430, 282] width 60 height 17
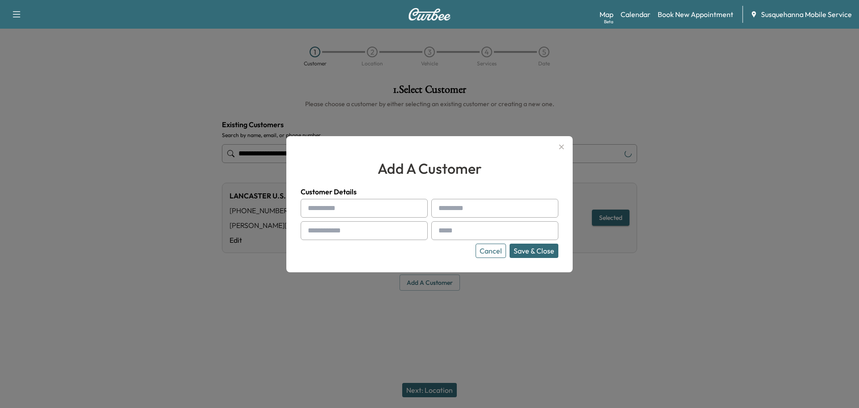
click at [398, 204] on input "text" at bounding box center [364, 208] width 127 height 19
type input "******"
type input "*****"
click at [378, 232] on input "text" at bounding box center [364, 230] width 127 height 19
type input "**********"
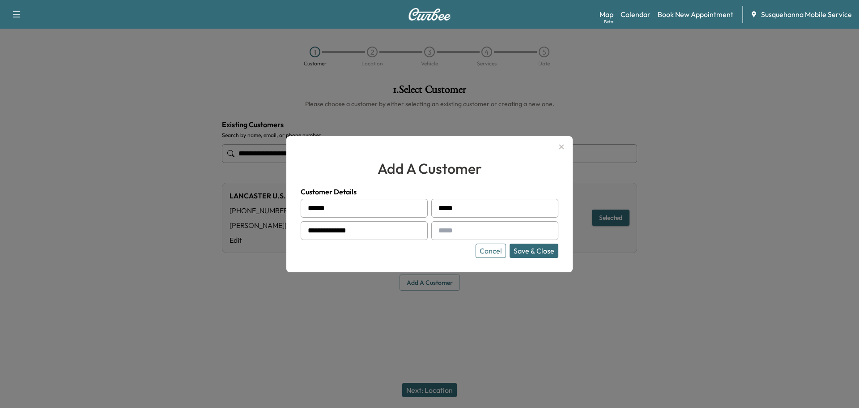
click at [453, 230] on input "text" at bounding box center [494, 230] width 127 height 19
type input "**********"
click at [517, 255] on button "Save & Close" at bounding box center [534, 250] width 49 height 14
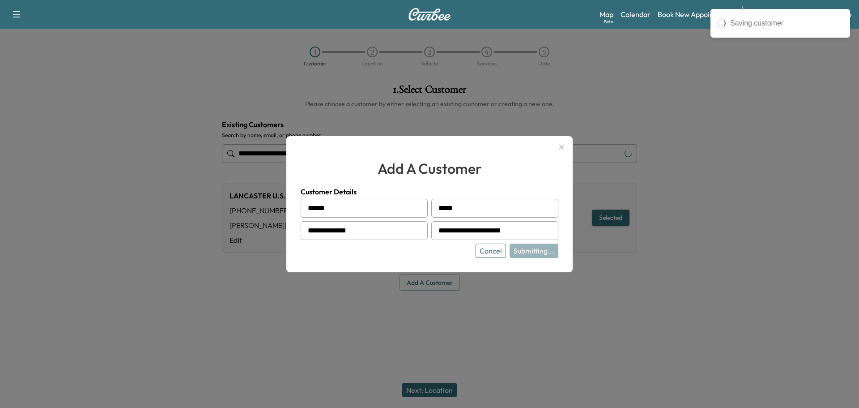
type input "**********"
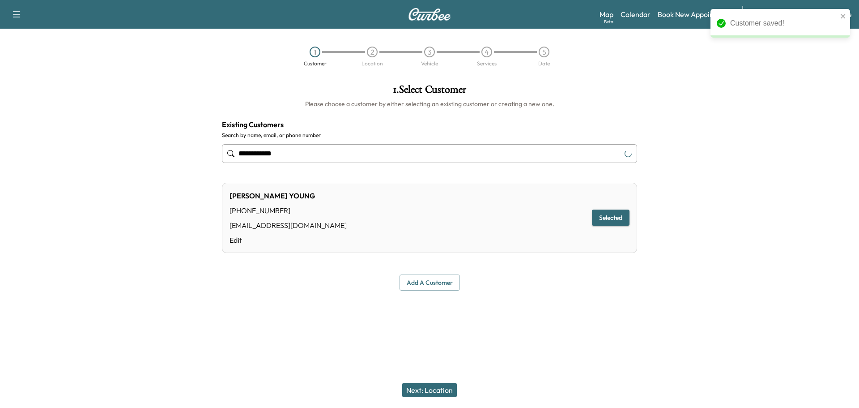
click at [446, 390] on button "Next: Location" at bounding box center [429, 390] width 55 height 14
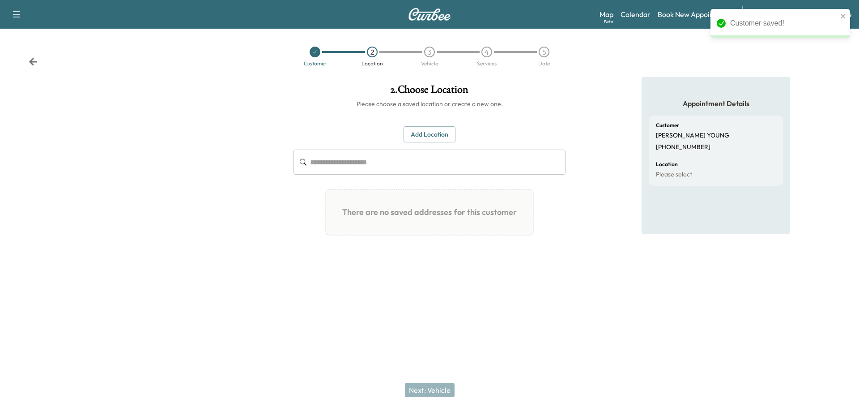
click at [417, 135] on button "Add Location" at bounding box center [430, 134] width 52 height 17
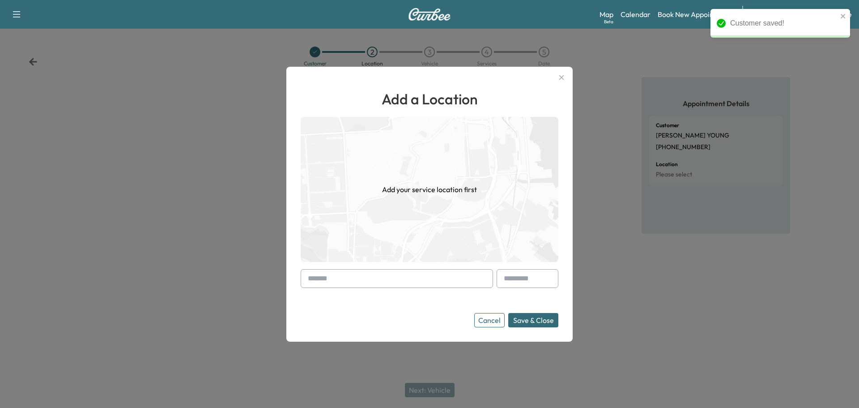
click at [428, 274] on input "text" at bounding box center [397, 278] width 192 height 19
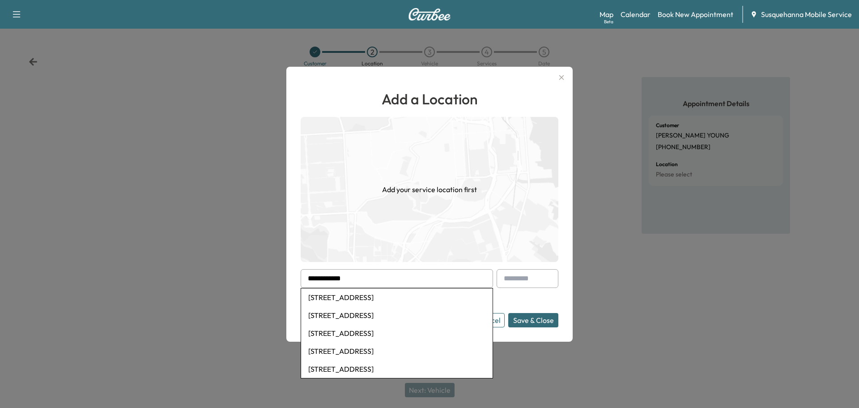
click at [406, 293] on li "[STREET_ADDRESS]" at bounding box center [396, 297] width 191 height 18
type input "**********"
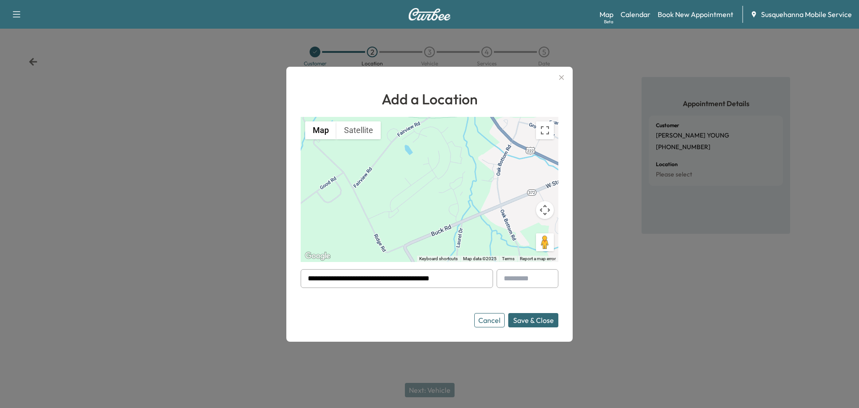
click at [546, 320] on button "Save & Close" at bounding box center [533, 320] width 50 height 14
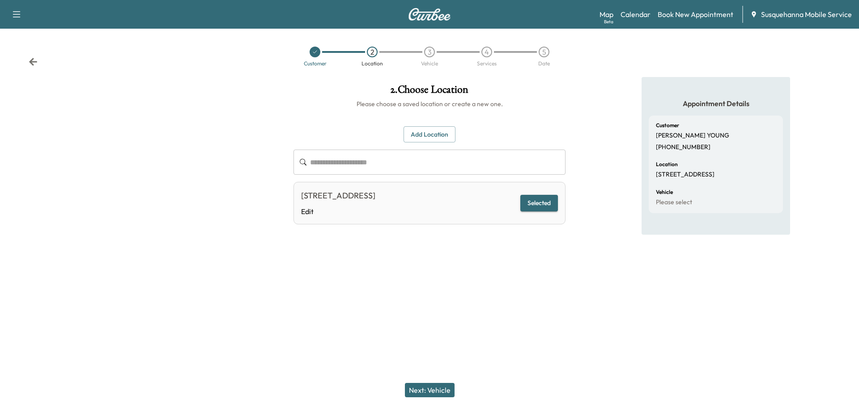
click at [438, 389] on button "Next: Vehicle" at bounding box center [430, 390] width 50 height 14
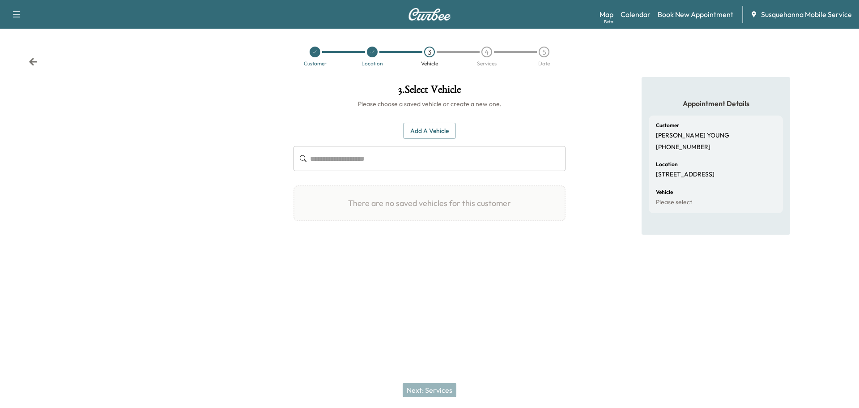
click at [422, 124] on button "Add a Vehicle" at bounding box center [429, 131] width 53 height 17
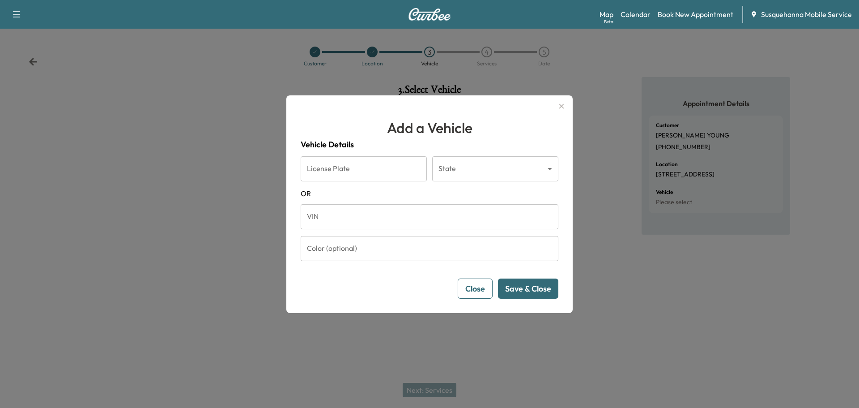
click at [443, 213] on input "VIN" at bounding box center [430, 216] width 258 height 25
paste input "**********"
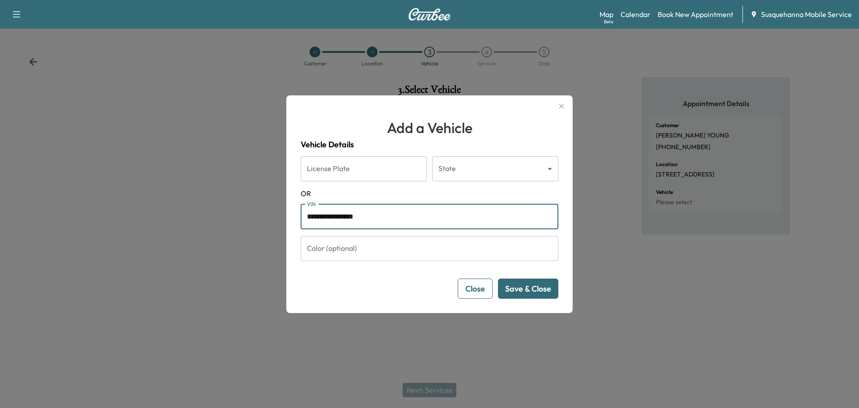
type input "**********"
click at [536, 292] on button "Save & Close" at bounding box center [528, 288] width 60 height 20
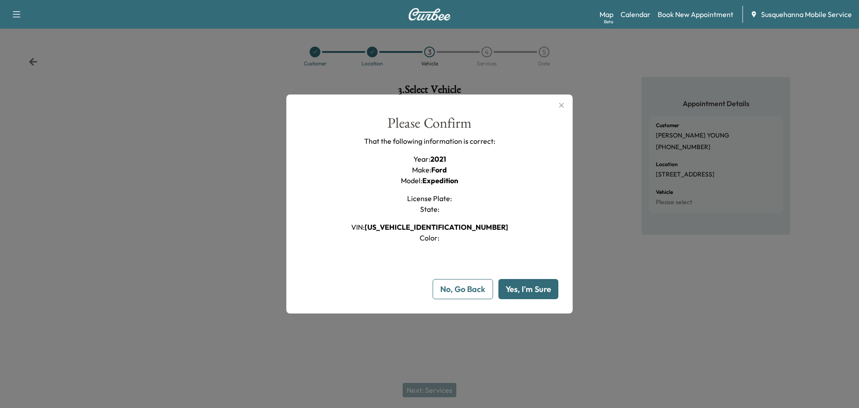
click at [521, 295] on button "Yes, I'm Sure" at bounding box center [528, 289] width 60 height 20
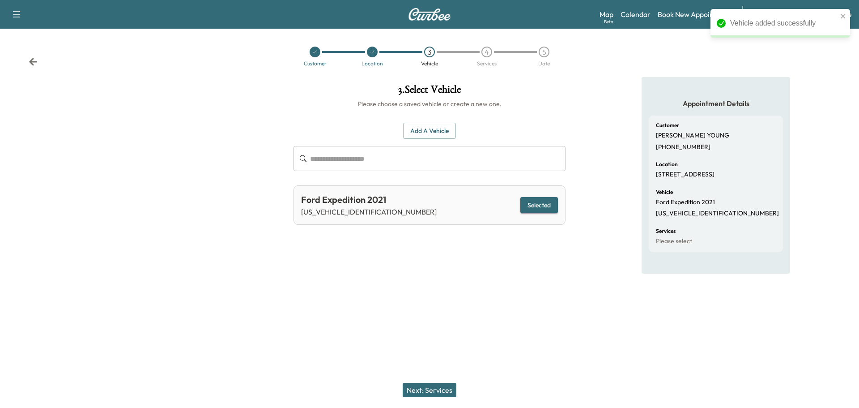
click at [420, 392] on button "Next: Services" at bounding box center [430, 390] width 54 height 14
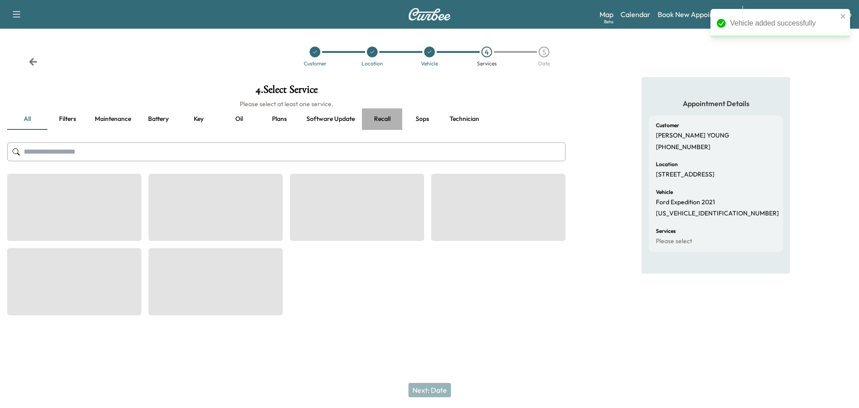
click at [387, 121] on button "Recall" at bounding box center [382, 118] width 40 height 21
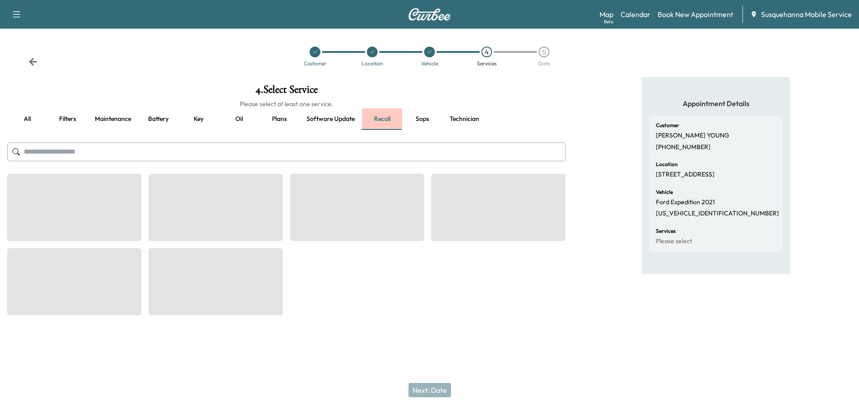
click at [386, 120] on button "Recall" at bounding box center [382, 118] width 40 height 21
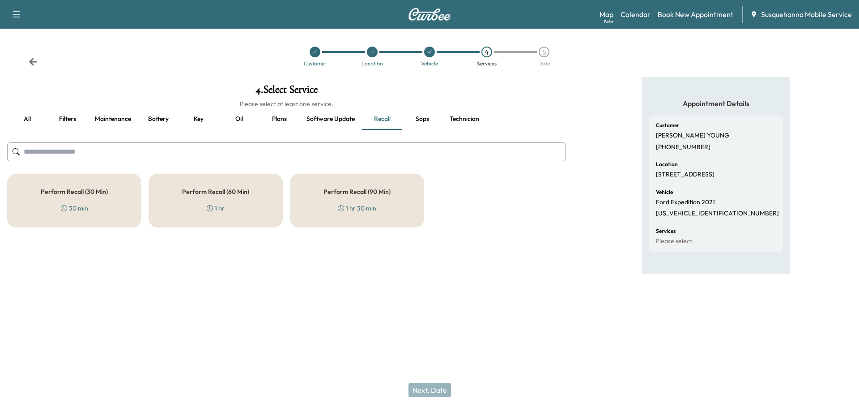
click at [252, 214] on div "Perform Recall (60 Min) 1 hr" at bounding box center [216, 201] width 134 height 54
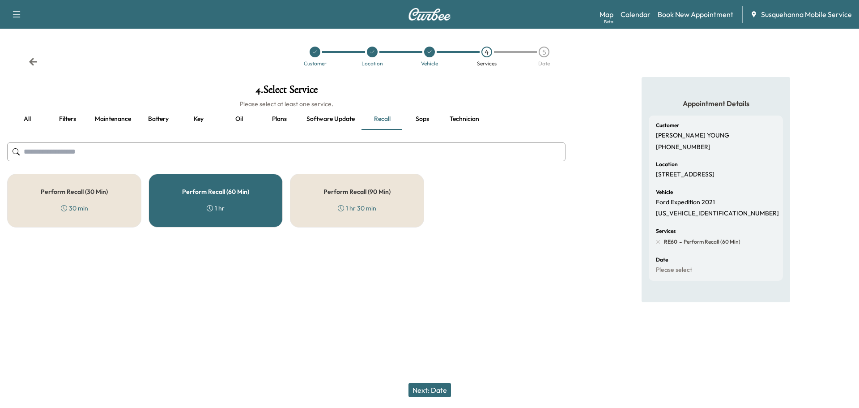
click at [123, 203] on div "Perform Recall (30 Min) 30 min" at bounding box center [74, 201] width 134 height 54
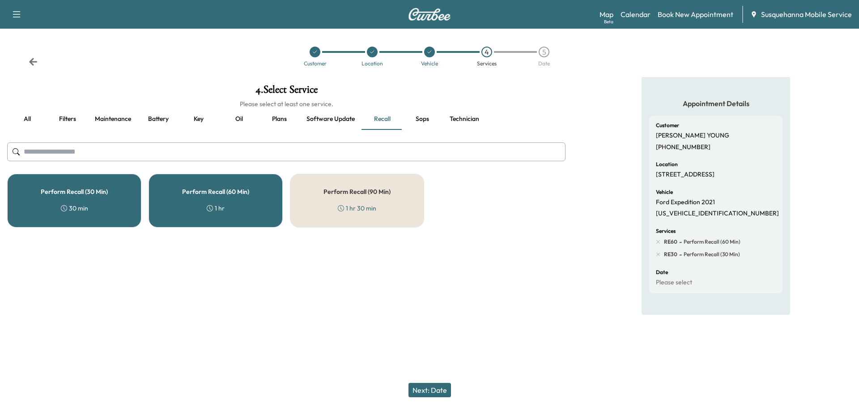
click at [474, 121] on button "Technician" at bounding box center [464, 118] width 44 height 21
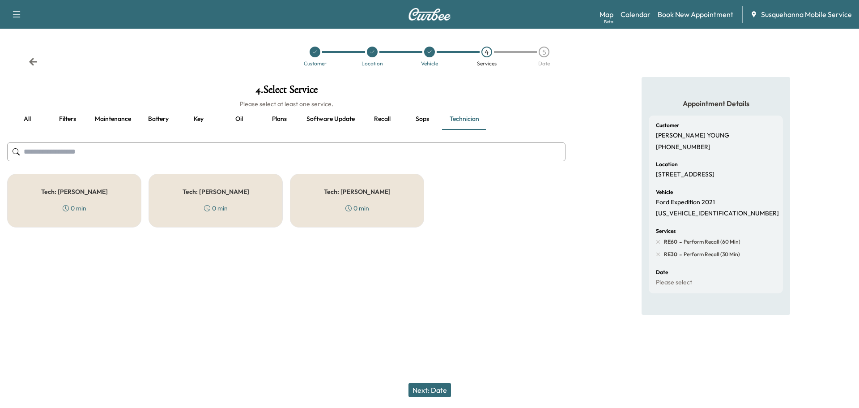
click at [392, 200] on div "Tech: [PERSON_NAME] 0 min" at bounding box center [357, 201] width 134 height 54
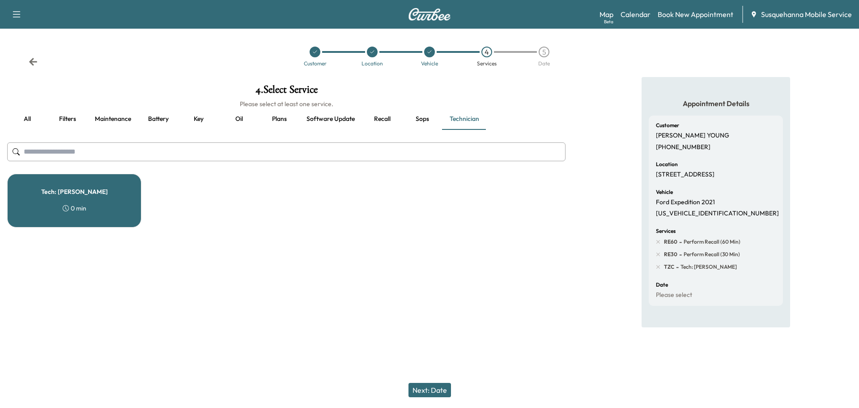
click at [429, 388] on button "Next: Date" at bounding box center [429, 390] width 43 height 14
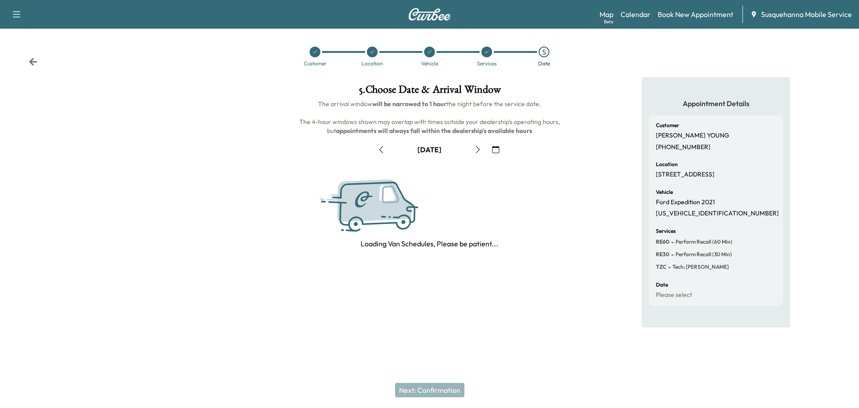
click at [498, 153] on icon "button" at bounding box center [495, 149] width 7 height 7
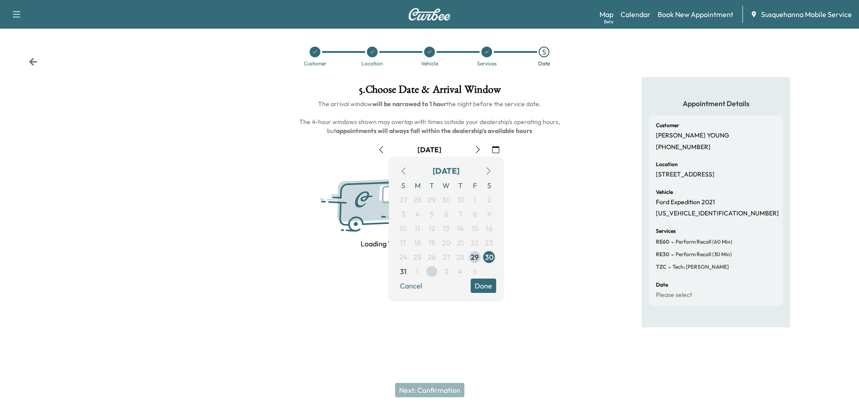
click at [433, 271] on span "2" at bounding box center [432, 271] width 4 height 11
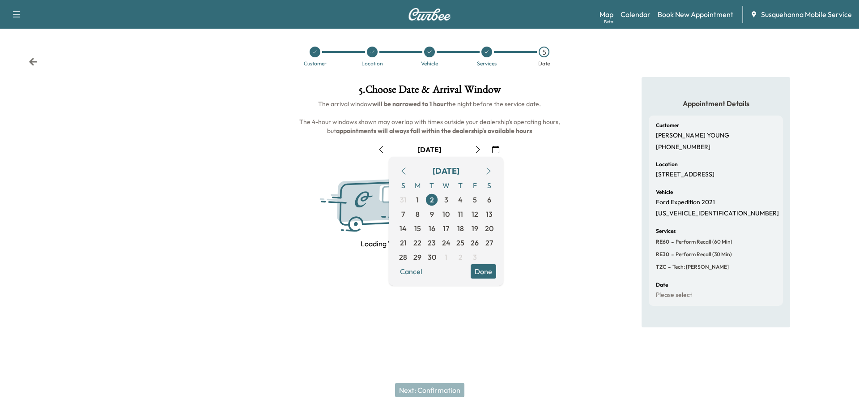
click at [487, 275] on button "Done" at bounding box center [484, 271] width 26 height 14
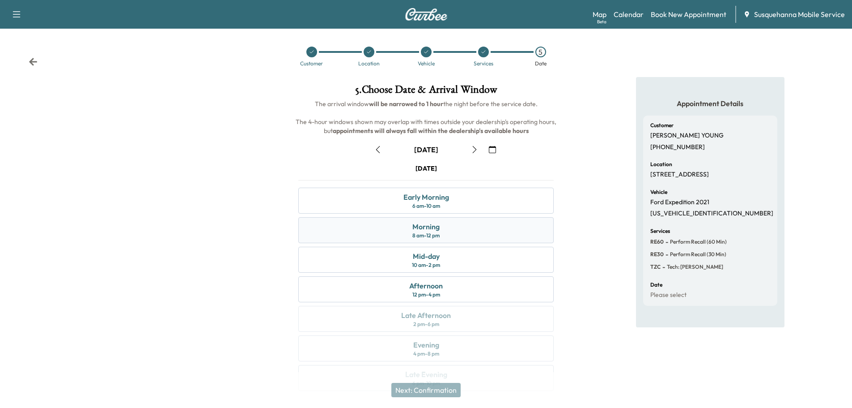
click at [454, 228] on div "Morning 8 am - 12 pm" at bounding box center [425, 230] width 255 height 26
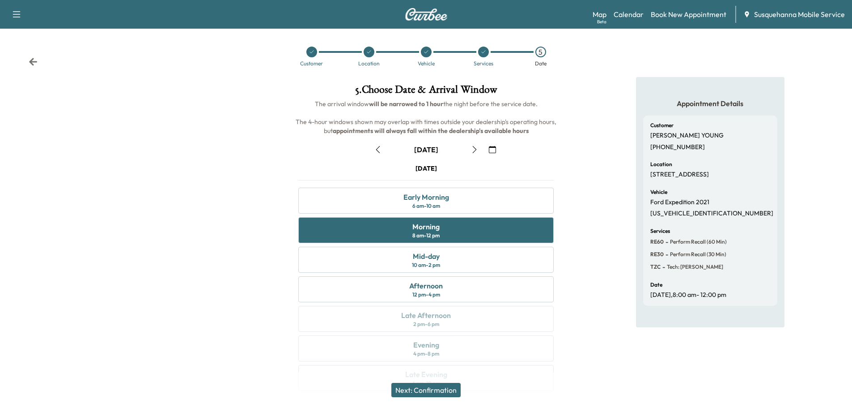
click at [442, 391] on button "Next: Confirmation" at bounding box center [425, 390] width 69 height 14
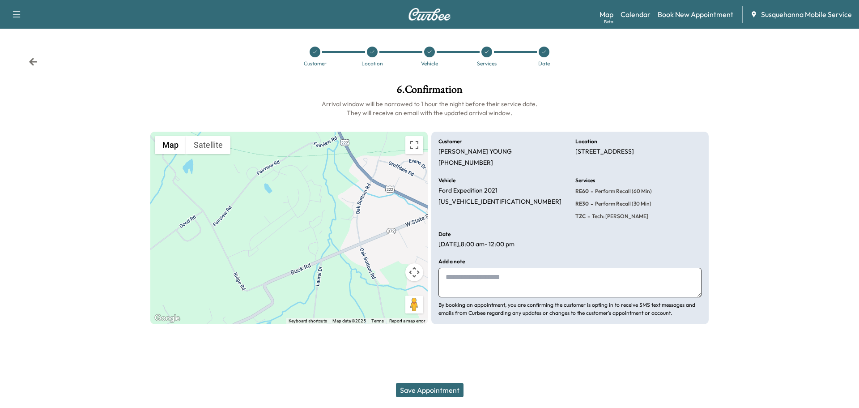
click at [504, 277] on textarea at bounding box center [569, 283] width 263 height 30
type textarea "*"
type textarea "**********"
click at [428, 390] on button "Save Appointment" at bounding box center [430, 390] width 68 height 14
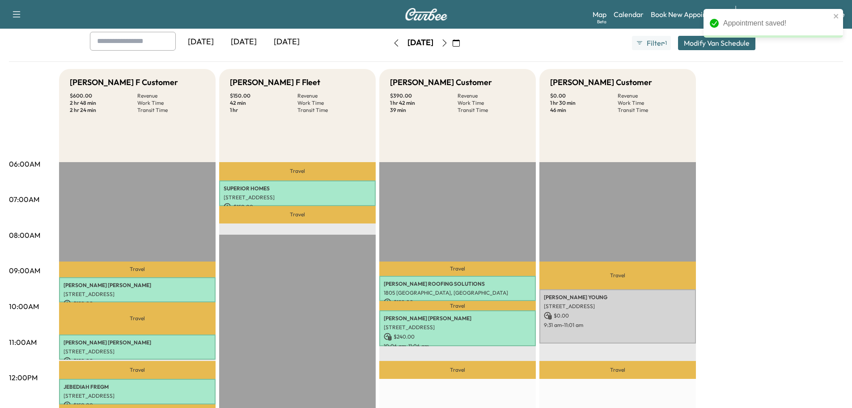
scroll to position [143, 0]
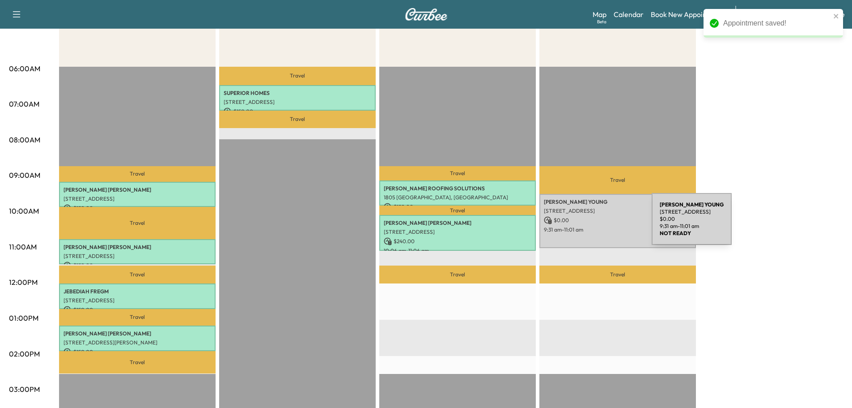
click at [585, 226] on p "9:31 am - 11:01 am" at bounding box center [618, 229] width 148 height 7
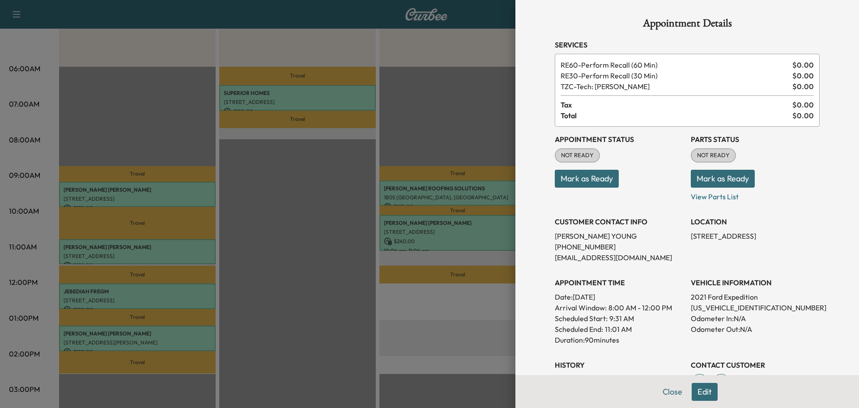
click at [711, 178] on button "Mark as Ready" at bounding box center [723, 179] width 64 height 18
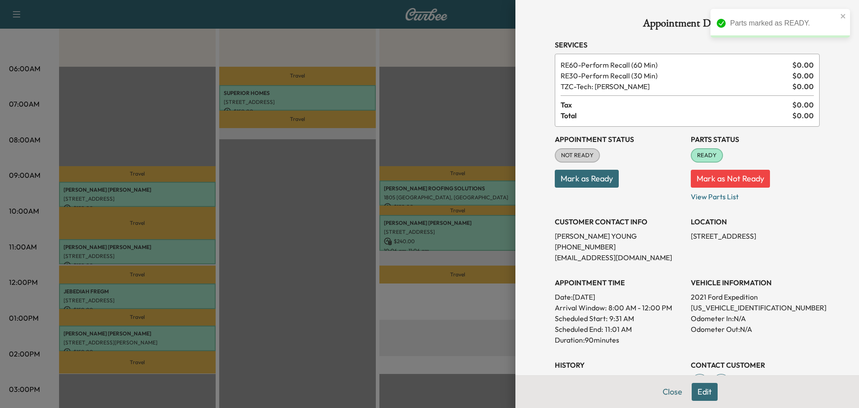
click at [582, 179] on button "Mark as Ready" at bounding box center [587, 179] width 64 height 18
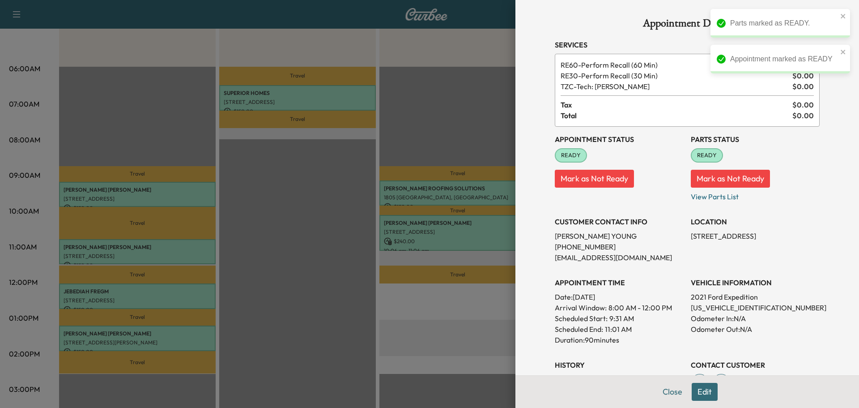
click at [698, 392] on button "Edit" at bounding box center [705, 392] width 26 height 18
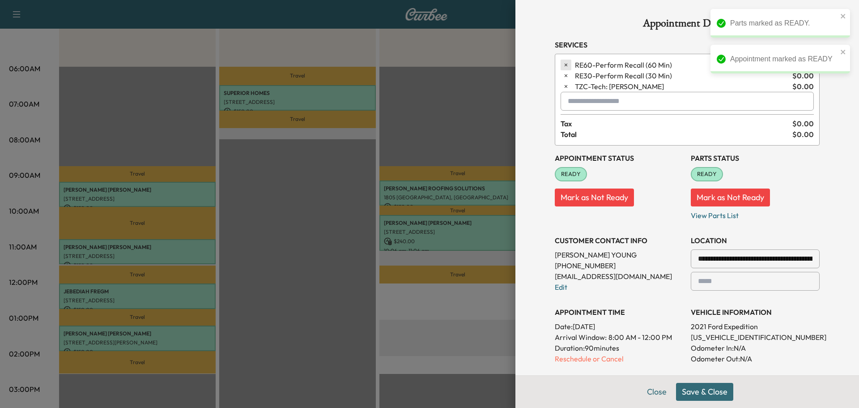
click at [563, 66] on icon "button" at bounding box center [566, 65] width 6 height 6
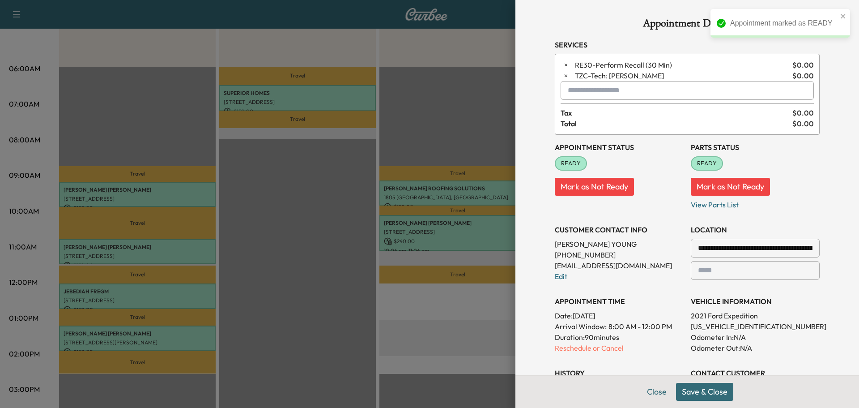
click at [709, 395] on button "Save & Close" at bounding box center [704, 392] width 57 height 18
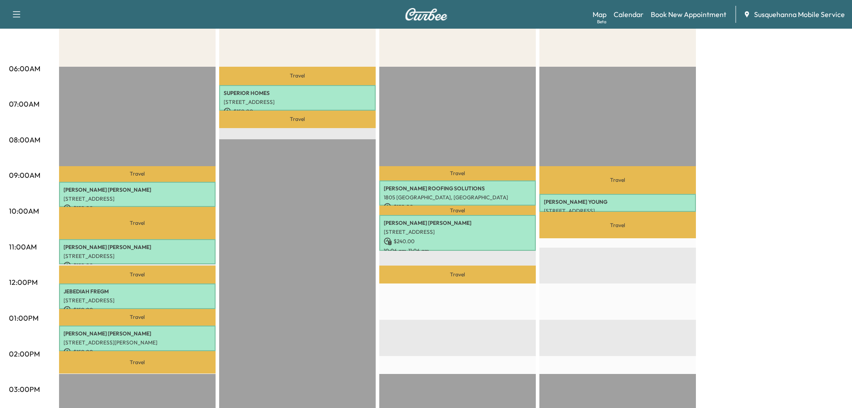
scroll to position [0, 0]
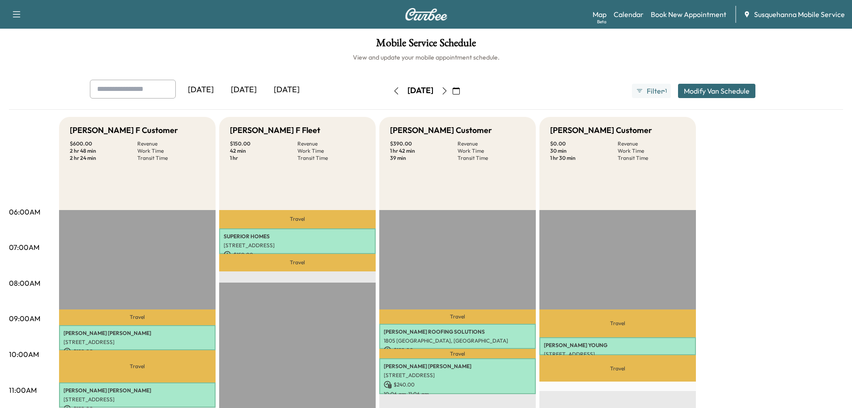
click at [448, 89] on icon "button" at bounding box center [444, 90] width 7 height 7
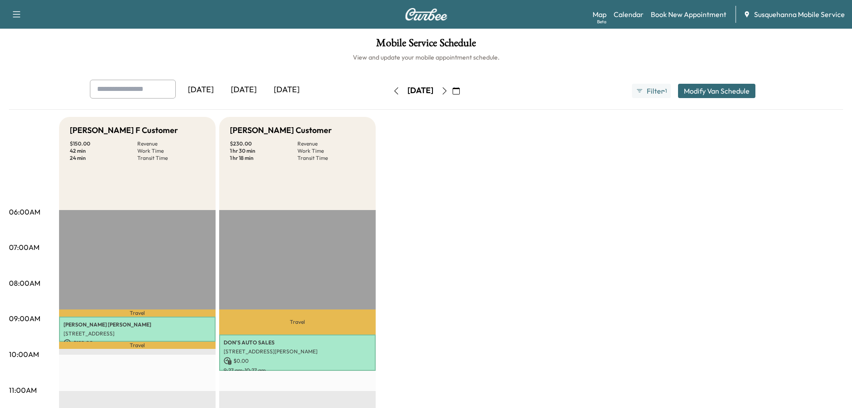
click at [393, 92] on icon "button" at bounding box center [396, 90] width 7 height 7
click at [389, 95] on button "button" at bounding box center [396, 91] width 15 height 14
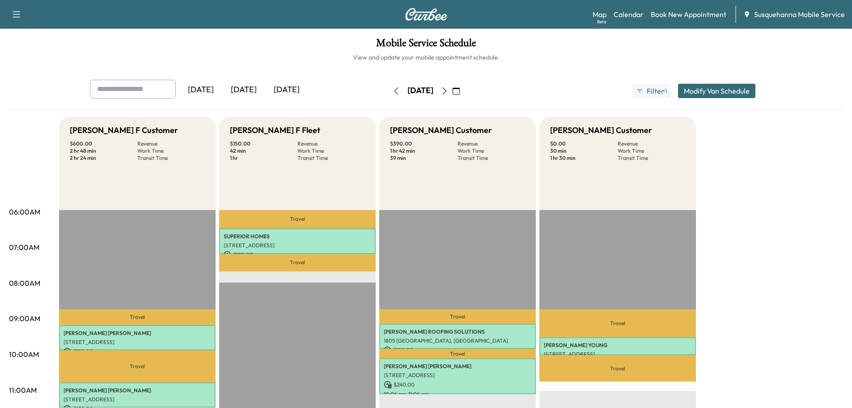
click at [389, 95] on button "button" at bounding box center [396, 91] width 15 height 14
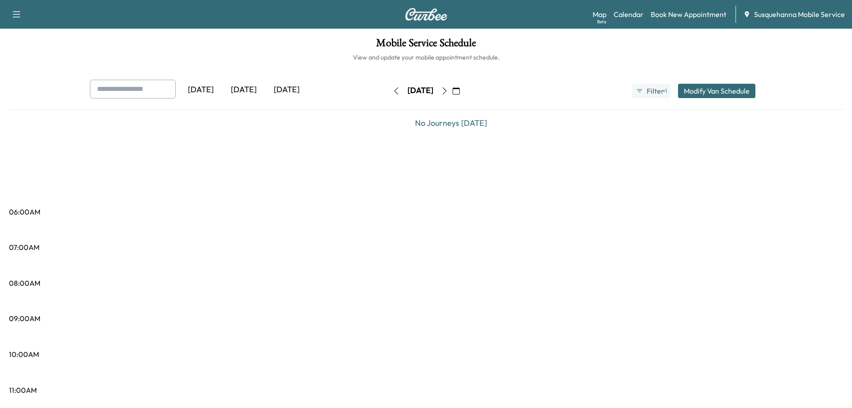
click at [389, 94] on button "button" at bounding box center [396, 91] width 15 height 14
click at [369, 94] on div "[DATE] [DATE] [DATE] [DATE] September 2025 S M T W T F S 31 1 2 3 4 5 6 7 8 9 1…" at bounding box center [426, 91] width 687 height 22
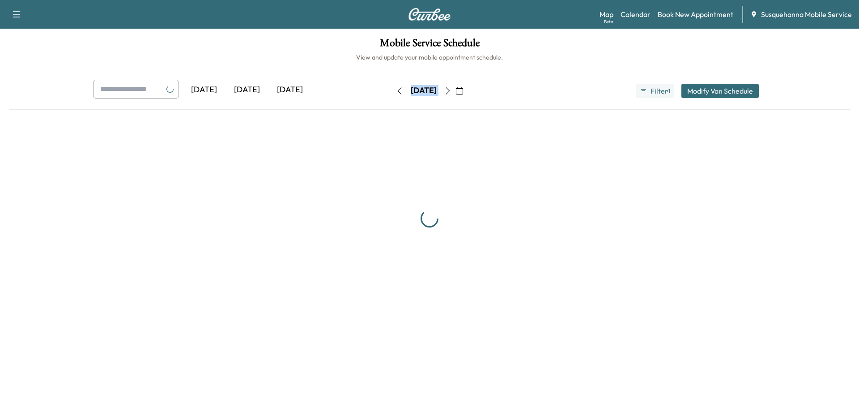
click at [369, 94] on div "[DATE] [DATE] [DATE] [DATE] August 2025 S M T W T F S 27 28 29 30 31 1 2 3 4 5 …" at bounding box center [429, 91] width 687 height 22
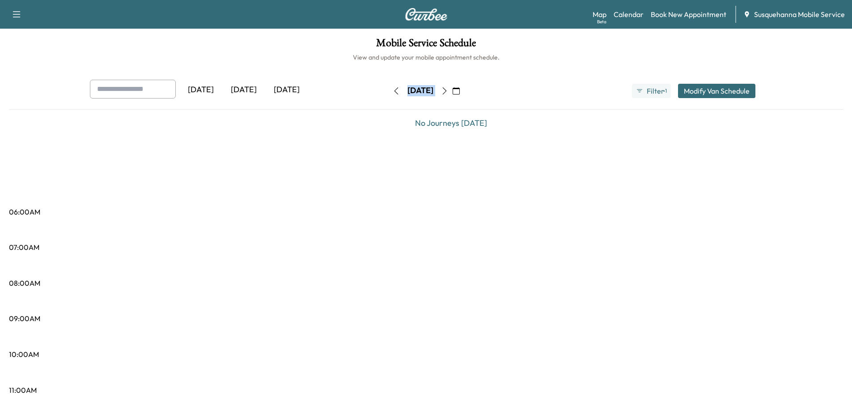
click at [393, 91] on icon "button" at bounding box center [396, 90] width 7 height 7
click at [393, 90] on icon "button" at bounding box center [396, 90] width 7 height 7
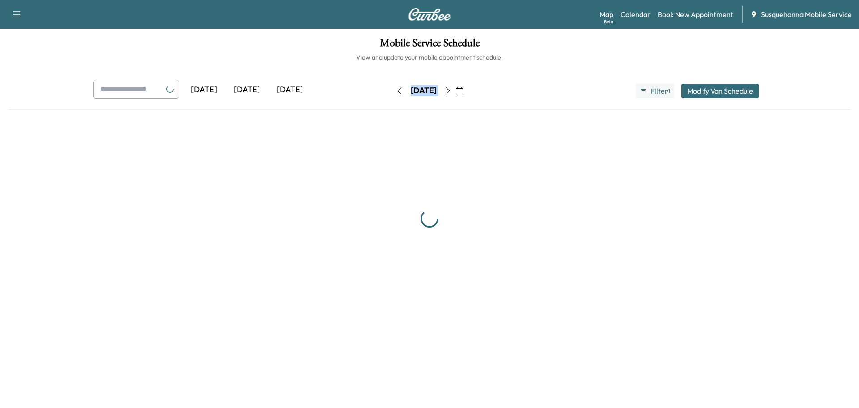
click at [362, 87] on div "[DATE] [DATE] [DATE] [DATE] August 2025 S M T W T F S 27 28 29 30 31 1 2 3 4 5 …" at bounding box center [429, 91] width 687 height 22
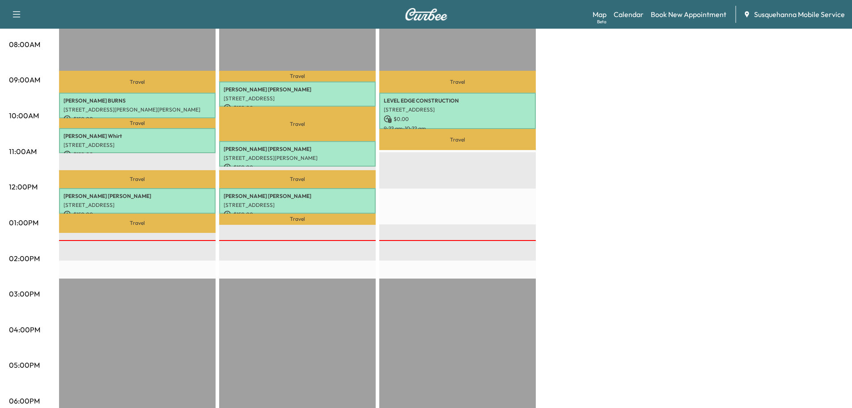
scroll to position [48, 0]
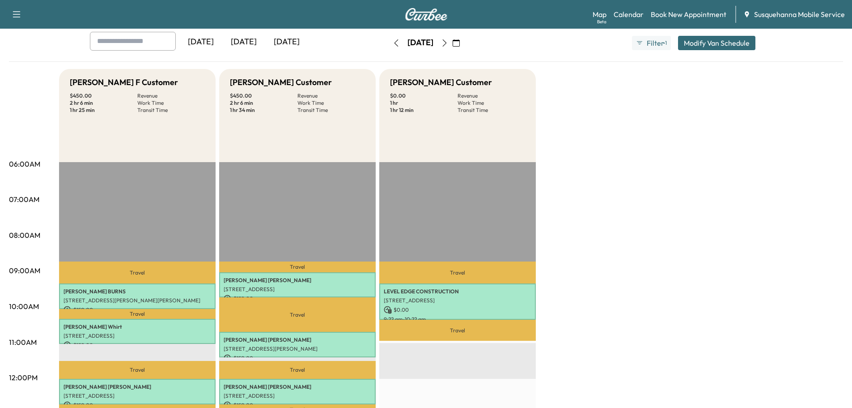
click at [393, 44] on icon "button" at bounding box center [396, 42] width 7 height 7
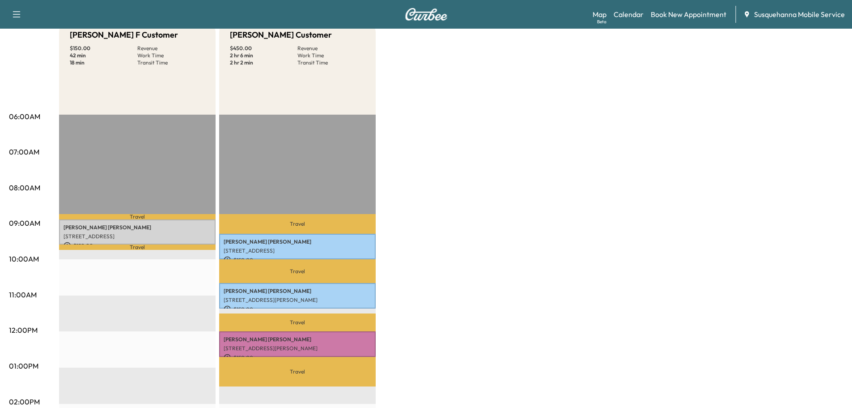
scroll to position [143, 0]
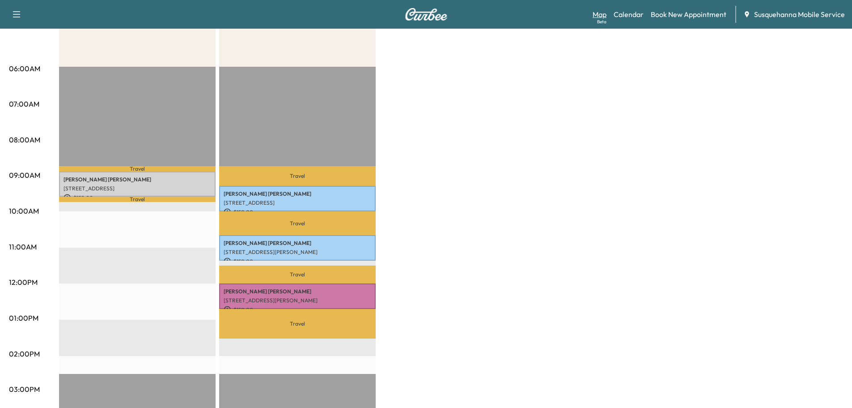
click at [599, 15] on link "Map Beta" at bounding box center [600, 14] width 14 height 11
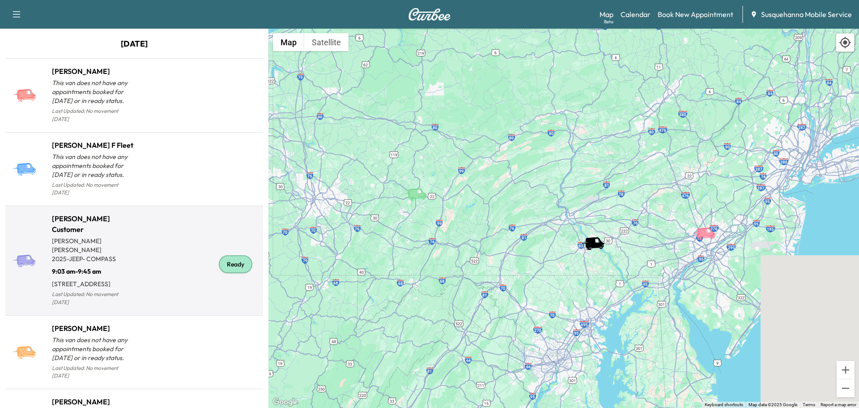
click at [223, 256] on div "Ready" at bounding box center [236, 264] width 34 height 18
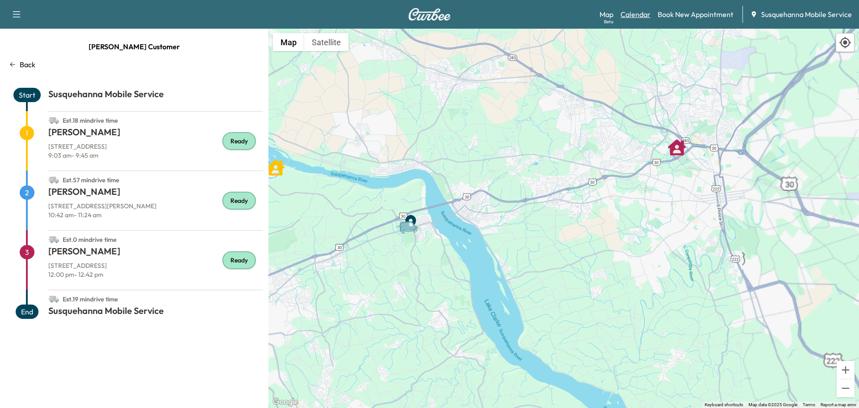
click at [638, 12] on link "Calendar" at bounding box center [636, 14] width 30 height 11
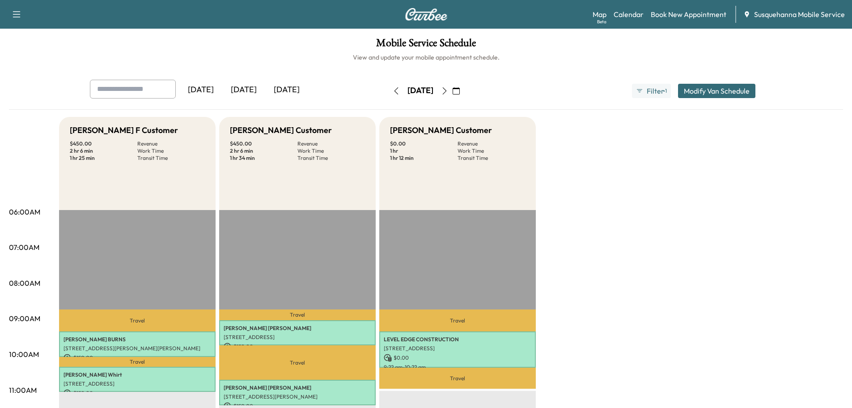
click at [460, 89] on icon "button" at bounding box center [456, 90] width 7 height 7
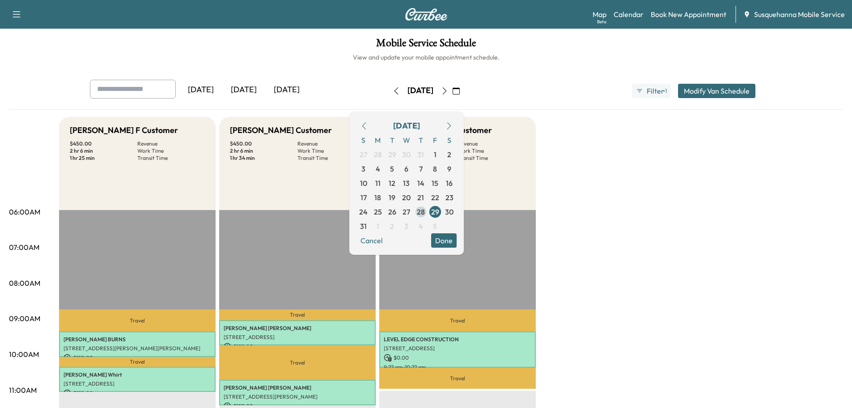
click at [428, 211] on span "28" at bounding box center [421, 211] width 14 height 14
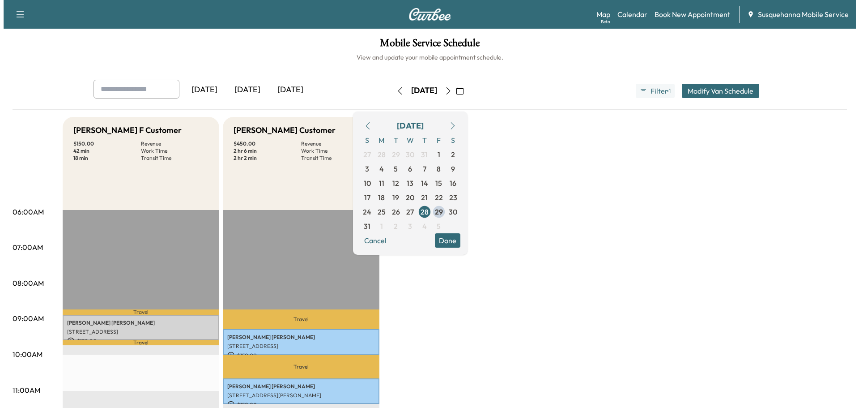
scroll to position [95, 0]
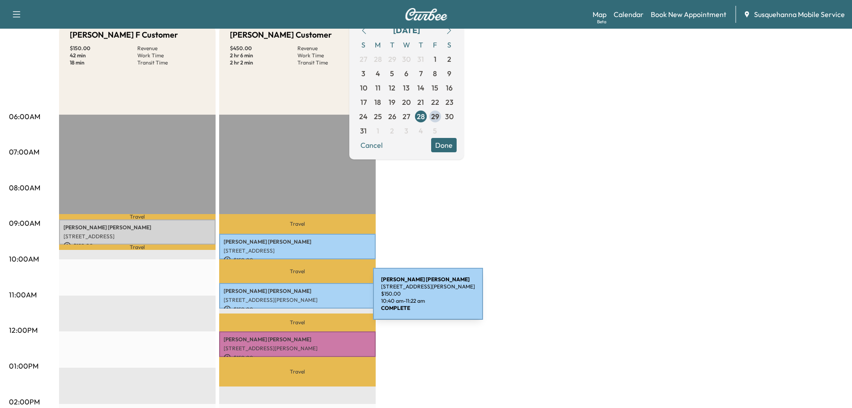
click at [306, 299] on p "[STREET_ADDRESS][PERSON_NAME]" at bounding box center [298, 299] width 148 height 7
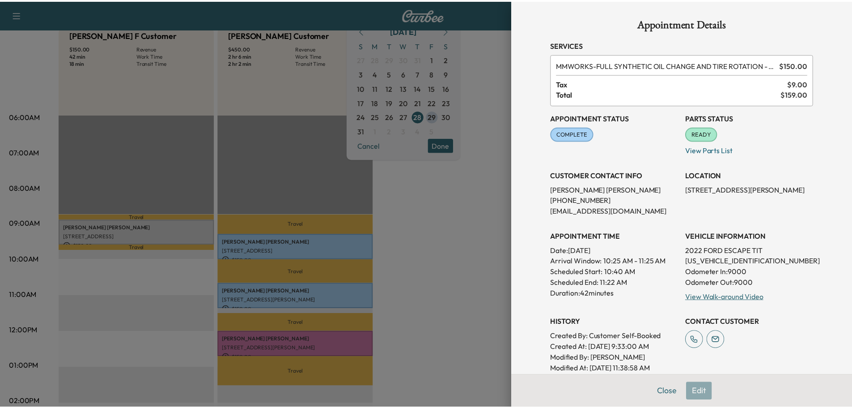
scroll to position [48, 0]
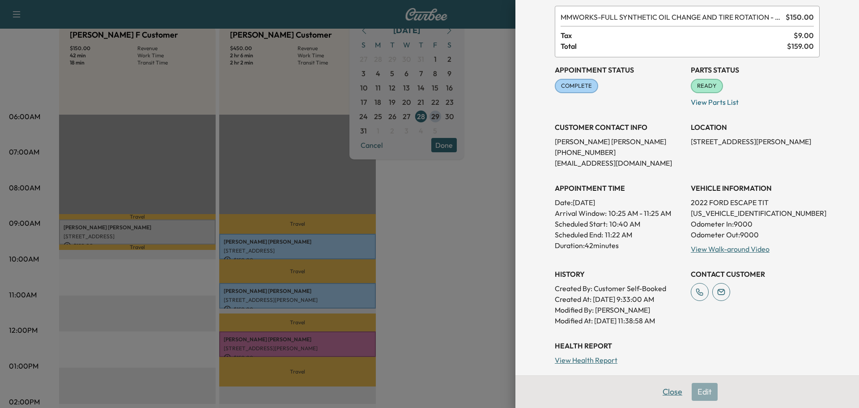
click at [662, 388] on button "Close" at bounding box center [672, 392] width 31 height 18
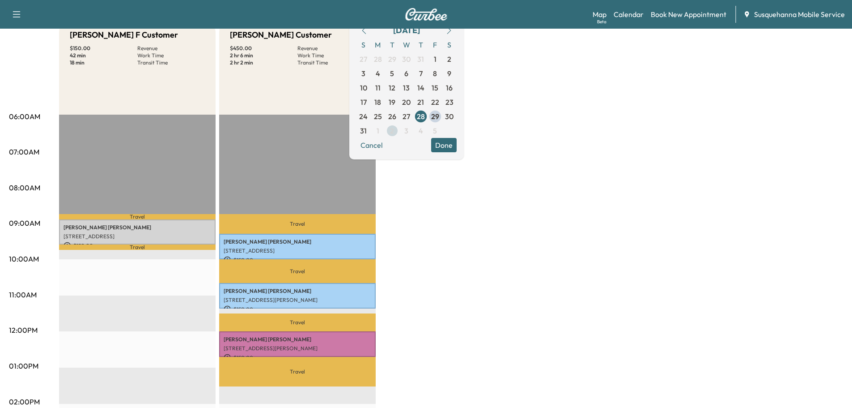
click at [394, 132] on span "2" at bounding box center [392, 130] width 4 height 11
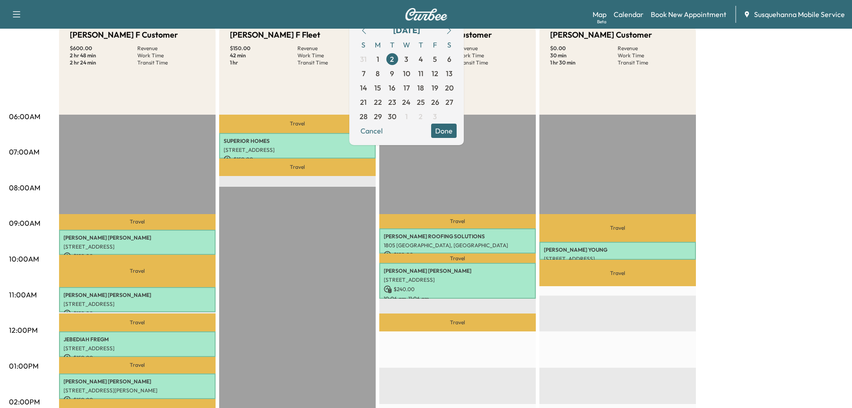
click at [457, 136] on button "Done" at bounding box center [444, 130] width 26 height 14
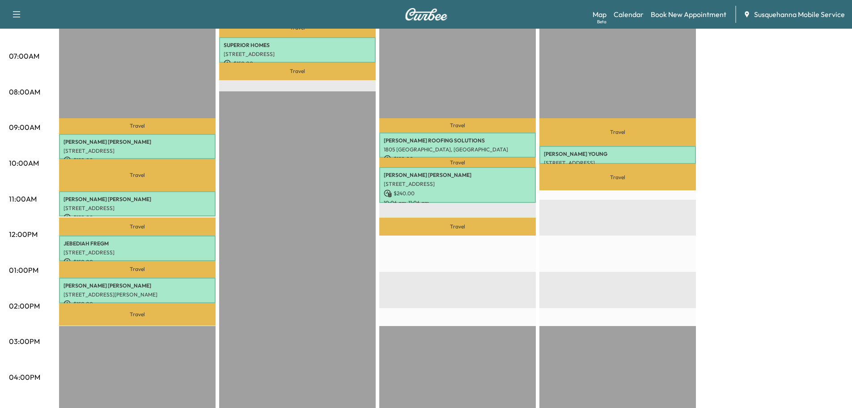
scroll to position [143, 0]
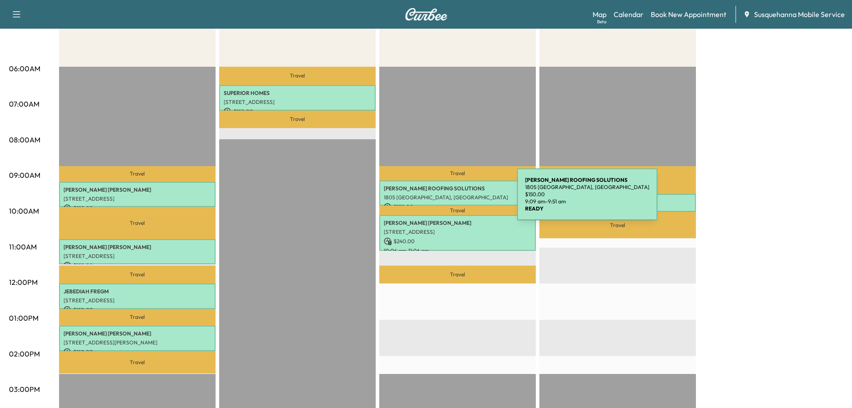
click at [450, 200] on div "[PERSON_NAME] ROOFING SOLUTIONS [STREET_ADDRESS] $ 150.00 9:09 am - 9:51 am" at bounding box center [457, 193] width 157 height 26
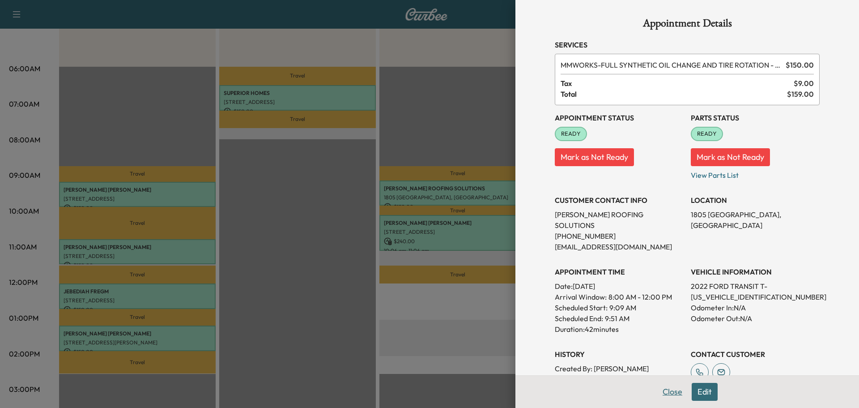
click at [662, 393] on button "Close" at bounding box center [672, 392] width 31 height 18
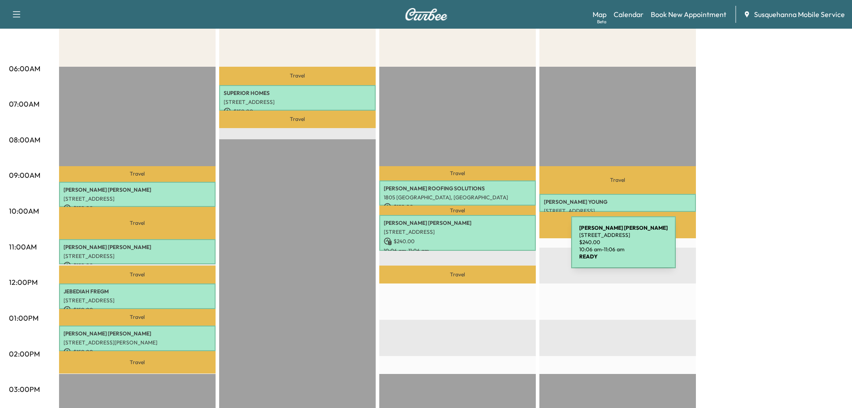
click at [504, 247] on p "10:06 am - 11:06 am" at bounding box center [458, 250] width 148 height 7
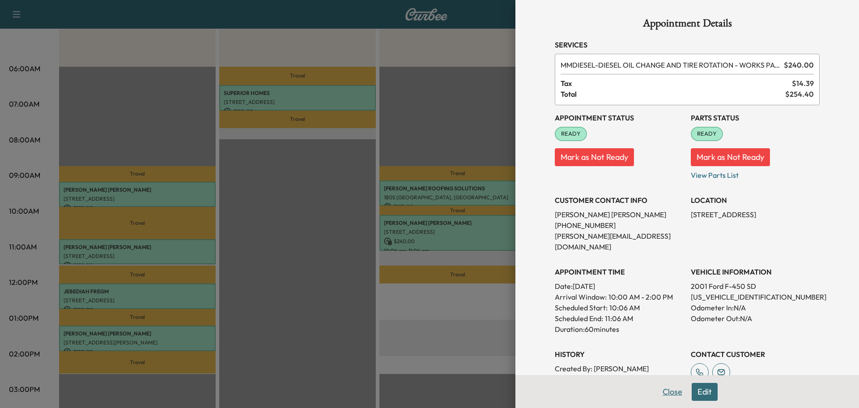
click at [657, 392] on button "Close" at bounding box center [672, 392] width 31 height 18
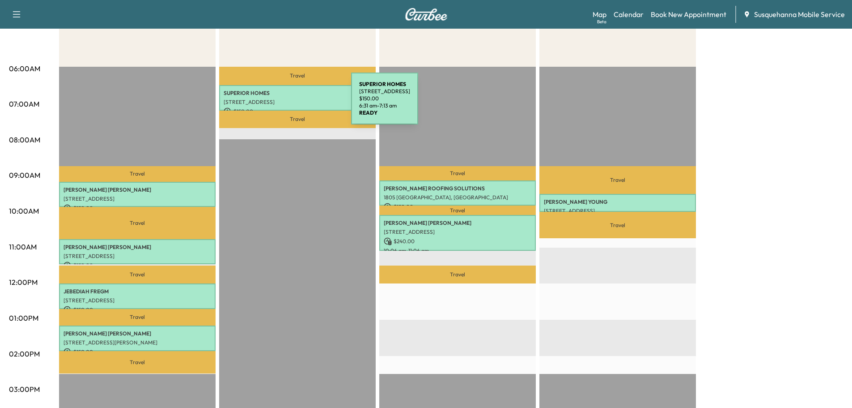
click at [284, 104] on p "[STREET_ADDRESS]" at bounding box center [298, 101] width 148 height 7
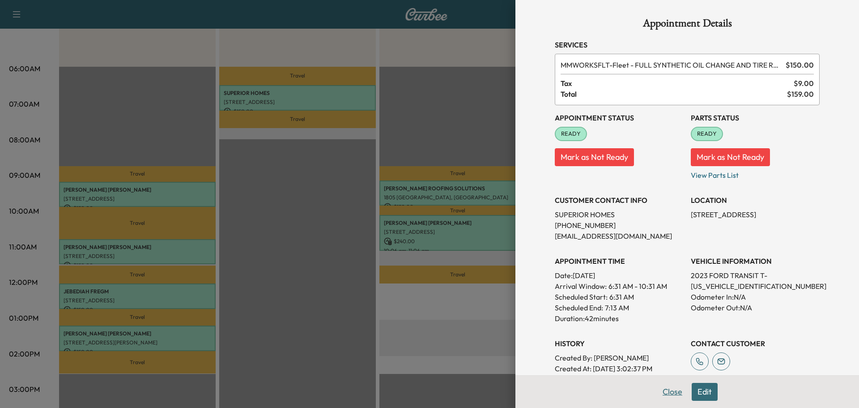
click at [670, 385] on button "Close" at bounding box center [672, 392] width 31 height 18
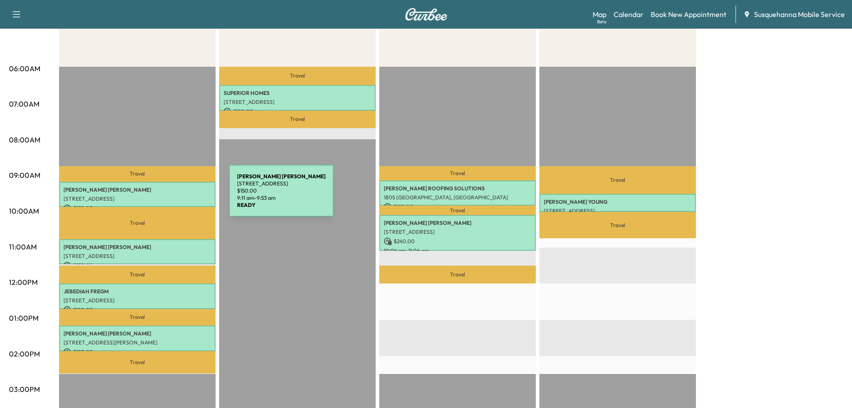
click at [162, 196] on p "[STREET_ADDRESS]" at bounding box center [138, 198] width 148 height 7
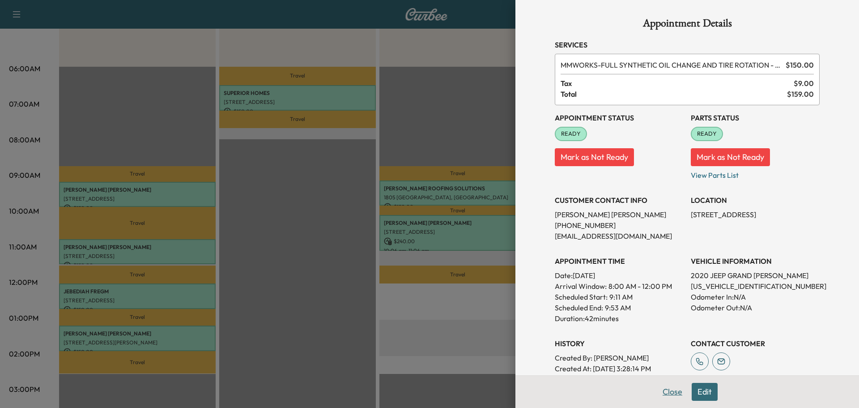
click at [660, 393] on button "Close" at bounding box center [672, 392] width 31 height 18
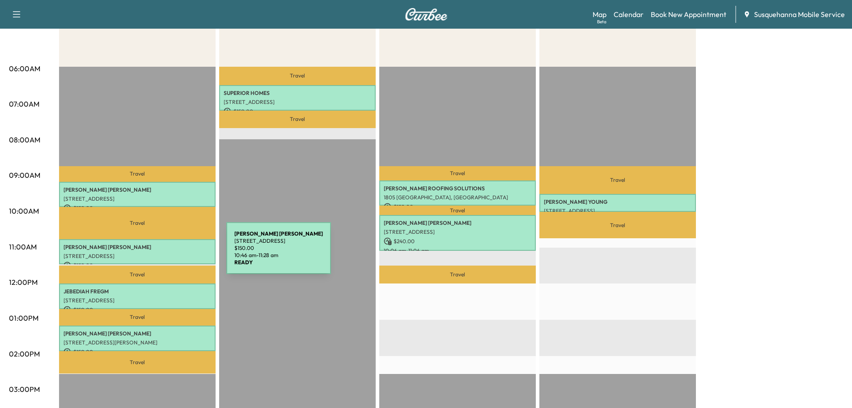
click at [159, 253] on p "[STREET_ADDRESS]" at bounding box center [138, 255] width 148 height 7
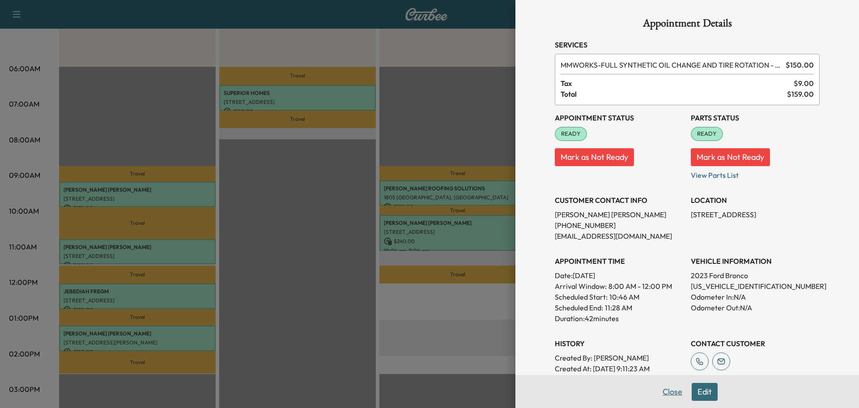
click at [667, 391] on button "Close" at bounding box center [672, 392] width 31 height 18
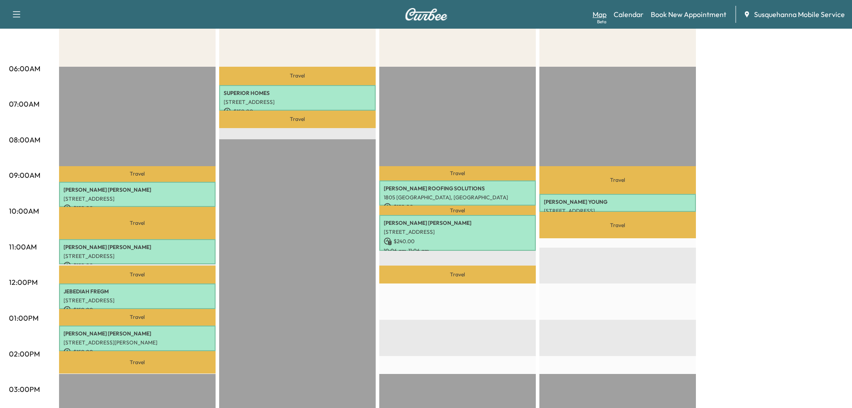
click at [607, 13] on link "Map Beta" at bounding box center [600, 14] width 14 height 11
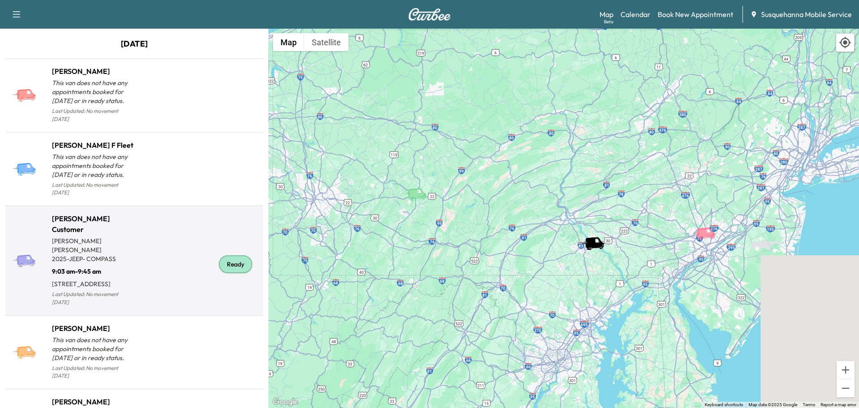
click at [241, 263] on div "Ready" at bounding box center [236, 264] width 34 height 18
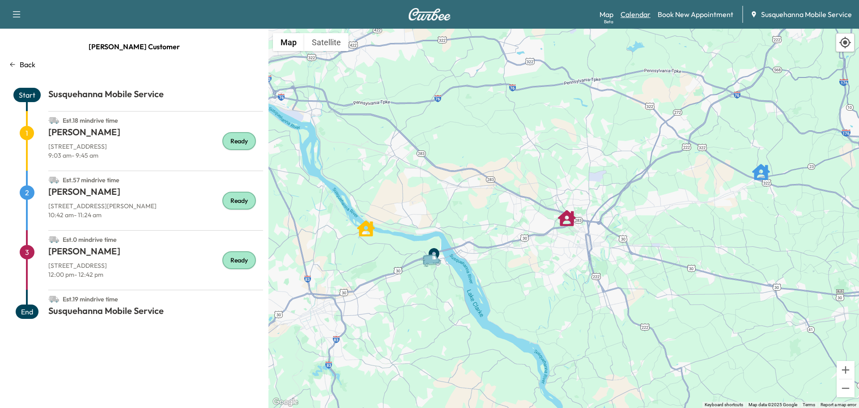
click at [650, 14] on link "Calendar" at bounding box center [636, 14] width 30 height 11
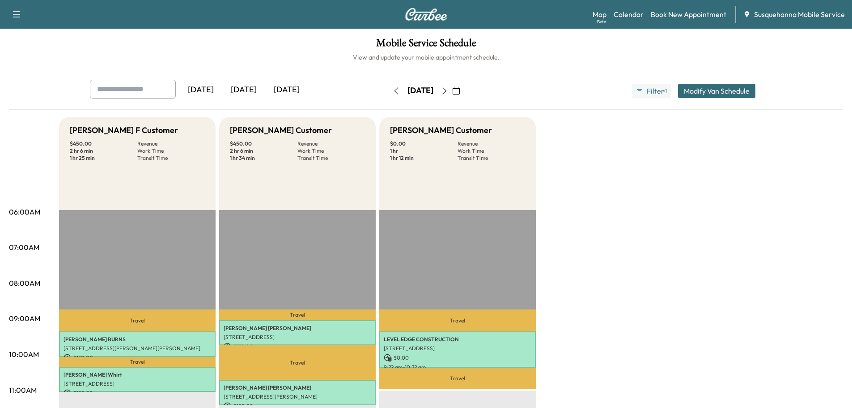
click at [464, 89] on button "button" at bounding box center [456, 91] width 15 height 14
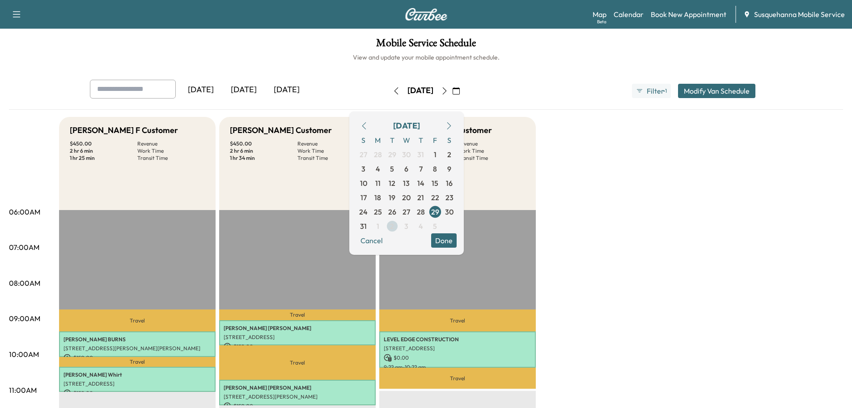
click at [394, 229] on span "2" at bounding box center [392, 226] width 4 height 11
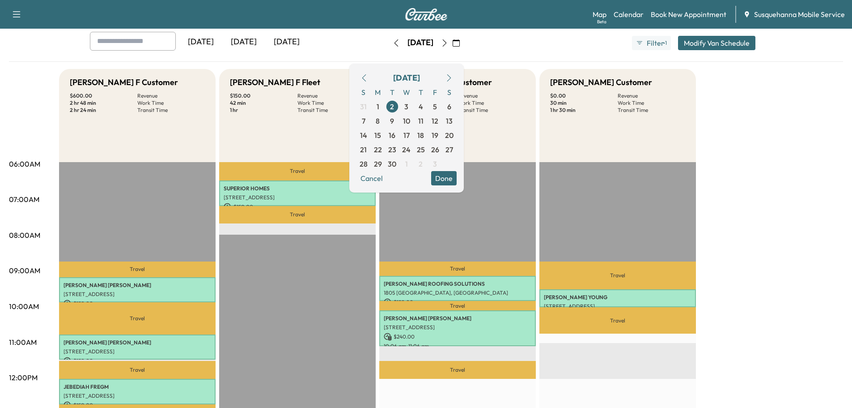
scroll to position [95, 0]
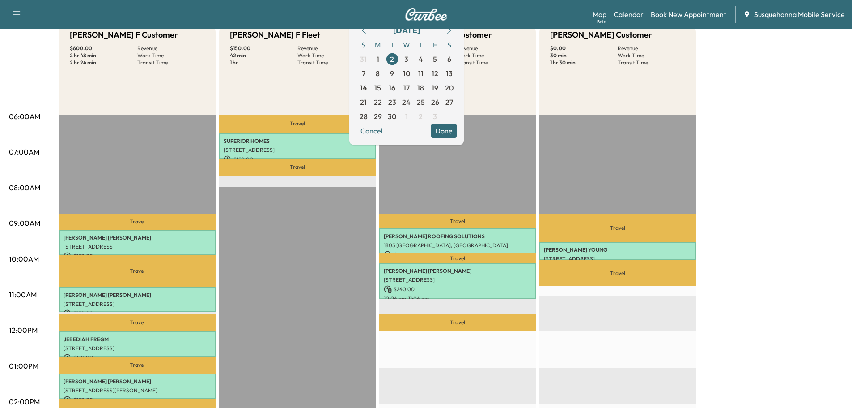
click at [457, 132] on button "Done" at bounding box center [444, 130] width 26 height 14
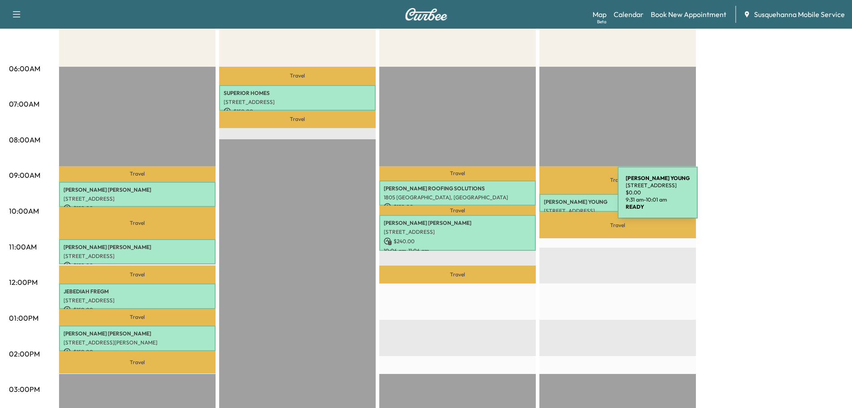
scroll to position [0, 0]
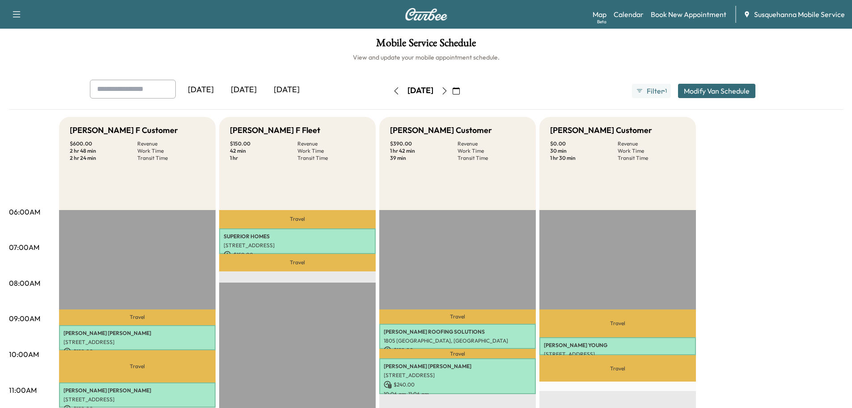
click at [448, 94] on icon "button" at bounding box center [444, 90] width 7 height 7
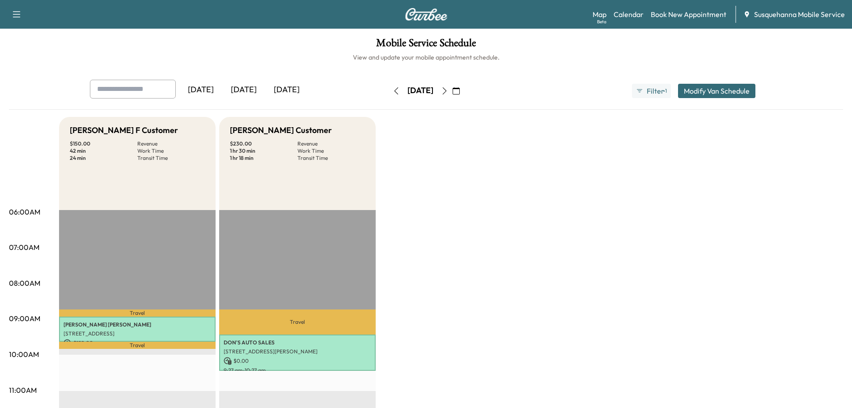
click at [389, 96] on button "button" at bounding box center [396, 91] width 15 height 14
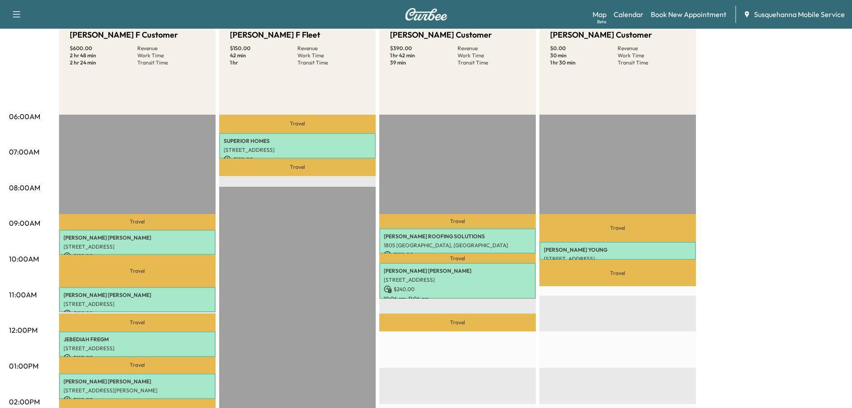
scroll to position [48, 0]
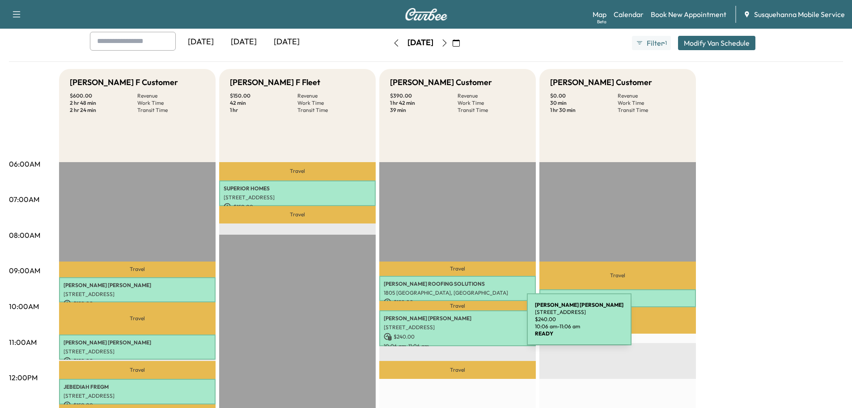
click at [460, 324] on p "[STREET_ADDRESS]" at bounding box center [458, 326] width 148 height 7
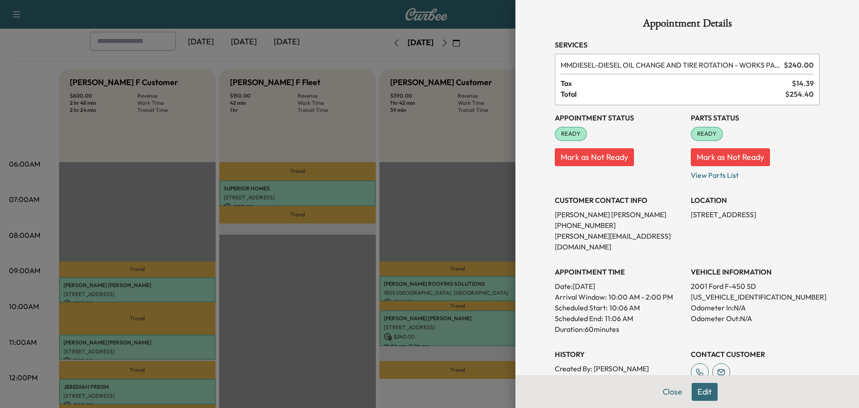
click at [704, 391] on button "Edit" at bounding box center [705, 392] width 26 height 18
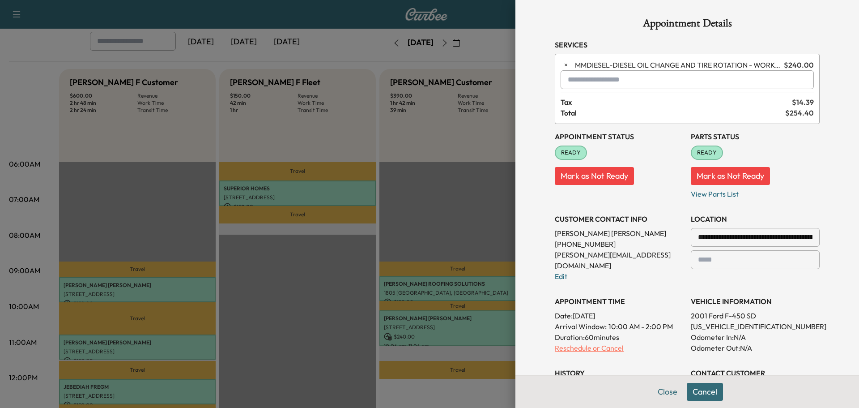
click at [586, 342] on p "Reschedule or Cancel" at bounding box center [619, 347] width 129 height 11
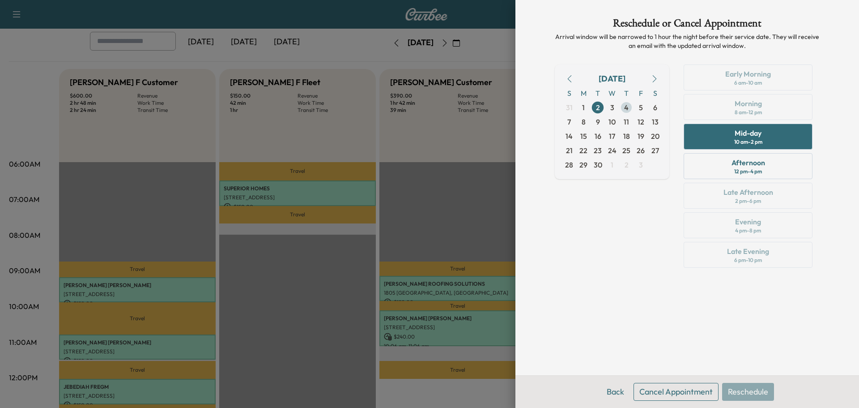
click at [630, 107] on span "4" at bounding box center [626, 107] width 14 height 14
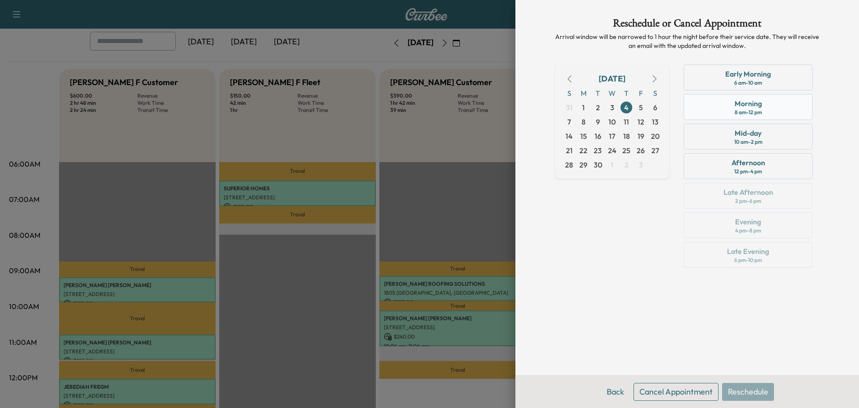
click at [715, 109] on div "Morning 8 am - 12 pm" at bounding box center [748, 107] width 129 height 26
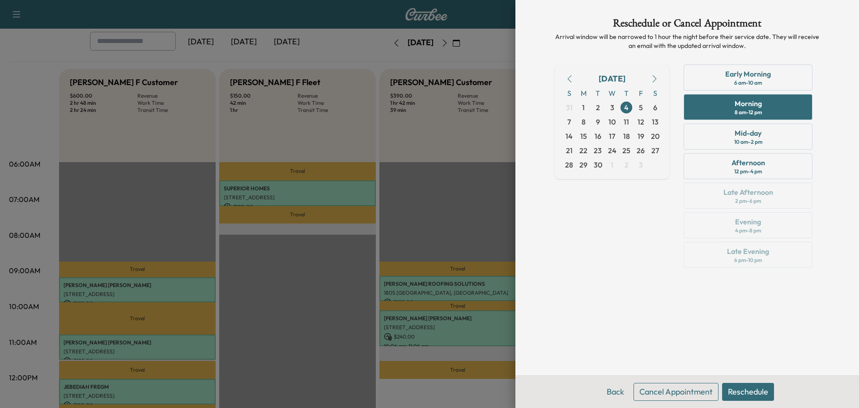
click at [759, 398] on button "Reschedule" at bounding box center [748, 392] width 52 height 18
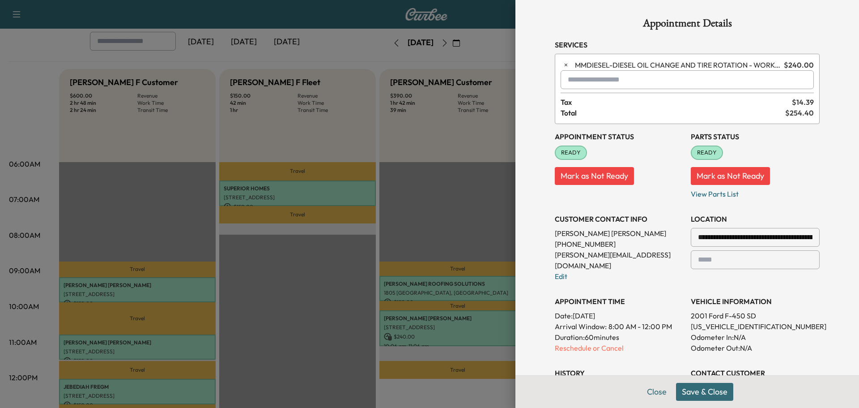
click at [719, 394] on button "Save & Close" at bounding box center [704, 392] width 57 height 18
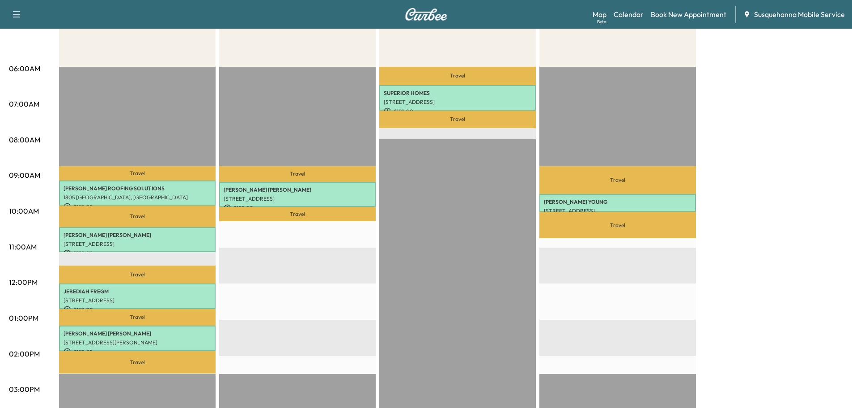
scroll to position [95, 0]
